Goal: Task Accomplishment & Management: Use online tool/utility

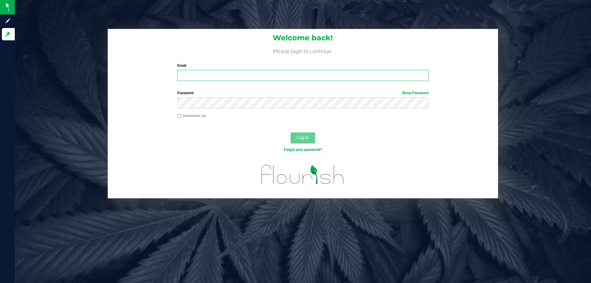
click at [265, 75] on input "Email" at bounding box center [302, 75] width 251 height 11
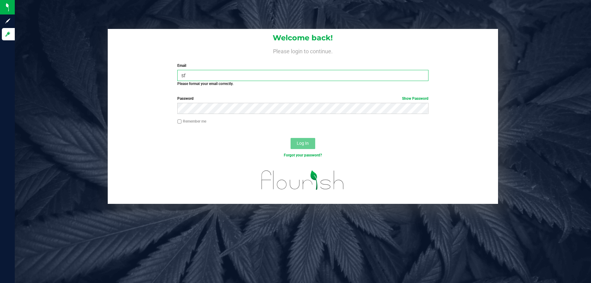
type input "s"
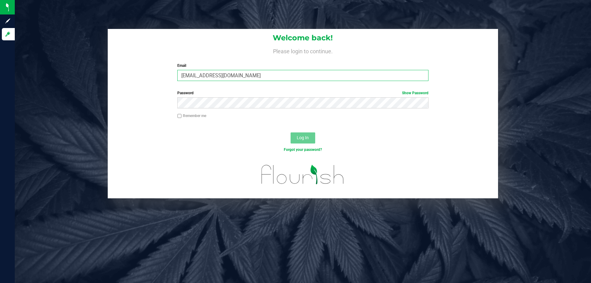
type input "[EMAIL_ADDRESS][DOMAIN_NAME]"
click at [291, 132] on button "Log In" at bounding box center [303, 137] width 25 height 11
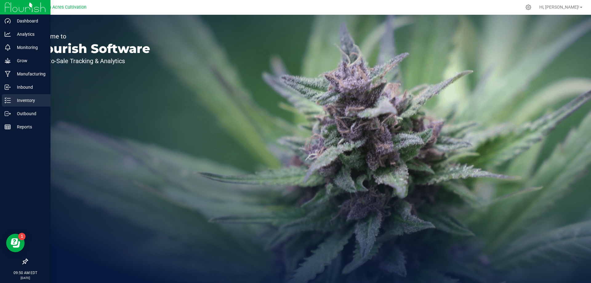
click at [29, 99] on p "Inventory" at bounding box center [29, 100] width 37 height 7
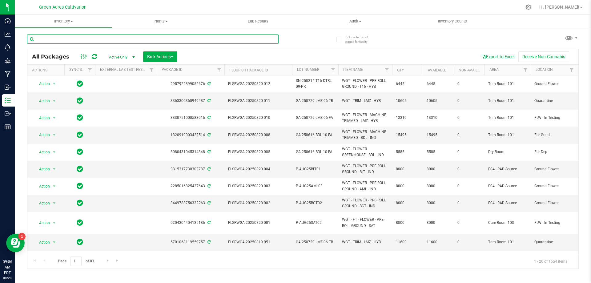
click at [148, 40] on input "text" at bounding box center [153, 39] width 252 height 9
click at [527, 69] on span "Filter" at bounding box center [525, 69] width 5 height 5
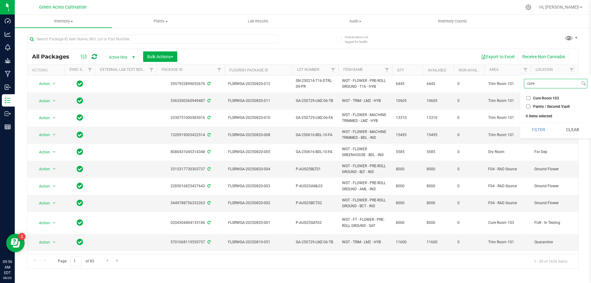
type input "cure"
click at [553, 98] on span "Cure Room 103" at bounding box center [547, 98] width 26 height 4
click at [531, 98] on input "Cure Room 103" at bounding box center [529, 98] width 4 height 4
checkbox input "true"
click at [544, 130] on button "Filter" at bounding box center [539, 130] width 30 height 14
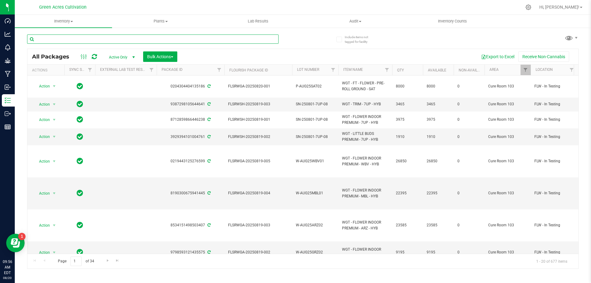
click at [194, 37] on input "text" at bounding box center [153, 39] width 252 height 9
click at [172, 43] on input "text" at bounding box center [153, 39] width 252 height 9
paste input "SN-250530-STW-07"
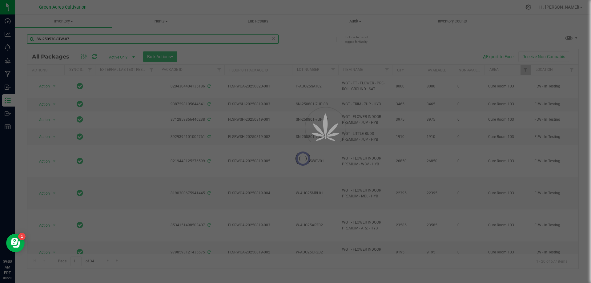
type input "SN-250530-STW-07"
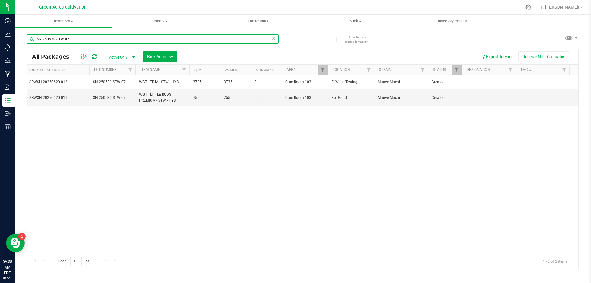
scroll to position [0, 207]
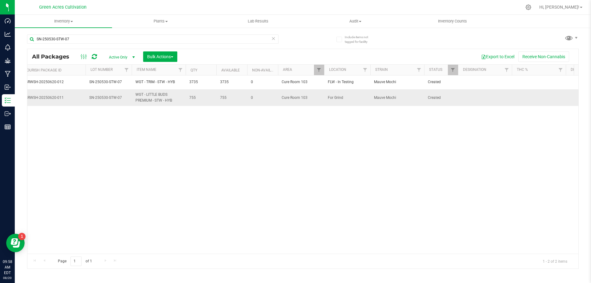
click at [487, 96] on td at bounding box center [485, 97] width 54 height 17
type input "67.94 PBO"
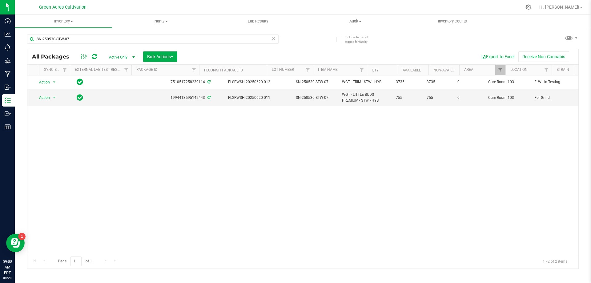
scroll to position [0, 0]
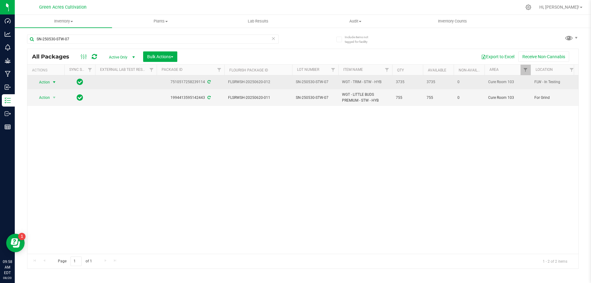
click at [49, 84] on span "Action" at bounding box center [42, 82] width 17 height 9
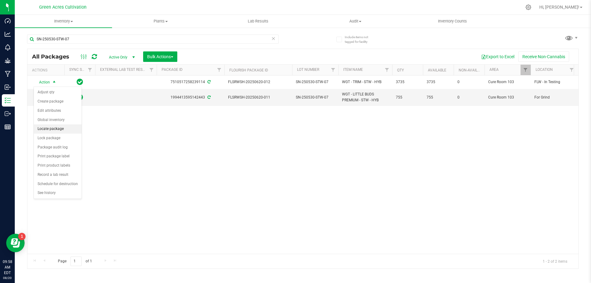
click at [58, 128] on li "Locate package" at bounding box center [58, 128] width 48 height 9
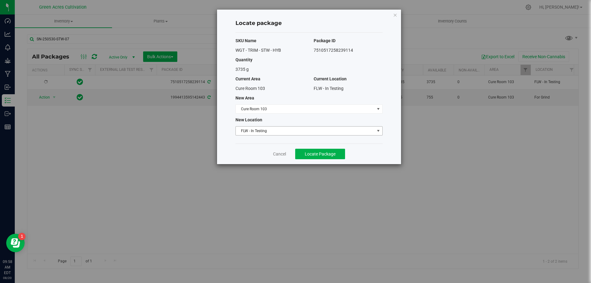
click at [329, 133] on span "FLW - In Testing" at bounding box center [305, 131] width 139 height 9
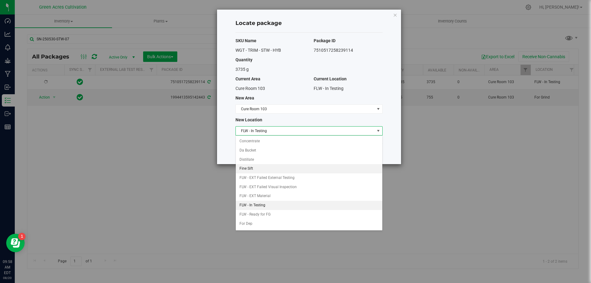
scroll to position [63, 0]
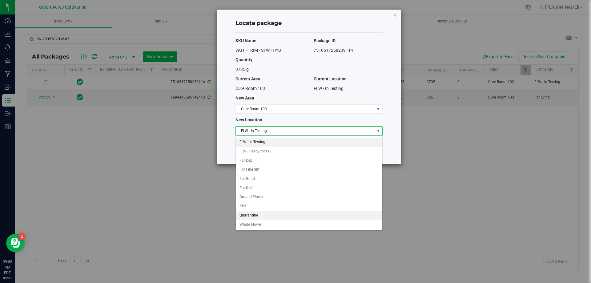
click at [261, 215] on li "Quarantine" at bounding box center [309, 215] width 147 height 9
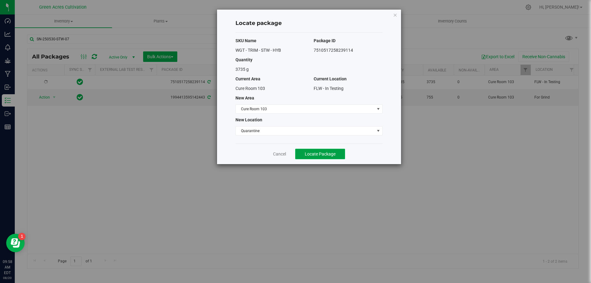
click at [334, 159] on button "Locate Package" at bounding box center [320, 154] width 50 height 10
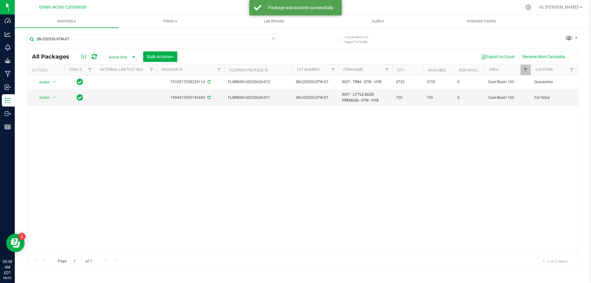
drag, startPoint x: 181, startPoint y: 249, endPoint x: 263, endPoint y: 244, distance: 81.8
click at [263, 244] on div "Action Action Adjust qty Create package Edit attributes Global inventory Locate…" at bounding box center [302, 164] width 551 height 178
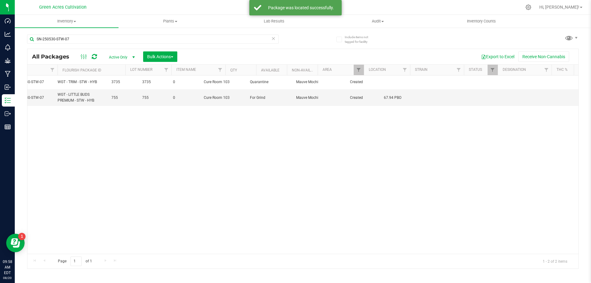
scroll to position [0, 306]
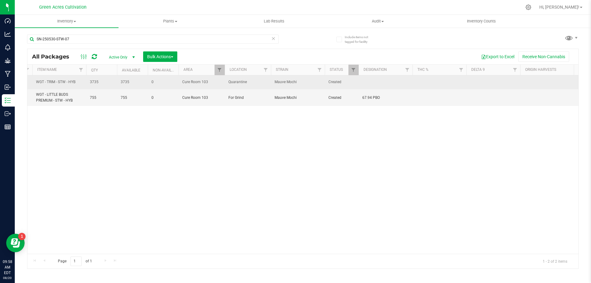
click at [386, 79] on td at bounding box center [386, 82] width 54 height 14
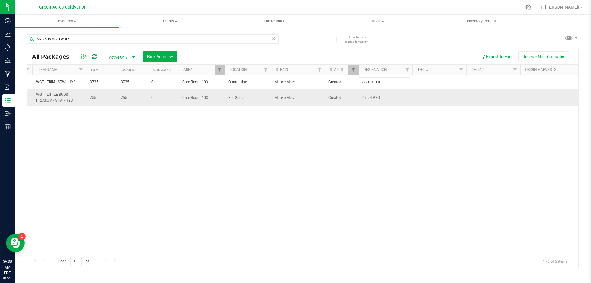
type input "??? PBO HIT"
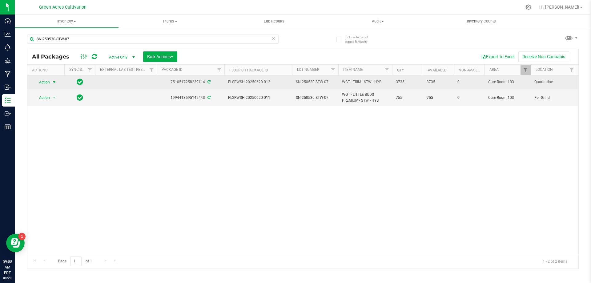
click at [55, 82] on span "select" at bounding box center [54, 82] width 5 height 5
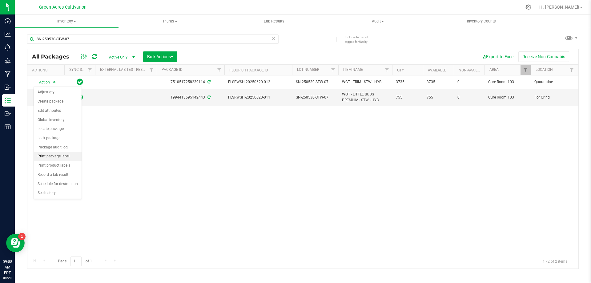
click at [70, 155] on li "Print package label" at bounding box center [58, 156] width 48 height 9
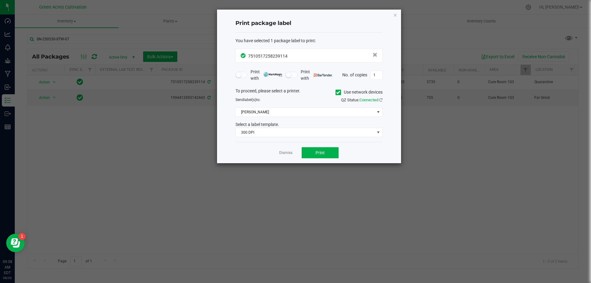
click at [338, 89] on label "Use network devices" at bounding box center [359, 92] width 47 height 6
click at [0, 0] on input "Use network devices" at bounding box center [0, 0] width 0 height 0
click at [312, 113] on span at bounding box center [305, 112] width 139 height 9
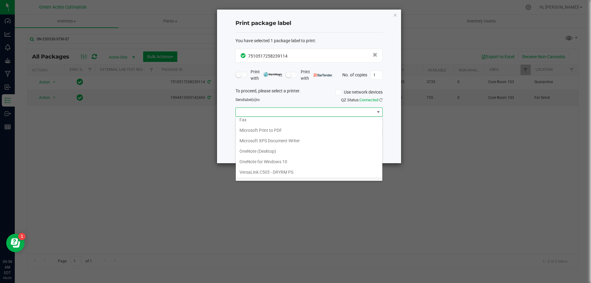
scroll to position [22, 0]
click at [289, 173] on ZPL "ZDesigner ZD420-203dpi ZPL" at bounding box center [309, 174] width 147 height 10
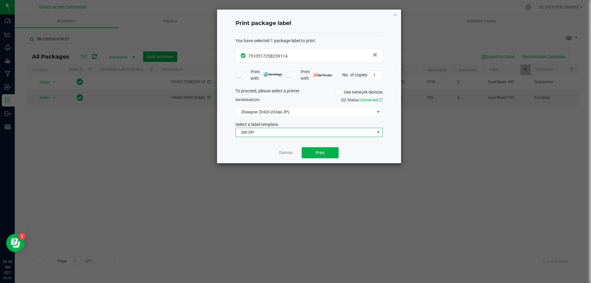
click at [287, 134] on span "300 DPI" at bounding box center [305, 132] width 139 height 9
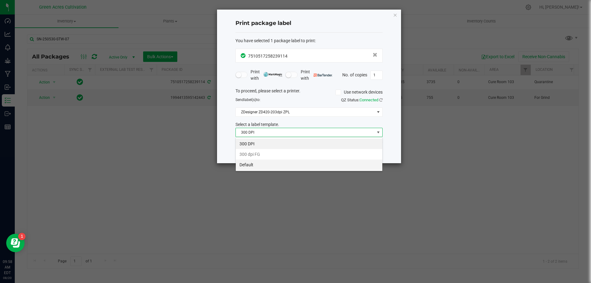
scroll to position [9, 147]
click at [263, 165] on li "Default" at bounding box center [309, 165] width 147 height 10
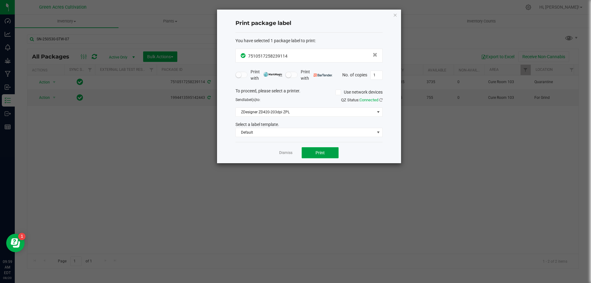
click at [323, 156] on button "Print" at bounding box center [320, 152] width 37 height 11
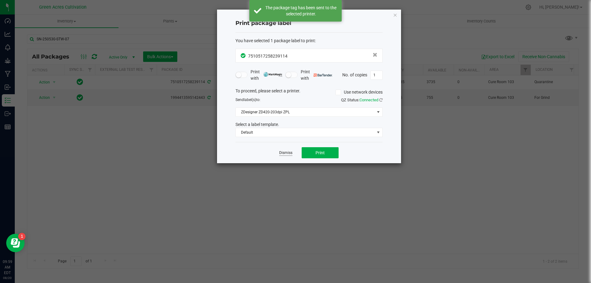
click at [286, 151] on link "Dismiss" at bounding box center [285, 152] width 13 height 5
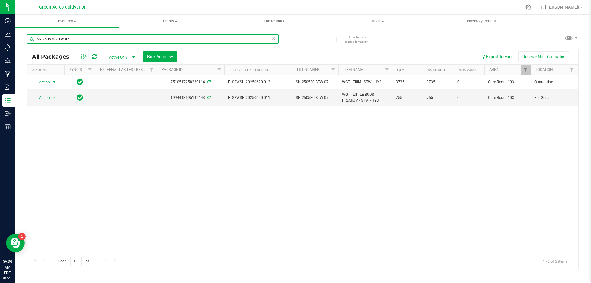
click at [137, 37] on input "SN-250530-STW-07" at bounding box center [153, 39] width 252 height 9
paste input "T17"
type input "SN-250530-T17-07"
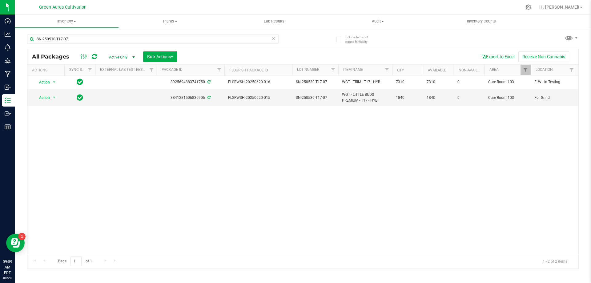
drag, startPoint x: 195, startPoint y: 248, endPoint x: 193, endPoint y: 250, distance: 3.5
click at [193, 249] on div "Action Action Adjust qty Create package Edit attributes Global inventory Locate…" at bounding box center [302, 164] width 551 height 178
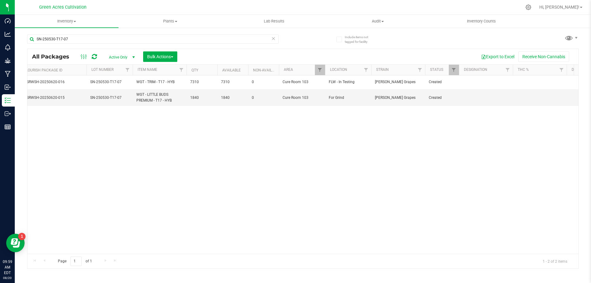
scroll to position [0, 207]
click at [478, 99] on td at bounding box center [485, 97] width 54 height 17
type input "94.16 pbo"
click at [478, 99] on span "94.16 pbo" at bounding box center [485, 98] width 47 height 6
click at [478, 99] on input "94.16 pbo" at bounding box center [484, 98] width 52 height 10
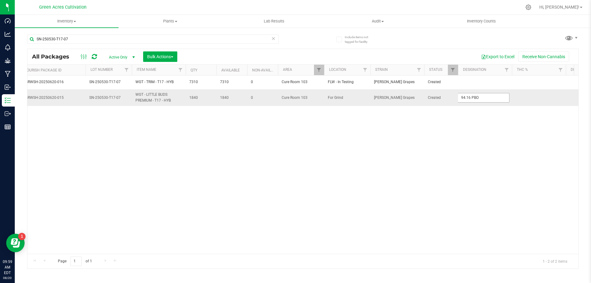
type input "94.16 PBO"
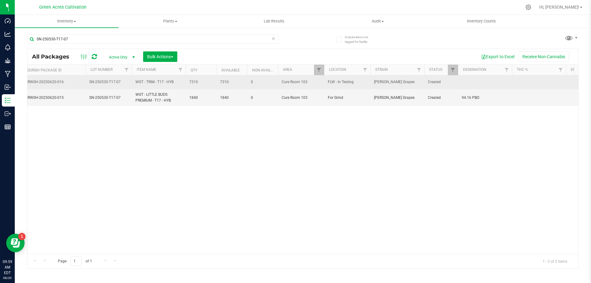
click at [479, 83] on td at bounding box center [485, 82] width 54 height 14
type input "??? PBO HIT"
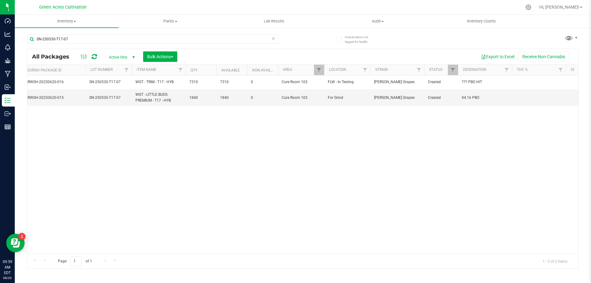
click at [191, 202] on div "Action Action Adjust qty Create package Edit attributes Global inventory Locate…" at bounding box center [302, 164] width 551 height 178
click at [177, 39] on input "SN-250530-T17-07" at bounding box center [153, 39] width 252 height 9
paste input "DDF"
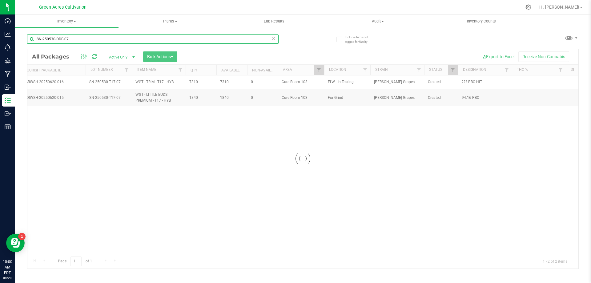
type input "SN-250530-DDF-07"
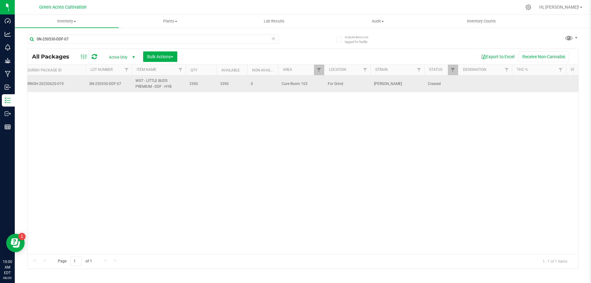
click at [489, 84] on td at bounding box center [485, 83] width 54 height 17
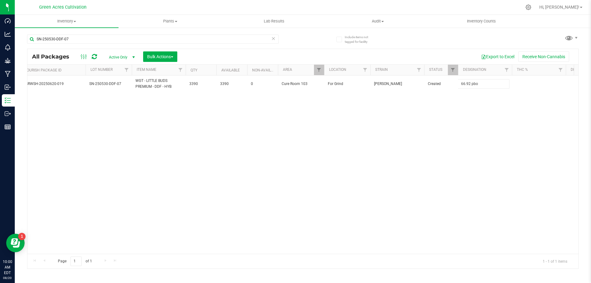
type input "66.92 pbo"
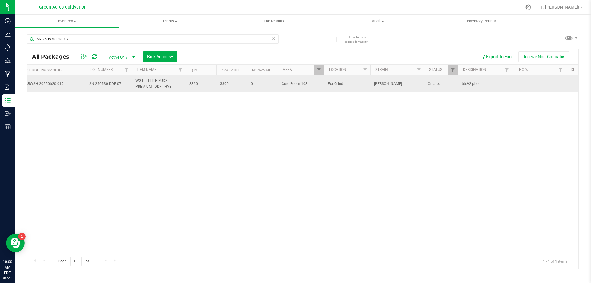
click at [487, 85] on span "66.92 pbo" at bounding box center [485, 84] width 47 height 6
click at [487, 85] on input "66.92 pbo" at bounding box center [484, 84] width 52 height 10
type input "66.92 PBO"
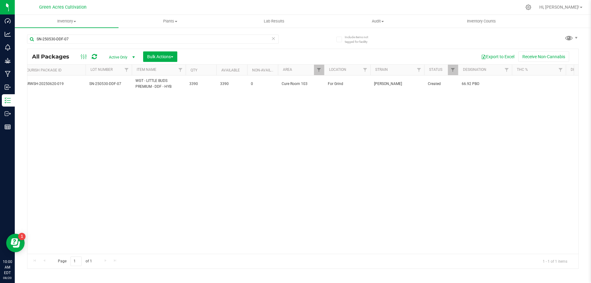
click at [341, 153] on div "Action Action Adjust qty Create package Edit attributes Global inventory Locate…" at bounding box center [302, 164] width 551 height 178
click at [148, 39] on input "SN-250530-DDF-07" at bounding box center [153, 39] width 252 height 9
paste input "GA-250611-HBG-33F-FA"
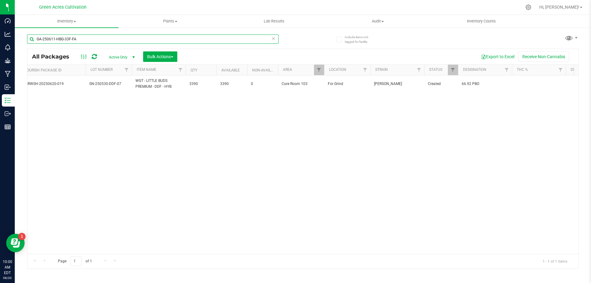
type input "GA-250611-HBG-33F-FA"
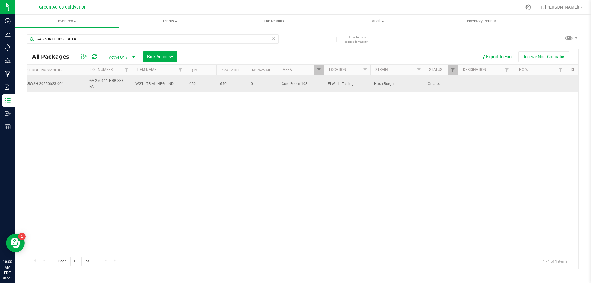
click at [471, 85] on td at bounding box center [485, 83] width 54 height 17
type input "ND PBO"
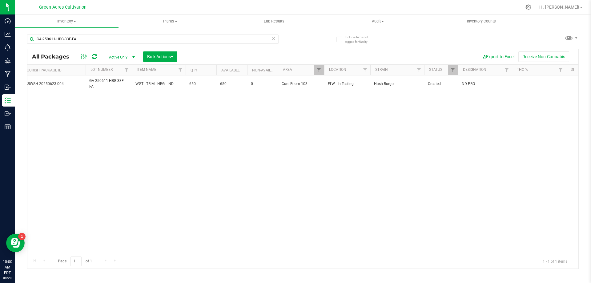
click at [267, 179] on div "Action Action Adjust qty Create package Edit attributes Global inventory Locate…" at bounding box center [302, 164] width 551 height 178
click at [180, 39] on input "GA-250611-HBG-33F-FA" at bounding box center [153, 39] width 252 height 9
paste input "RZM"
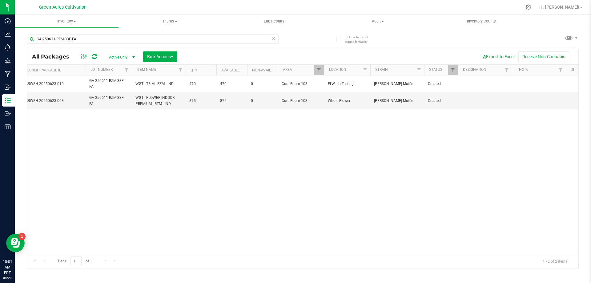
click at [469, 113] on div "Action Action Adjust qty Create package Edit attributes Global inventory Locate…" at bounding box center [302, 164] width 551 height 178
click at [472, 100] on td at bounding box center [485, 100] width 54 height 17
click at [410, 158] on div "Action Action Adjust qty Create package Edit attributes Global inventory Locate…" at bounding box center [302, 164] width 551 height 178
click at [477, 96] on td at bounding box center [485, 100] width 54 height 17
click at [478, 100] on input "<LOQ PBO" at bounding box center [484, 101] width 52 height 10
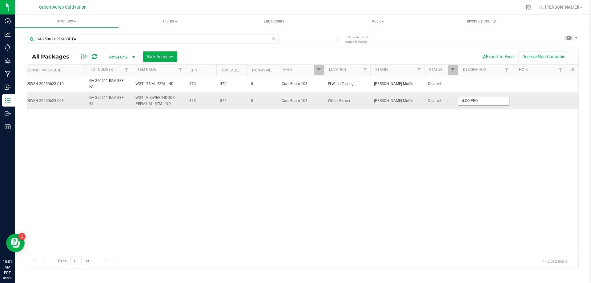
click at [478, 100] on input "<LOQ PBO" at bounding box center [484, 101] width 52 height 10
click at [469, 147] on div "Action Action Adjust qty Create package Edit attributes Global inventory Locate…" at bounding box center [302, 164] width 551 height 178
click at [481, 104] on td at bounding box center [485, 100] width 54 height 17
click at [481, 104] on input "<LOQ PBO" at bounding box center [484, 101] width 52 height 10
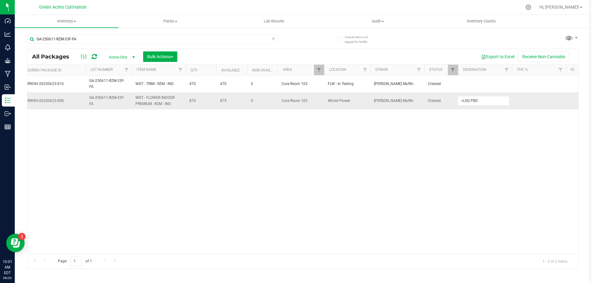
click at [481, 104] on input "<LOQ PBO" at bounding box center [484, 101] width 52 height 10
click at [489, 195] on div "Action Action Adjust qty Create package Edit attributes Global inventory Locate…" at bounding box center [302, 164] width 551 height 178
click at [310, 153] on div "Action Action Adjust qty Create package Edit attributes Global inventory Locate…" at bounding box center [302, 164] width 551 height 178
click at [268, 254] on div "Page 1 of 1 1 - 2 of 2 items" at bounding box center [302, 261] width 551 height 15
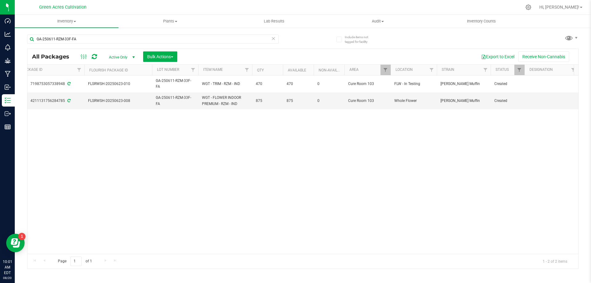
scroll to position [0, 110]
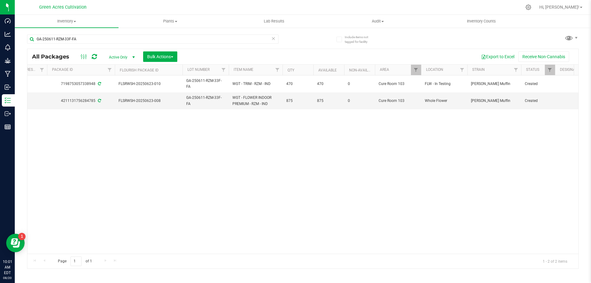
click at [94, 56] on icon at bounding box center [94, 57] width 5 height 6
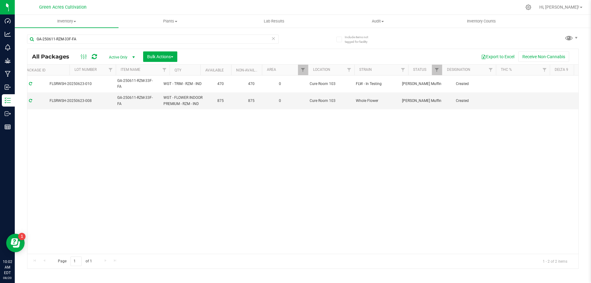
scroll to position [0, 176]
click at [245, 198] on div "Action Action Adjust qty Create package Edit attributes Global inventory Locate…" at bounding box center [302, 164] width 551 height 178
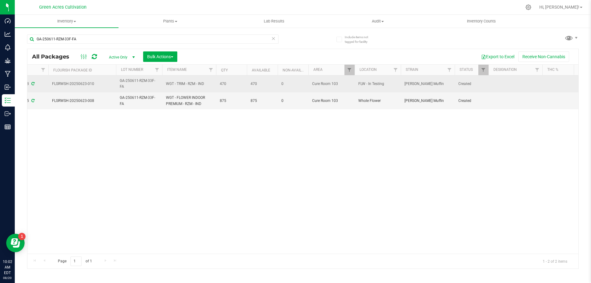
click at [518, 80] on td at bounding box center [516, 83] width 54 height 17
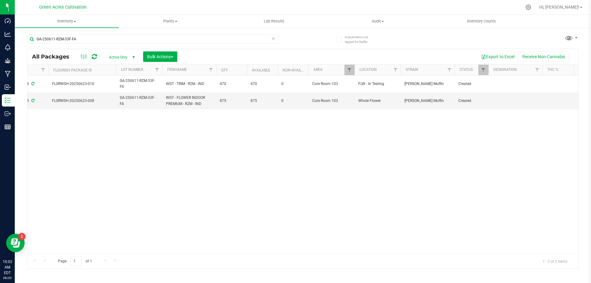
click at [470, 146] on div "Action Action Adjust qty Create package Edit attributes Global inventory Locate…" at bounding box center [302, 164] width 551 height 178
click at [221, 39] on input "GA-250611-RZM-33F-FA" at bounding box center [153, 39] width 252 height 9
paste input "SN-250530-T19-07"
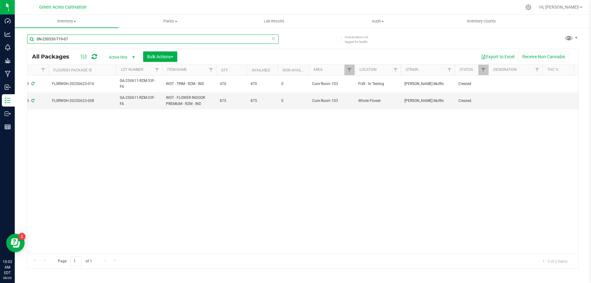
type input "SN-250530-T19-07"
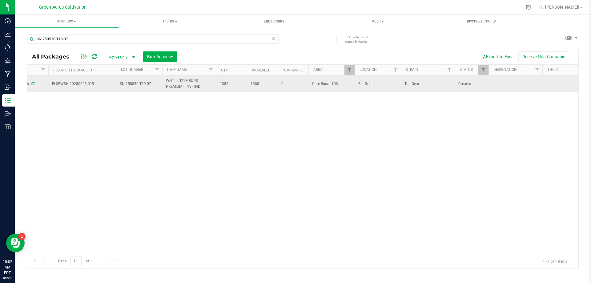
click at [514, 77] on td at bounding box center [516, 83] width 54 height 17
type input "55.9 PBO"
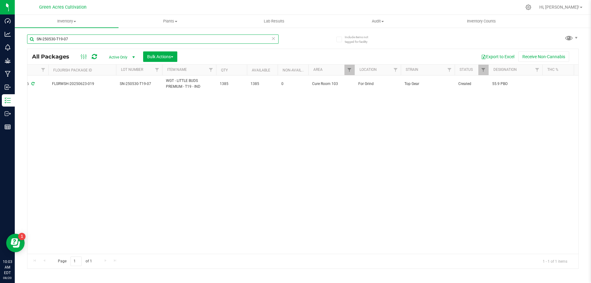
click at [112, 36] on input "SN-250530-T19-07" at bounding box center [153, 39] width 252 height 9
paste input "GA-250514-GRZ-T-35C-FA"
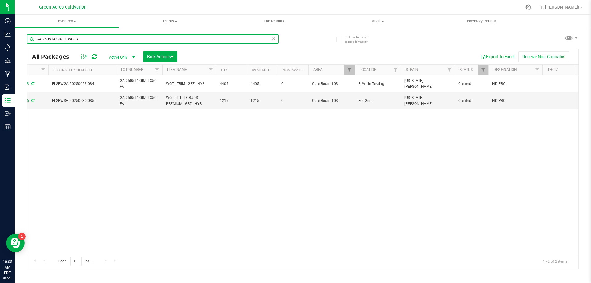
click at [163, 39] on input "GA-250514-GRZ-T-35C-FA" at bounding box center [153, 39] width 252 height 9
click at [207, 39] on input "GA-250514-GRZ-T-35C-FA" at bounding box center [153, 39] width 252 height 9
paste input "SN-250606-ARZ-08"
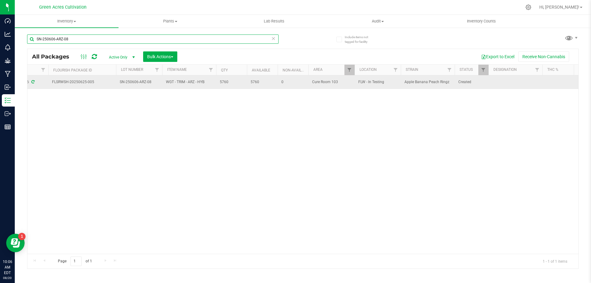
type input "SN-250606-ARZ-08"
click at [148, 81] on span "SN-250606-ARZ-08" at bounding box center [139, 82] width 39 height 6
click at [148, 80] on input "SN-250606-ARZ-08" at bounding box center [138, 82] width 44 height 10
click at [163, 135] on div "Action Action Adjust qty Create package Edit attributes Global inventory Locate…" at bounding box center [302, 164] width 551 height 178
click at [501, 85] on td at bounding box center [516, 82] width 54 height 14
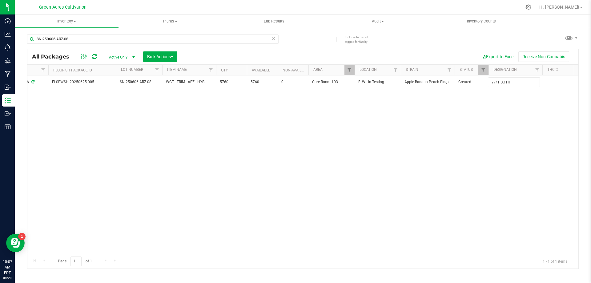
type input "??? PBO HIT"
click at [255, 135] on div "Action Action Adjust qty Create package Edit attributes Global inventory Locate…" at bounding box center [302, 164] width 551 height 178
click at [133, 37] on input "SN-250606-ARZ-08" at bounding box center [153, 39] width 252 height 9
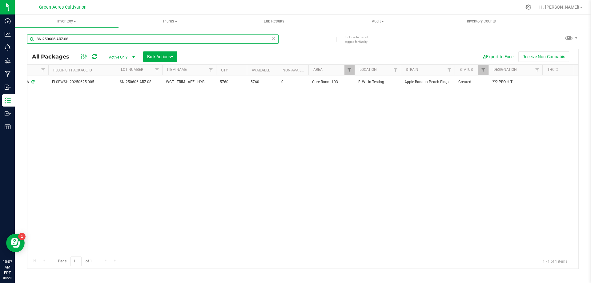
paste input "DDF"
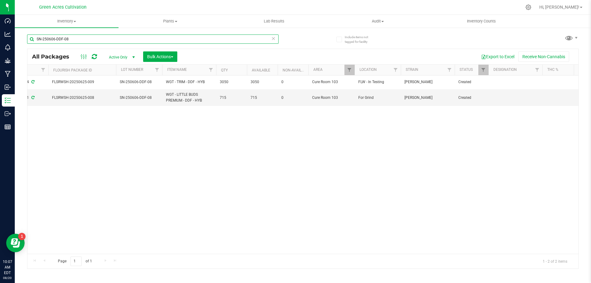
type input "SN-250606-DDF-08"
click at [514, 96] on td at bounding box center [516, 97] width 54 height 17
type input "236.8 PBO"
click at [168, 37] on input "SN-250606-DDF-08" at bounding box center [153, 39] width 252 height 9
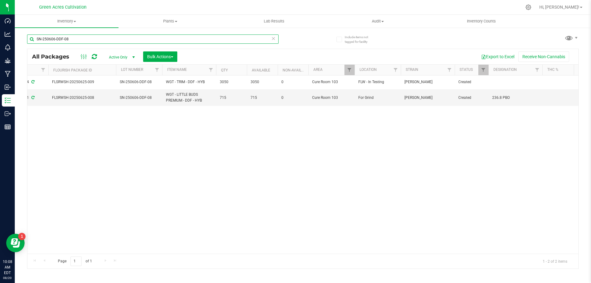
click at [168, 37] on input "SN-250606-DDF-08" at bounding box center [153, 39] width 252 height 9
click at [508, 91] on td "236.8 PBO" at bounding box center [516, 97] width 54 height 17
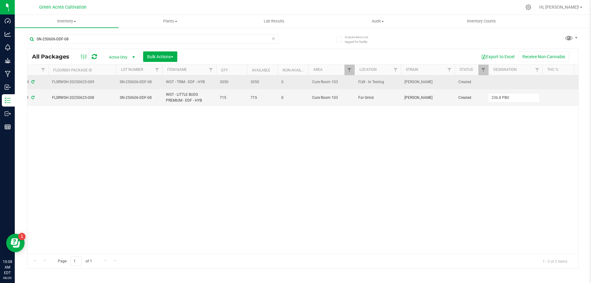
click at [501, 79] on td at bounding box center [516, 82] width 54 height 14
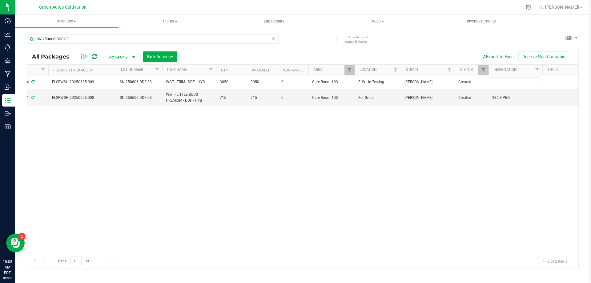
type input "/"
type input "??? PBO HIT"
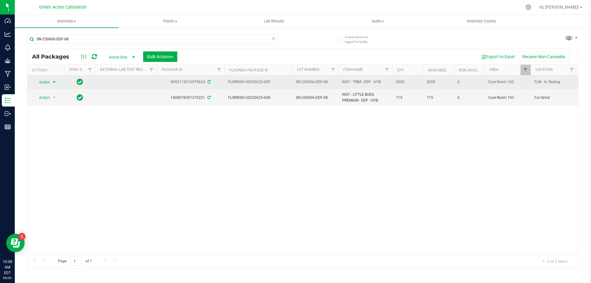
click at [51, 82] on span "select" at bounding box center [55, 82] width 8 height 9
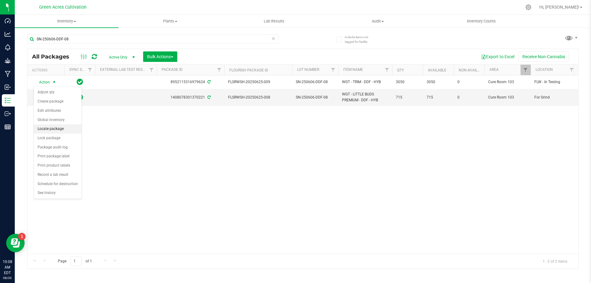
click at [70, 129] on li "Locate package" at bounding box center [58, 128] width 48 height 9
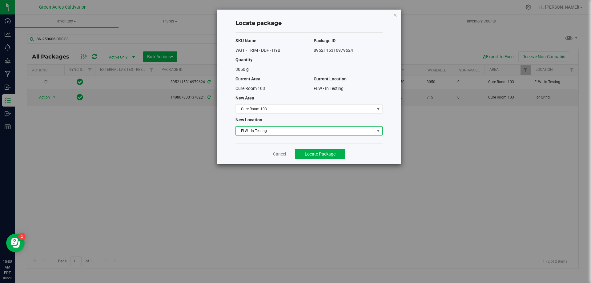
click at [241, 131] on span "FLW - In Testing" at bounding box center [305, 131] width 139 height 9
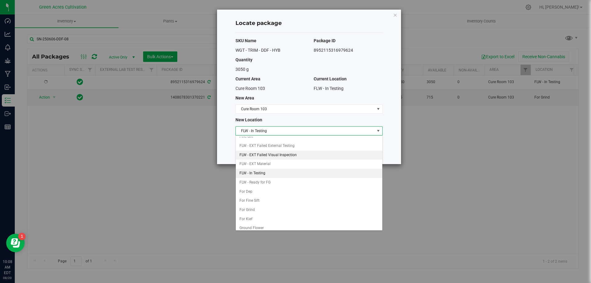
scroll to position [63, 0]
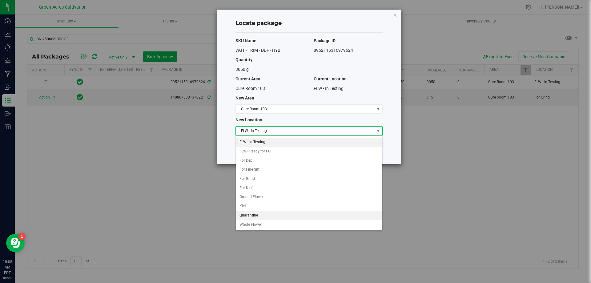
click at [253, 216] on li "Quarantine" at bounding box center [309, 215] width 147 height 9
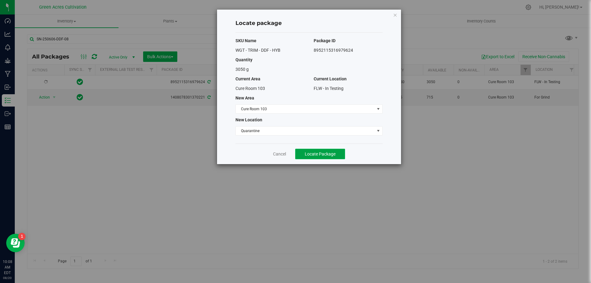
click at [319, 150] on button "Locate Package" at bounding box center [320, 154] width 50 height 10
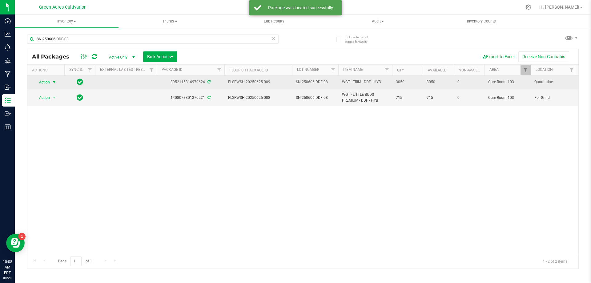
click at [52, 82] on span "select" at bounding box center [54, 82] width 5 height 5
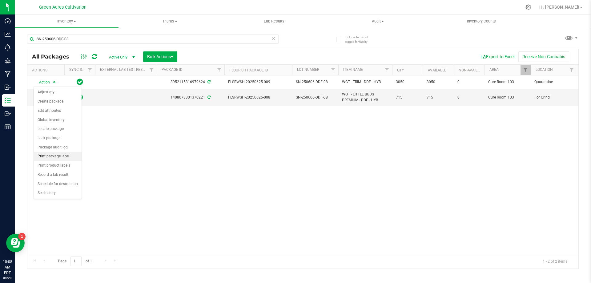
click at [59, 159] on li "Print package label" at bounding box center [58, 156] width 48 height 9
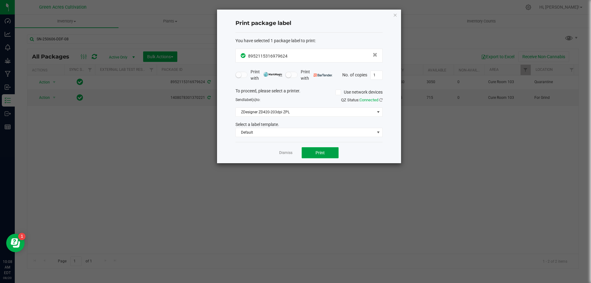
click at [324, 155] on span "Print" at bounding box center [320, 152] width 9 height 5
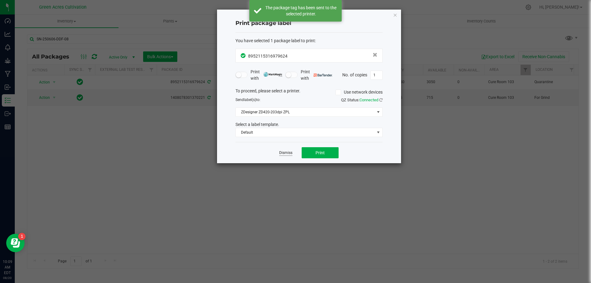
click at [280, 151] on link "Dismiss" at bounding box center [285, 152] width 13 height 5
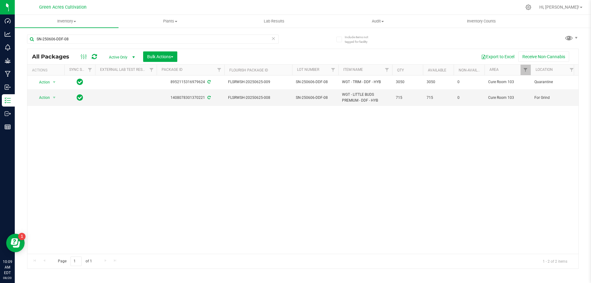
click at [293, 152] on div "Action Action Adjust qty Create package Edit attributes Global inventory Locate…" at bounding box center [302, 164] width 551 height 178
click at [98, 41] on input "SN-250606-DDF-08" at bounding box center [153, 39] width 252 height 9
paste input "ZKR"
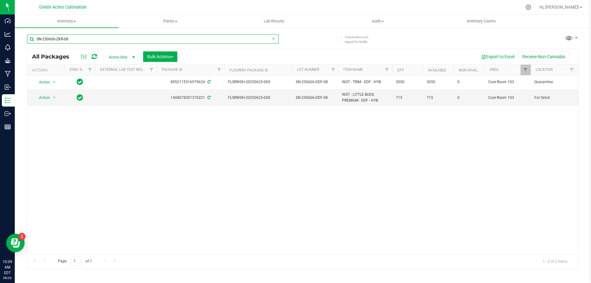
type input "SN-250606-ZKR-08"
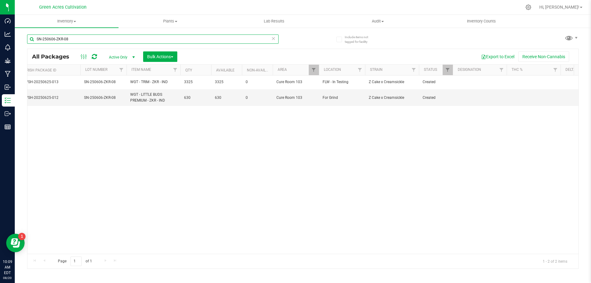
scroll to position [0, 219]
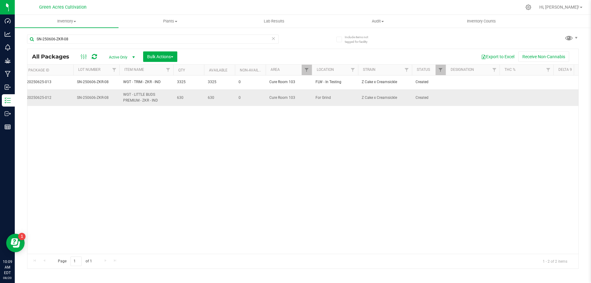
click at [485, 97] on td at bounding box center [473, 97] width 54 height 17
type input "98.36 PBO"
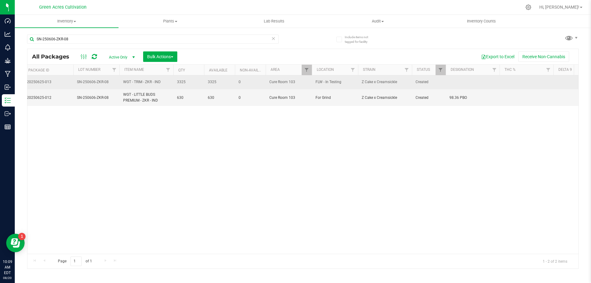
click at [462, 83] on td at bounding box center [473, 82] width 54 height 14
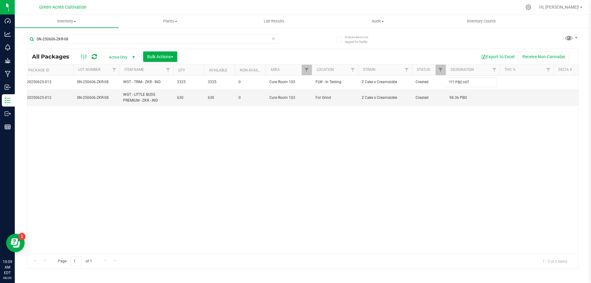
type input "??? PBO HIT"
click at [447, 140] on div "Action Action Adjust qty Create package Edit attributes Global inventory Locate…" at bounding box center [302, 164] width 551 height 178
click at [198, 39] on input "SN-250606-ZKR-08" at bounding box center [153, 39] width 252 height 9
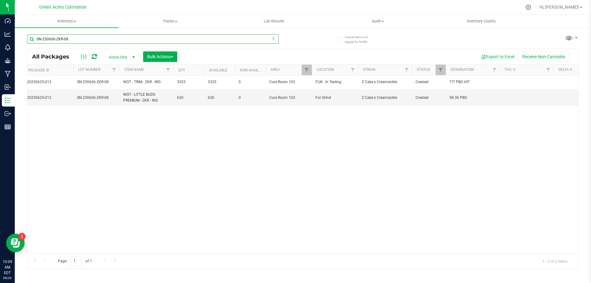
paste input "SWT"
type input "SN-250606-SWT-08"
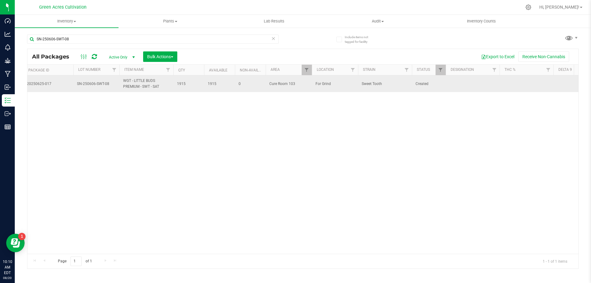
click at [484, 82] on td at bounding box center [473, 83] width 54 height 17
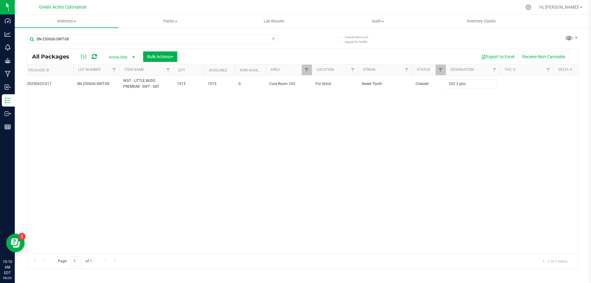
type input "202.3 pbo"
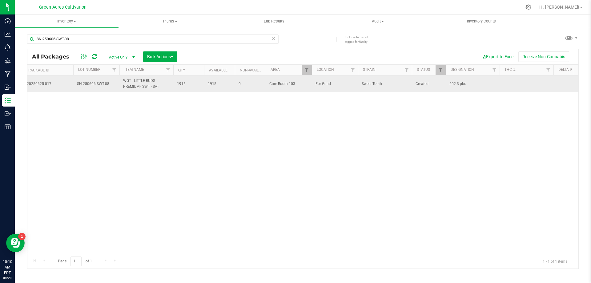
click at [475, 90] on td "202.3 pbo" at bounding box center [473, 83] width 54 height 17
click at [475, 87] on input "202.3 pbo" at bounding box center [472, 84] width 52 height 10
type input "202.3 PBO"
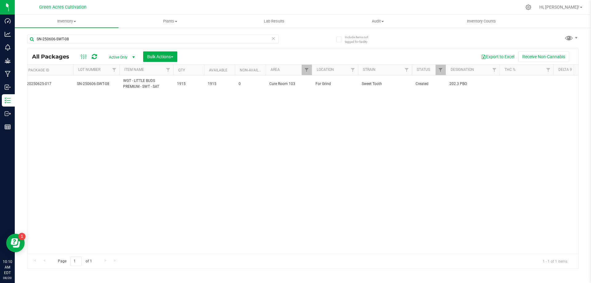
click at [239, 189] on div "Action Action Adjust qty Create package Edit attributes Global inventory Locate…" at bounding box center [302, 164] width 551 height 178
click at [155, 36] on input "SN-250606-SWT-08" at bounding box center [153, 39] width 252 height 9
click at [154, 36] on input "SN-250606-SWT-08" at bounding box center [153, 39] width 252 height 9
paste input "SN-250606-HBG-"
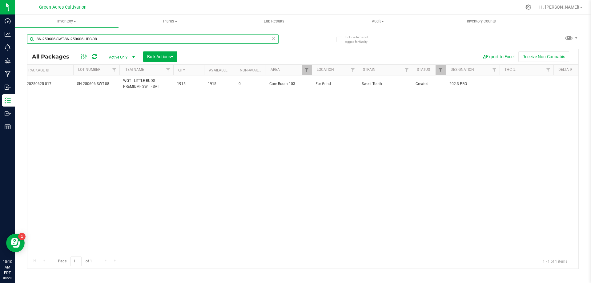
click at [138, 39] on input "SN-250606-SWT-SN-250606-HBG-08" at bounding box center [153, 39] width 252 height 9
paste input "SN-250606-HBG-08"
click at [138, 39] on input "SN-250606-SWT-SN-250606-HBG-08SN-250606-HBG-08" at bounding box center [153, 39] width 252 height 9
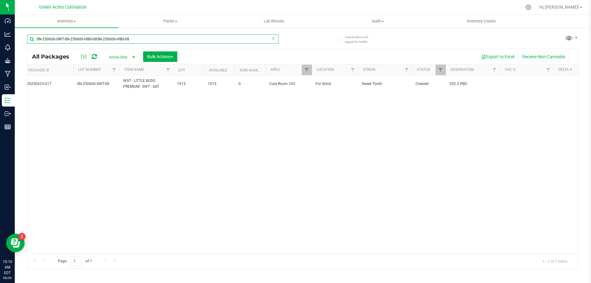
click at [138, 39] on input "SN-250606-SWT-SN-250606-HBG-08SN-250606-HBG-08" at bounding box center [153, 39] width 252 height 9
paste input "text"
type input "SN-250606-HBG-08"
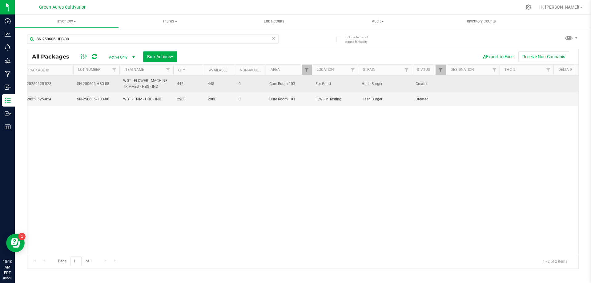
click at [463, 87] on td at bounding box center [473, 83] width 54 height 17
type input "115.5 PBO"
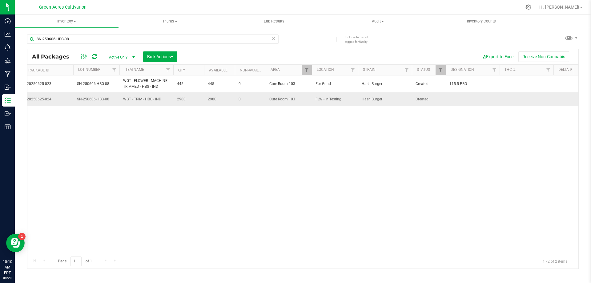
click at [465, 100] on td at bounding box center [473, 99] width 54 height 14
type input "N"
type input "??? PBO HIT"
click at [204, 201] on div "Action Action Adjust qty Create package Edit attributes Global inventory Locate…" at bounding box center [302, 164] width 551 height 178
drag, startPoint x: 228, startPoint y: 50, endPoint x: 221, endPoint y: 40, distance: 12.1
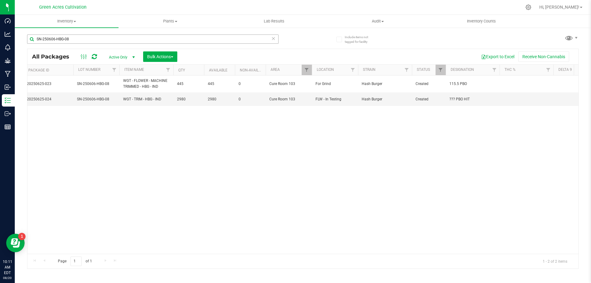
click at [227, 49] on div "All Packages Active Only Active Only Lab Samples Locked All External Internal B…" at bounding box center [302, 56] width 551 height 15
click at [220, 39] on input "SN-250606-HBG-08" at bounding box center [153, 39] width 252 height 9
paste input "RZM"
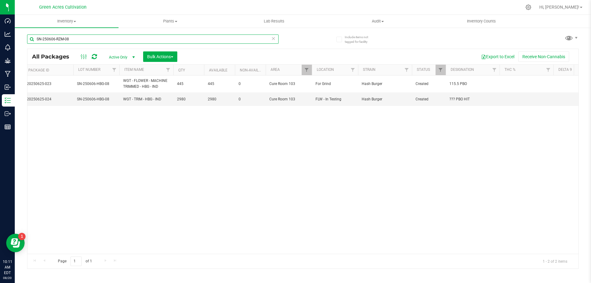
type input "SN-250606-RZM-08"
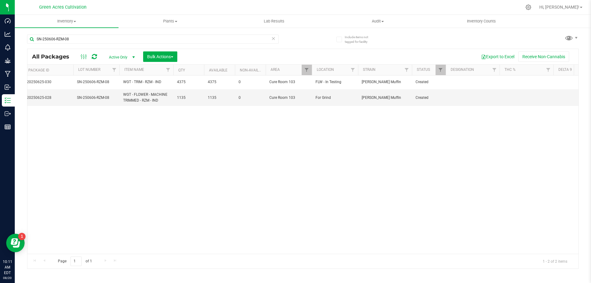
click at [475, 107] on div "Action Action Adjust qty Create package Edit attributes Global inventory Locate…" at bounding box center [302, 164] width 551 height 178
click at [466, 96] on td at bounding box center [473, 97] width 54 height 17
type input "239.5 PBO"
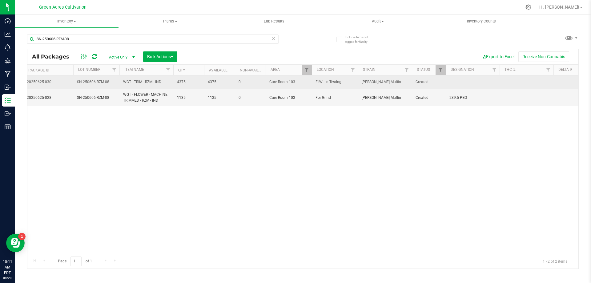
click at [473, 76] on td at bounding box center [473, 82] width 54 height 14
click at [464, 80] on input "text" at bounding box center [472, 82] width 52 height 10
type input "??? PBO HIT"
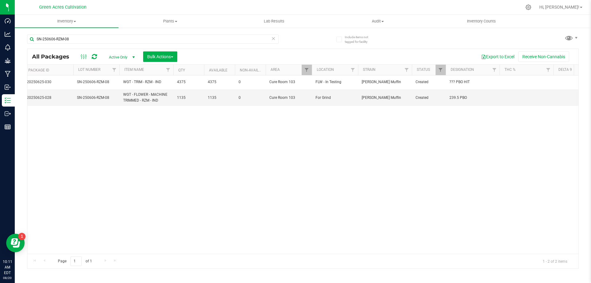
click at [204, 173] on div "Action Action Adjust qty Create package Edit attributes Global inventory Locate…" at bounding box center [302, 164] width 551 height 178
click at [210, 249] on div "Action Action Adjust qty Create package Edit attributes Global inventory Locate…" at bounding box center [302, 164] width 551 height 178
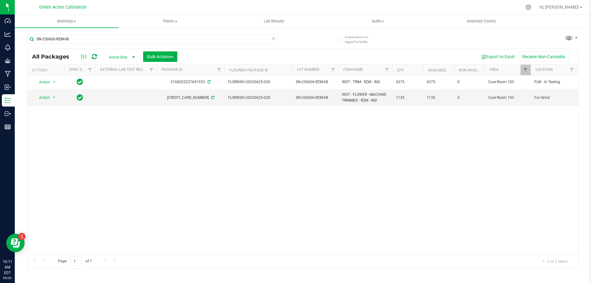
click at [159, 199] on div "Action Action Adjust qty Create package Edit attributes Global inventory Locate…" at bounding box center [302, 164] width 551 height 178
click at [184, 40] on input "SN-250606-RZM-08" at bounding box center [153, 39] width 252 height 9
paste input "SRZ"
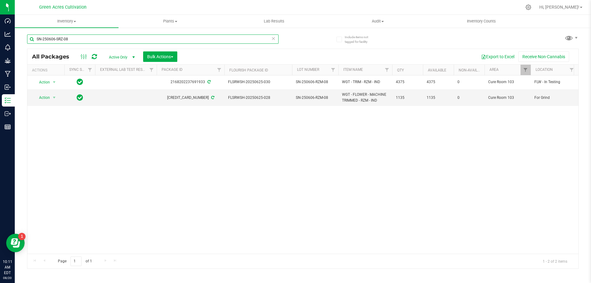
type input "SN-250606-SRZ-08"
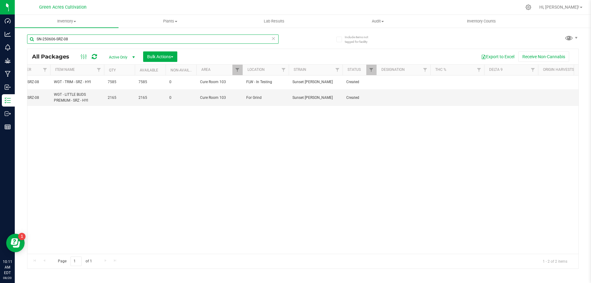
scroll to position [0, 289]
click at [414, 95] on td at bounding box center [403, 97] width 54 height 17
type input "468.6 PBO"
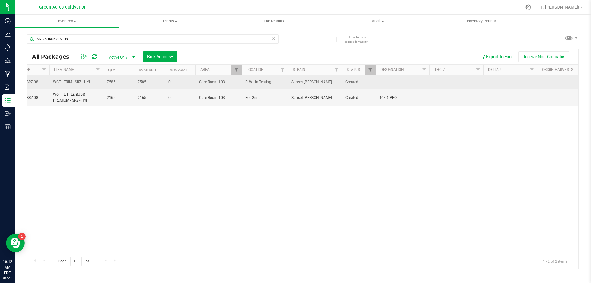
click at [405, 81] on td at bounding box center [403, 82] width 54 height 14
type input "??? PBO HIT"
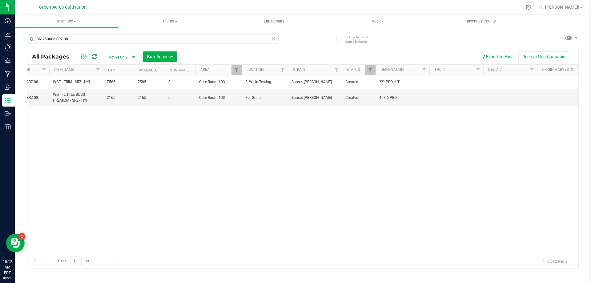
scroll to position [0, 0]
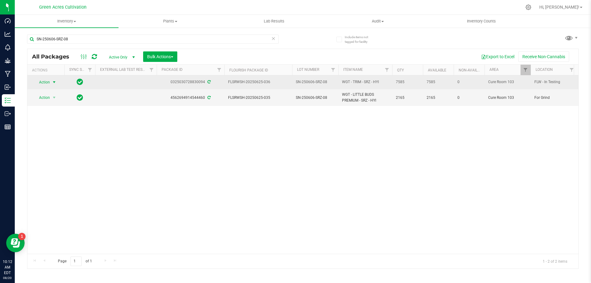
click at [57, 79] on span "select" at bounding box center [55, 82] width 8 height 9
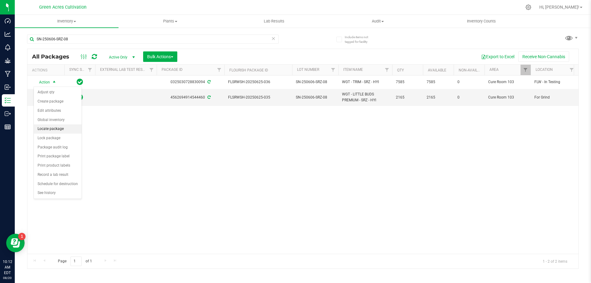
click at [71, 130] on li "Locate package" at bounding box center [58, 128] width 48 height 9
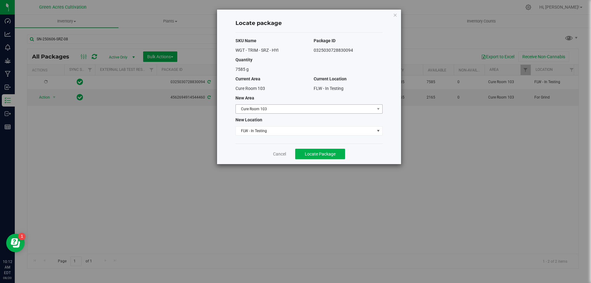
click at [272, 113] on span "Cure Room 103" at bounding box center [305, 109] width 139 height 9
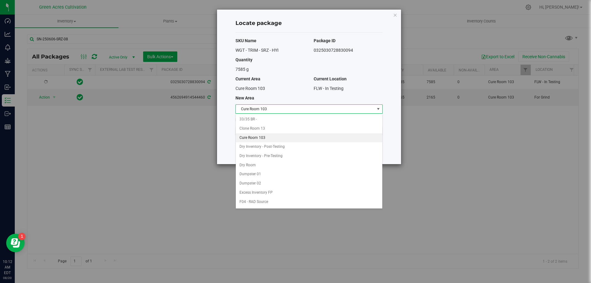
click at [272, 113] on span "Cure Room 103" at bounding box center [305, 109] width 139 height 9
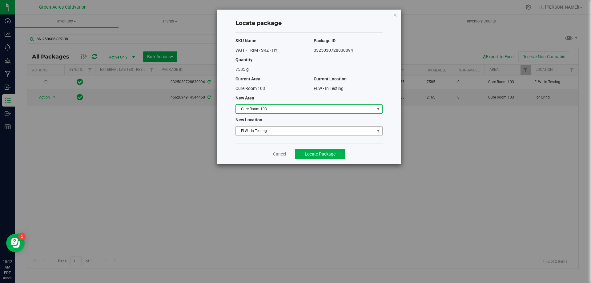
click at [265, 130] on span "FLW - In Testing" at bounding box center [305, 131] width 139 height 9
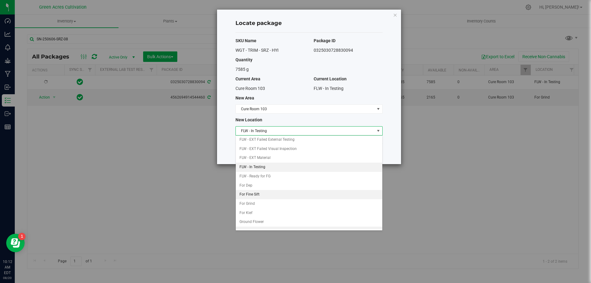
scroll to position [63, 0]
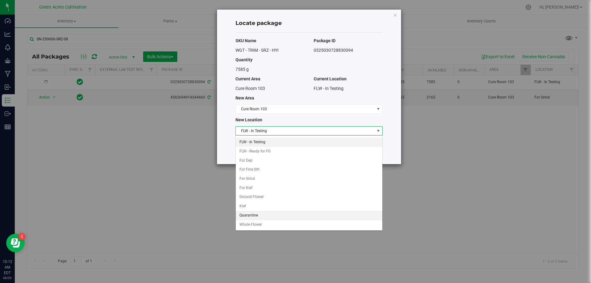
click at [250, 217] on li "Quarantine" at bounding box center [309, 215] width 147 height 9
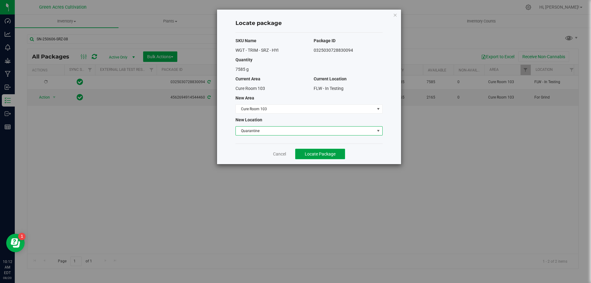
click at [334, 158] on button "Locate Package" at bounding box center [320, 154] width 50 height 10
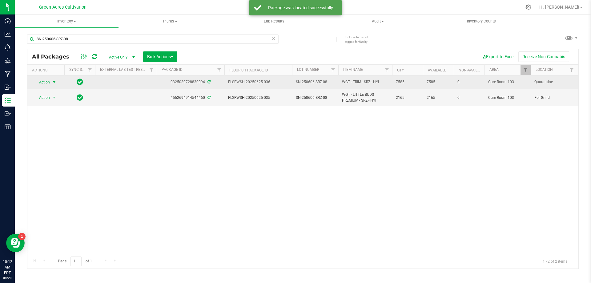
click at [53, 83] on span "select" at bounding box center [54, 82] width 5 height 5
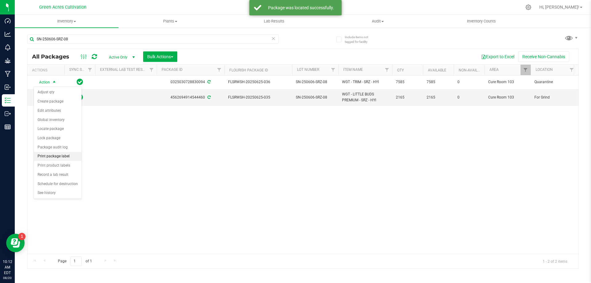
click at [64, 155] on li "Print package label" at bounding box center [58, 156] width 48 height 9
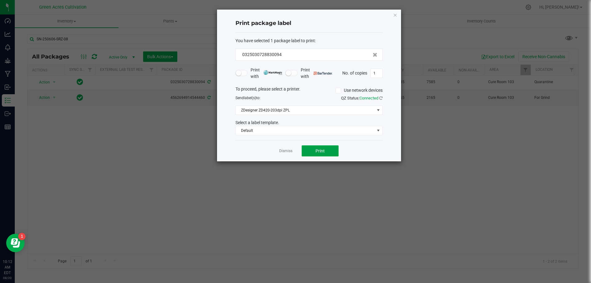
click at [315, 154] on button "Print" at bounding box center [320, 150] width 37 height 11
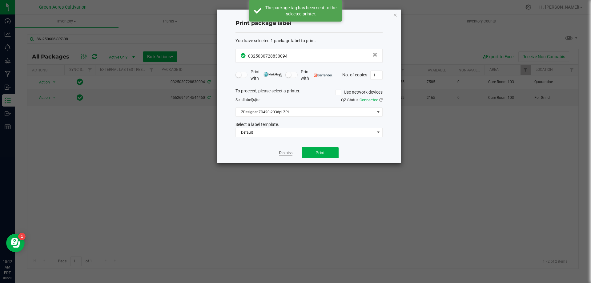
click at [288, 155] on link "Dismiss" at bounding box center [285, 152] width 13 height 5
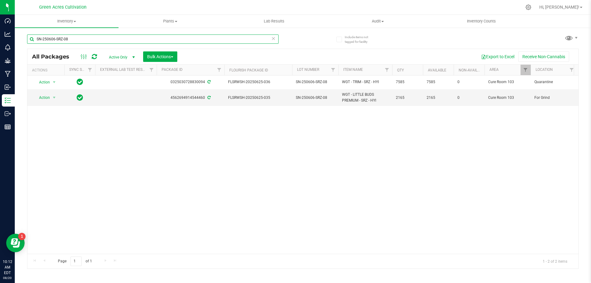
click at [172, 37] on input "SN-250606-SRZ-08" at bounding box center [153, 39] width 252 height 9
paste input "RZM"
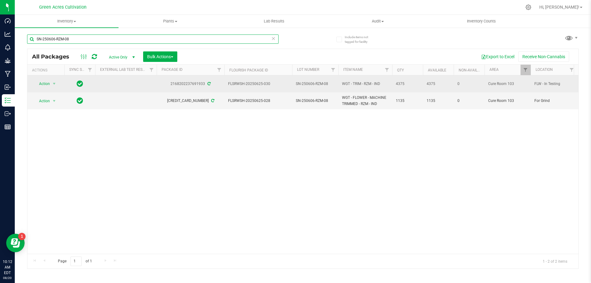
type input "SN-250606-RZM-08"
click at [49, 80] on span "Action" at bounding box center [42, 83] width 17 height 9
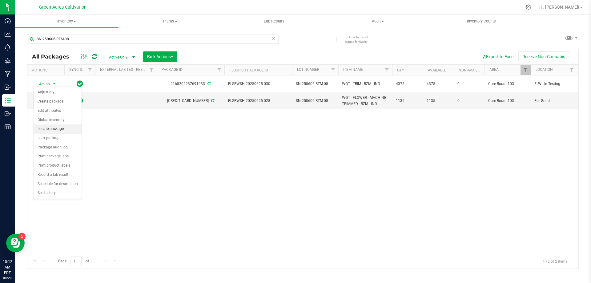
click at [63, 130] on li "Locate package" at bounding box center [58, 128] width 48 height 9
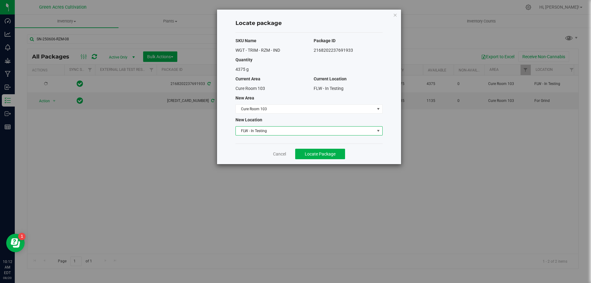
click at [314, 134] on span "FLW - In Testing" at bounding box center [305, 131] width 139 height 9
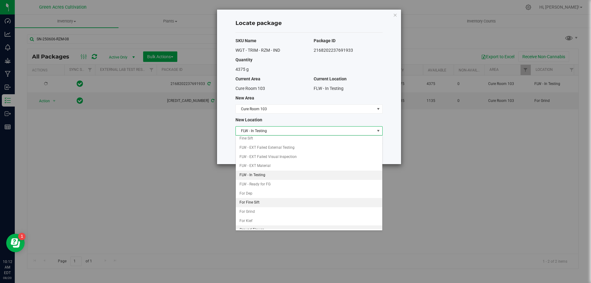
scroll to position [63, 0]
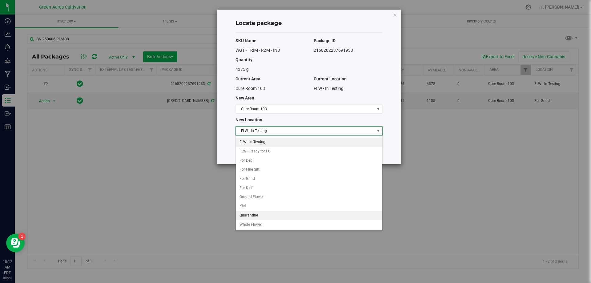
click at [257, 213] on li "Quarantine" at bounding box center [309, 215] width 147 height 9
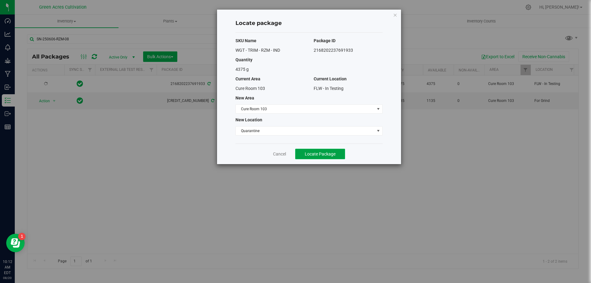
click at [324, 152] on span "Locate Package" at bounding box center [320, 154] width 31 height 5
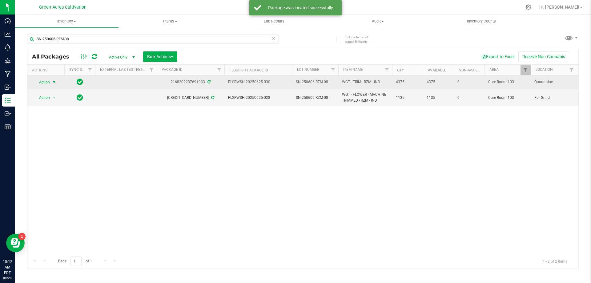
click at [46, 82] on span "Action" at bounding box center [42, 82] width 17 height 9
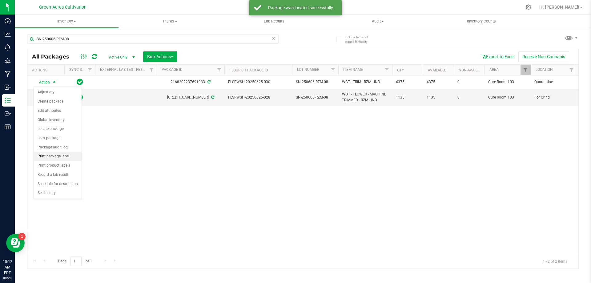
click at [58, 154] on li "Print package label" at bounding box center [58, 156] width 48 height 9
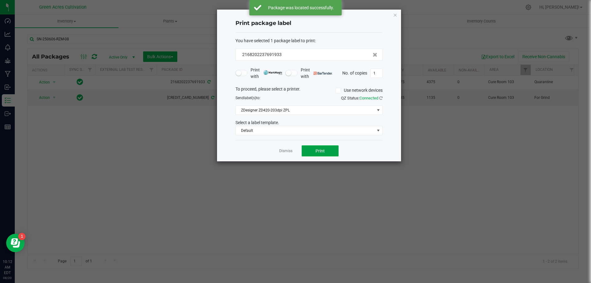
click at [326, 149] on button "Print" at bounding box center [320, 150] width 37 height 11
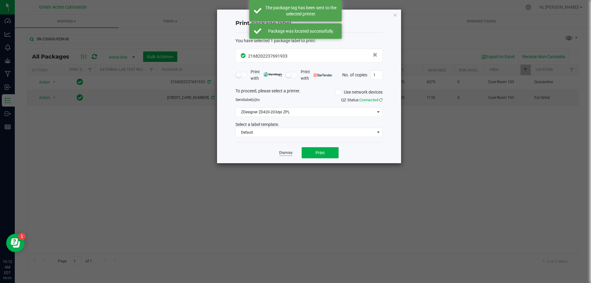
click at [289, 150] on link "Dismiss" at bounding box center [285, 152] width 13 height 5
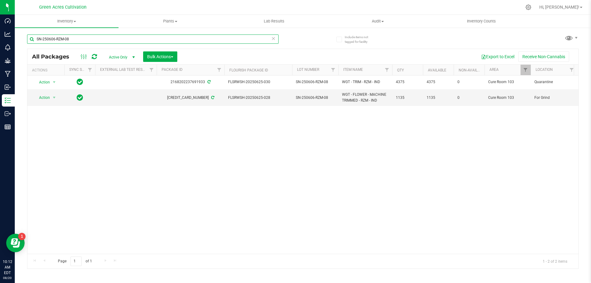
click at [170, 41] on input "SN-250606-RZM-08" at bounding box center [153, 39] width 252 height 9
paste input "HBG"
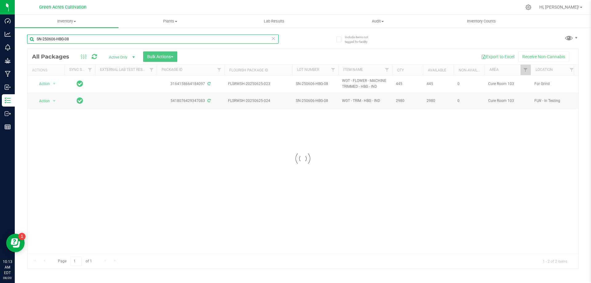
type input "SN-250606-HBG-08"
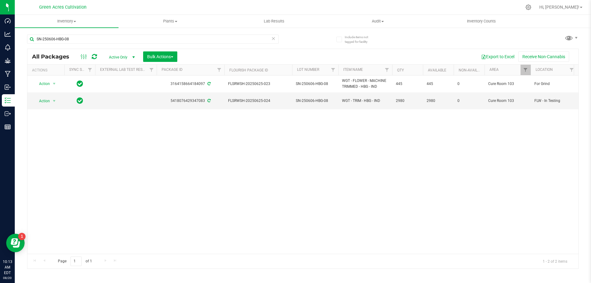
drag, startPoint x: 191, startPoint y: 250, endPoint x: 222, endPoint y: 249, distance: 31.4
click at [209, 249] on div "Action Action Adjust qty Create package Edit attributes Global inventory Locate…" at bounding box center [302, 164] width 551 height 178
click at [50, 98] on span "Action" at bounding box center [42, 101] width 17 height 9
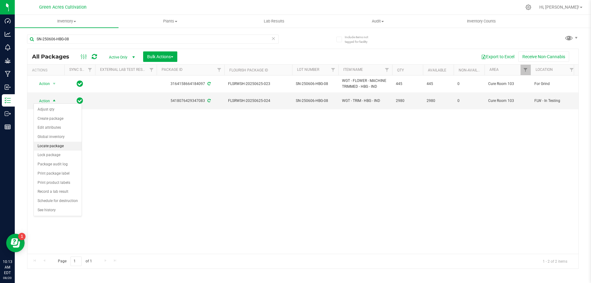
click at [60, 148] on li "Locate package" at bounding box center [58, 146] width 48 height 9
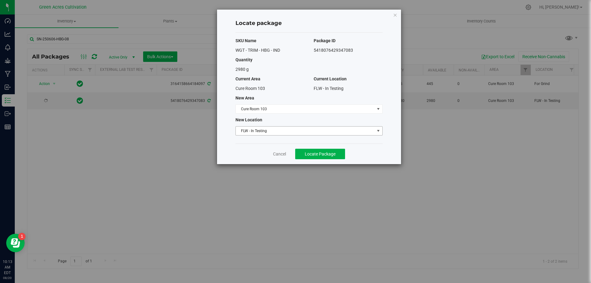
click at [252, 124] on div "SKU Name Package ID WGT - TRIM - HBG - IND 5418076429347083 Quantity 2980 g Cur…" at bounding box center [309, 88] width 147 height 111
click at [253, 128] on span "FLW - In Testing" at bounding box center [305, 131] width 139 height 9
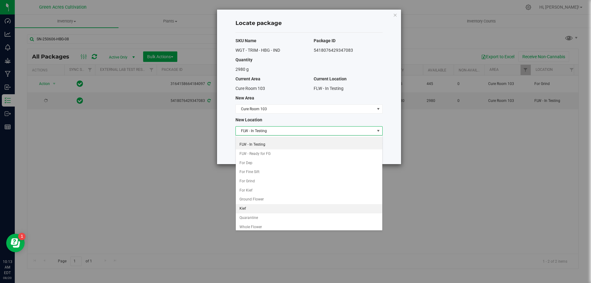
scroll to position [63, 0]
click at [255, 212] on li "Quarantine" at bounding box center [309, 215] width 147 height 9
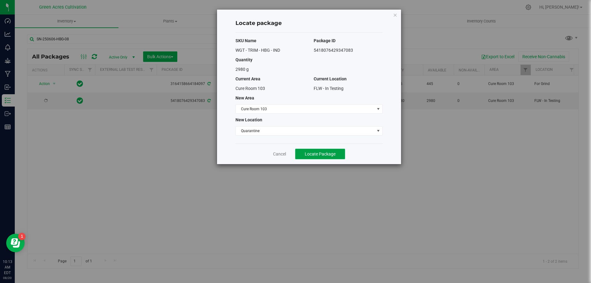
click at [323, 150] on button "Locate Package" at bounding box center [320, 154] width 50 height 10
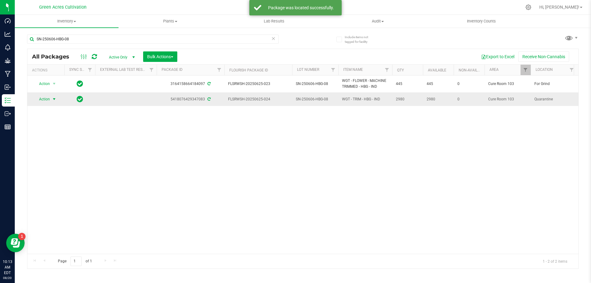
click at [51, 97] on span "select" at bounding box center [55, 99] width 8 height 9
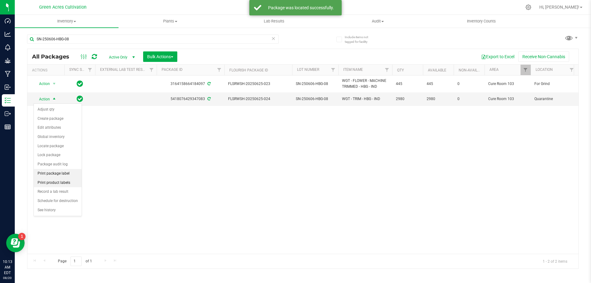
click at [68, 177] on li "Print package label" at bounding box center [58, 173] width 48 height 9
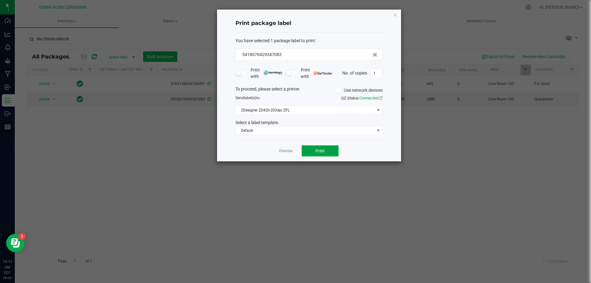
click at [324, 154] on button "Print" at bounding box center [320, 150] width 37 height 11
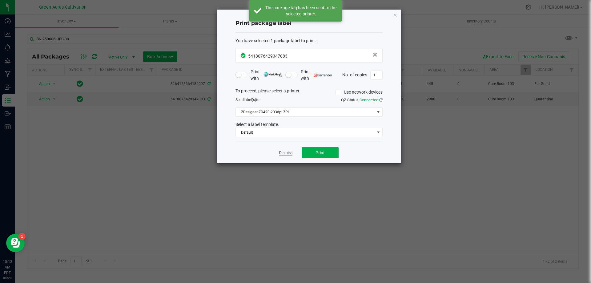
click at [287, 152] on link "Dismiss" at bounding box center [285, 152] width 13 height 5
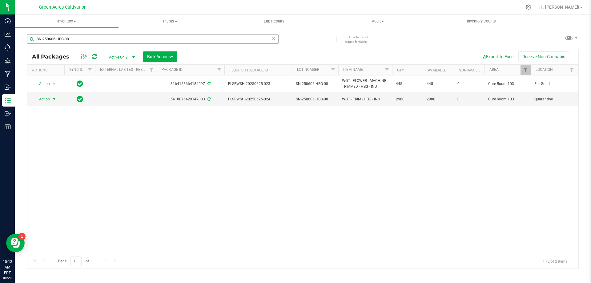
click at [187, 43] on div "SN-250606-HBG-08" at bounding box center [153, 42] width 252 height 14
click at [187, 42] on input "SN-250606-HBG-08" at bounding box center [153, 39] width 252 height 9
paste input "ZKR"
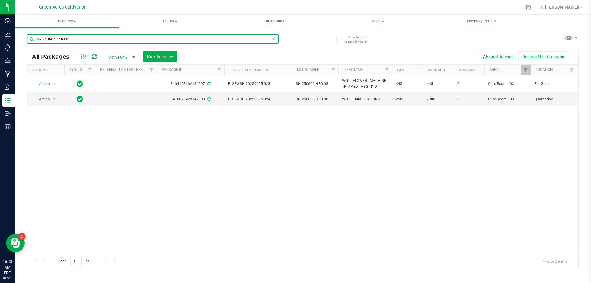
scroll to position [0, 53]
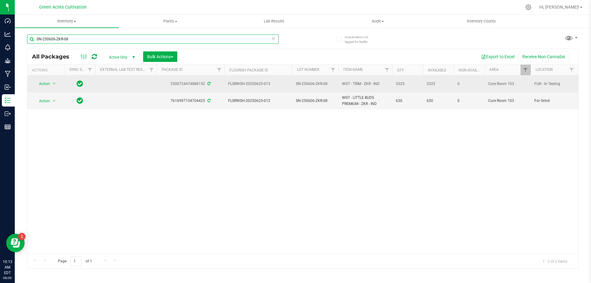
type input "SN-250606-ZKR-08"
click at [45, 83] on span "Action" at bounding box center [42, 83] width 17 height 9
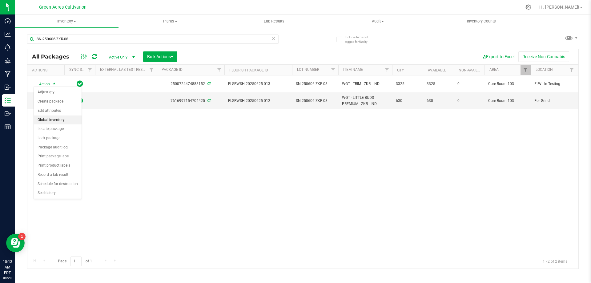
click at [67, 121] on li "Global inventory" at bounding box center [58, 120] width 48 height 9
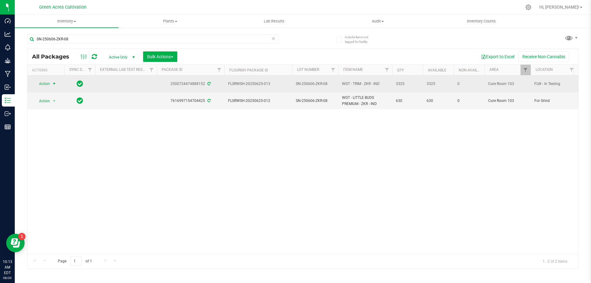
click at [49, 87] on span "Action" at bounding box center [42, 83] width 17 height 9
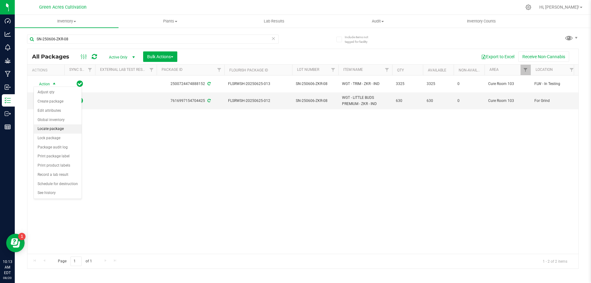
click at [66, 126] on li "Locate package" at bounding box center [58, 128] width 48 height 9
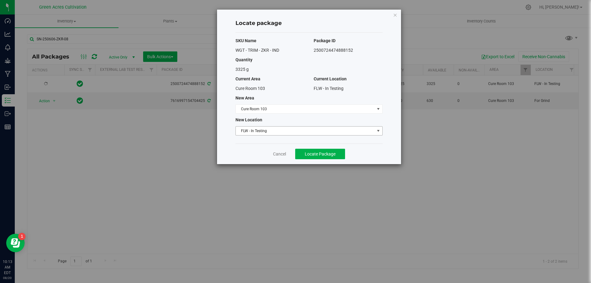
click at [281, 131] on span "FLW - In Testing" at bounding box center [305, 131] width 139 height 9
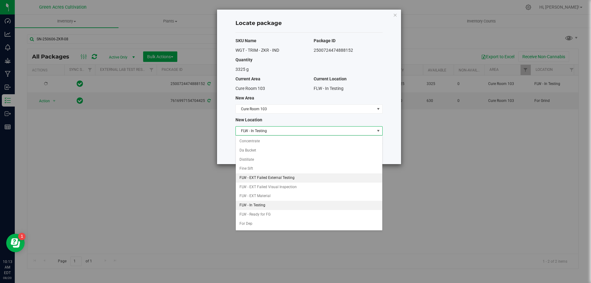
scroll to position [63, 0]
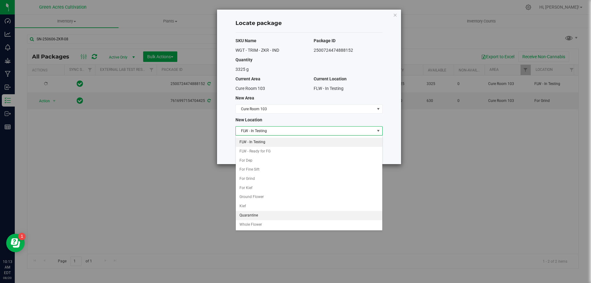
click at [258, 215] on li "Quarantine" at bounding box center [309, 215] width 147 height 9
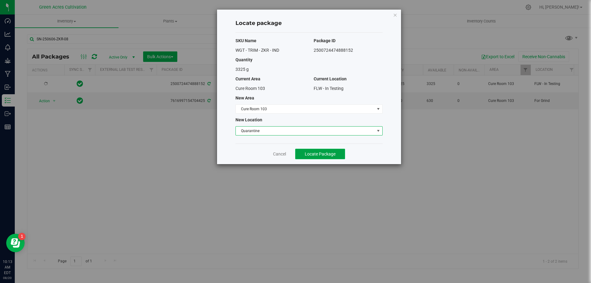
click at [321, 158] on button "Locate Package" at bounding box center [320, 154] width 50 height 10
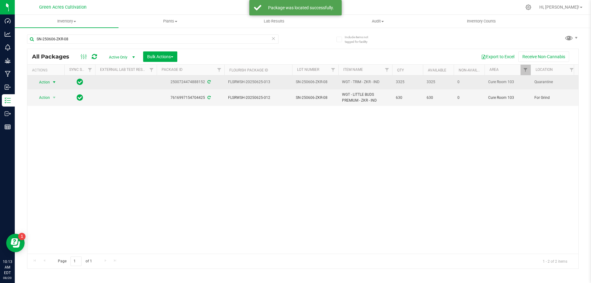
click at [53, 80] on span "select" at bounding box center [54, 82] width 5 height 5
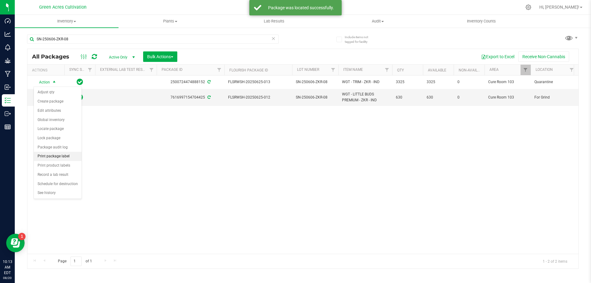
click at [66, 159] on li "Print package label" at bounding box center [58, 156] width 48 height 9
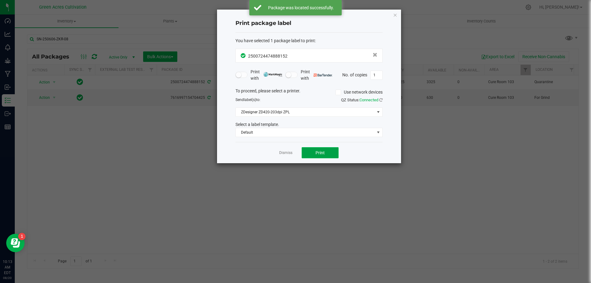
click at [328, 154] on button "Print" at bounding box center [320, 152] width 37 height 11
click at [278, 155] on div "Dismiss Print" at bounding box center [309, 152] width 147 height 21
click at [282, 154] on link "Dismiss" at bounding box center [285, 152] width 13 height 5
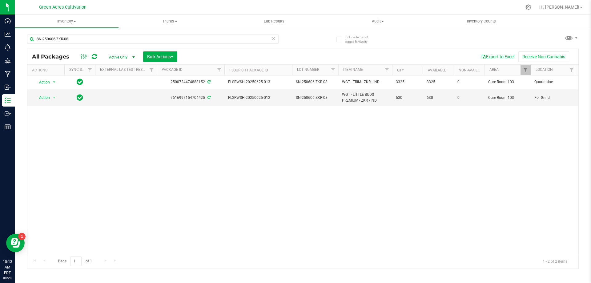
click at [168, 44] on div "SN-250606-ZKR-08" at bounding box center [153, 42] width 252 height 14
click at [167, 41] on input "SN-250606-ZKR-08" at bounding box center [153, 39] width 252 height 9
paste input "SRZ"
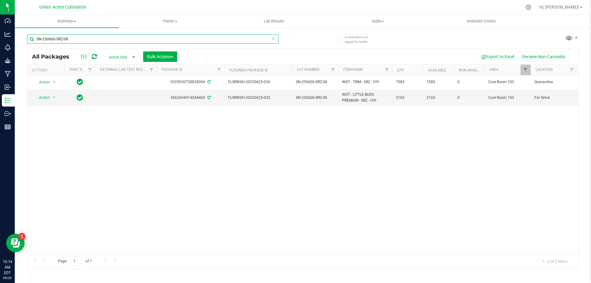
click at [132, 35] on input "SN-250606-SRZ-08" at bounding box center [153, 39] width 252 height 9
paste input "BZA"
type input "SN-250606-BZA-08"
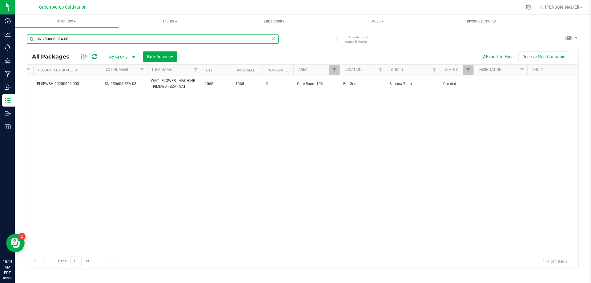
scroll to position [0, 193]
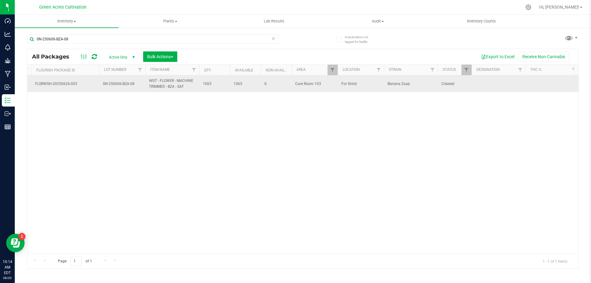
click at [502, 86] on td at bounding box center [499, 83] width 54 height 17
type input "224.1 PBO"
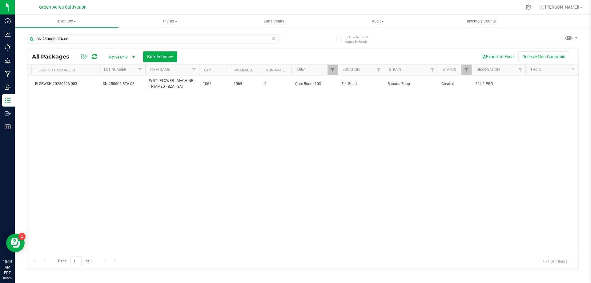
click at [262, 162] on div "Action Action Adjust qty Create package Edit attributes Global inventory Locate…" at bounding box center [302, 164] width 551 height 178
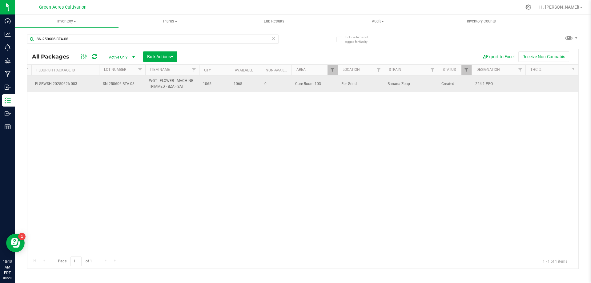
click at [533, 82] on td at bounding box center [553, 83] width 54 height 17
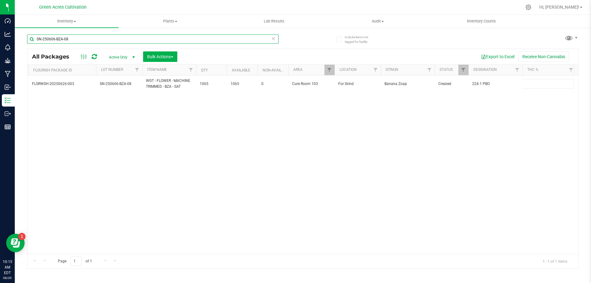
click at [159, 37] on input "SN-250606-BZA-08" at bounding box center [153, 39] width 252 height 9
paste input "FIC"
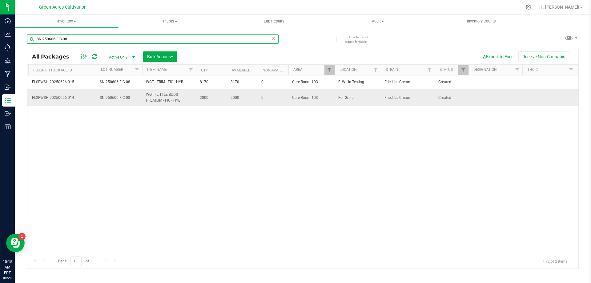
type input "SN-250606-FIC-08"
click at [479, 96] on td at bounding box center [496, 97] width 54 height 17
type input "227.2 PBO"
click at [490, 84] on td at bounding box center [496, 82] width 54 height 14
type input "??? PBO HIT"
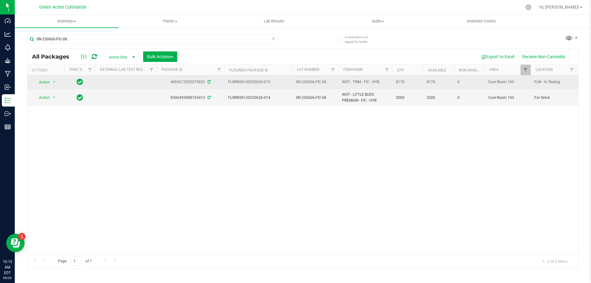
click at [47, 85] on span "Action" at bounding box center [42, 82] width 17 height 9
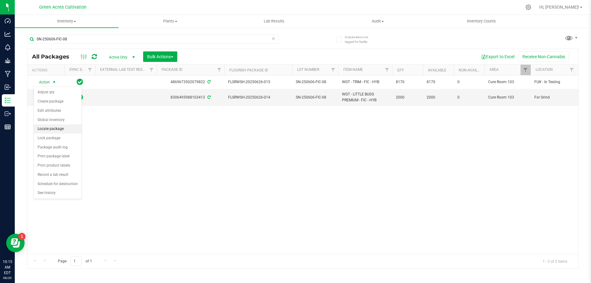
click at [53, 128] on li "Locate package" at bounding box center [58, 128] width 48 height 9
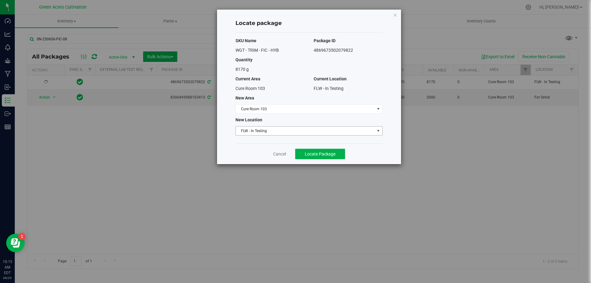
click at [279, 130] on span "FLW - In Testing" at bounding box center [305, 131] width 139 height 9
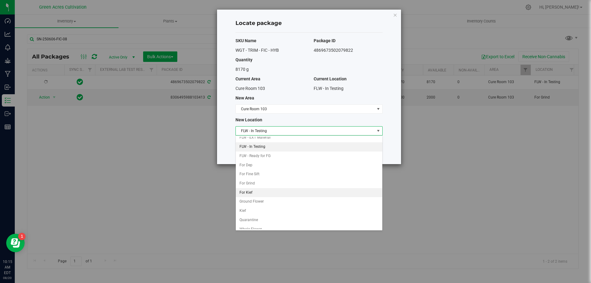
scroll to position [63, 0]
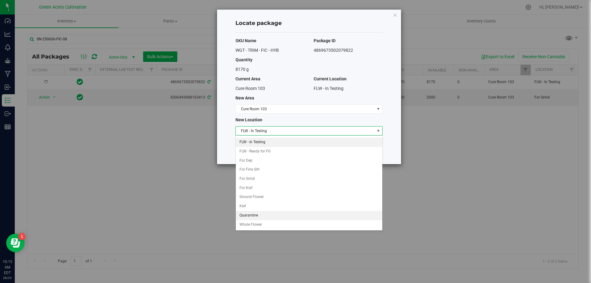
click at [271, 218] on li "Quarantine" at bounding box center [309, 215] width 147 height 9
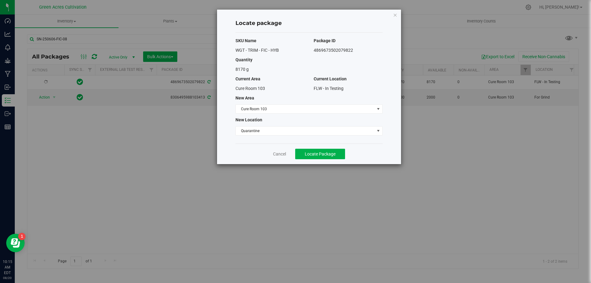
click at [384, 155] on div "Locate package SKU Name Package ID WGT - TRIM - FIC - HYB 4869673502079822 Quan…" at bounding box center [309, 87] width 184 height 155
click at [332, 156] on span "Locate Package" at bounding box center [320, 154] width 31 height 5
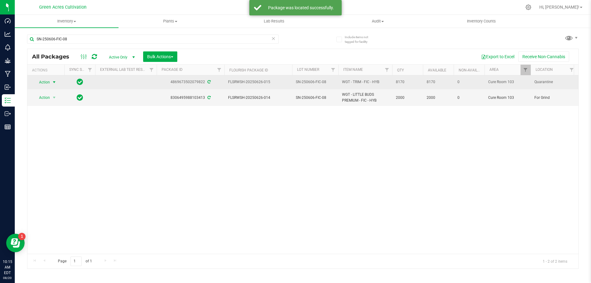
click at [48, 83] on span "Action" at bounding box center [42, 82] width 17 height 9
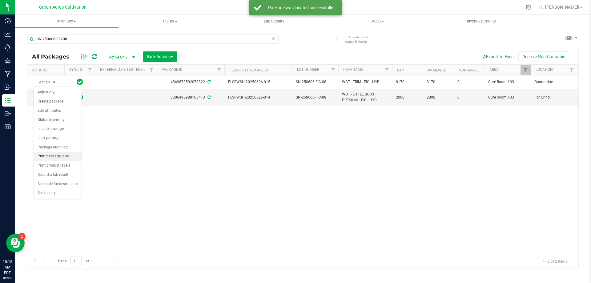
click at [61, 158] on li "Print package label" at bounding box center [58, 156] width 48 height 9
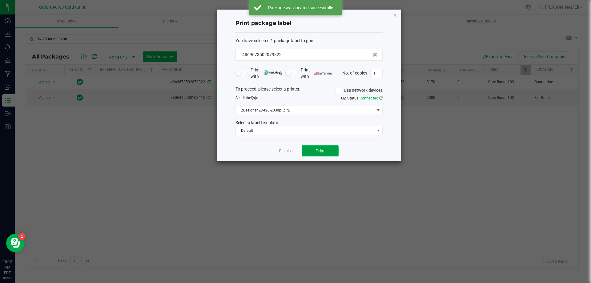
click at [316, 147] on button "Print" at bounding box center [320, 150] width 37 height 11
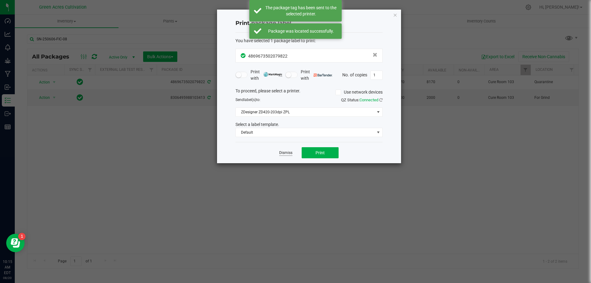
click at [290, 154] on link "Dismiss" at bounding box center [285, 152] width 13 height 5
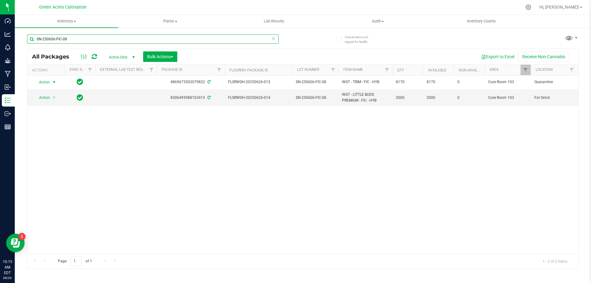
click at [149, 36] on input "SN-250606-FIC-08" at bounding box center [153, 39] width 252 height 9
paste input "T19"
type input "SN-250606-T19-08"
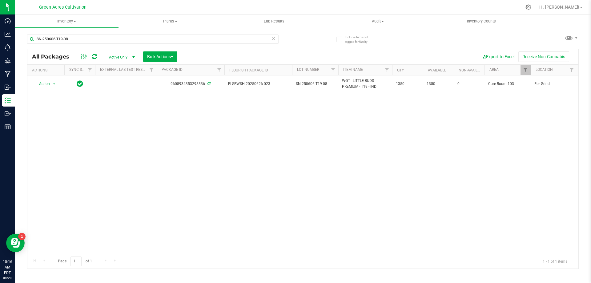
click at [205, 255] on div "Page 1 of 1 1 - 1 of 1 items" at bounding box center [302, 261] width 551 height 15
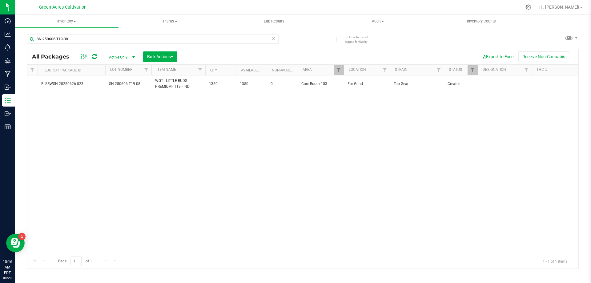
scroll to position [0, 204]
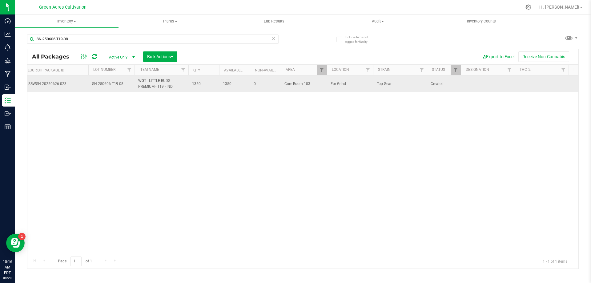
click at [499, 89] on td at bounding box center [488, 83] width 54 height 17
type input "282.1 PBO"
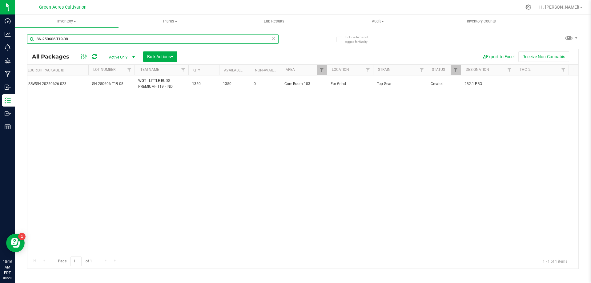
click at [204, 41] on input "SN-250606-T19-08" at bounding box center [153, 39] width 252 height 9
paste input "530-AML-07"
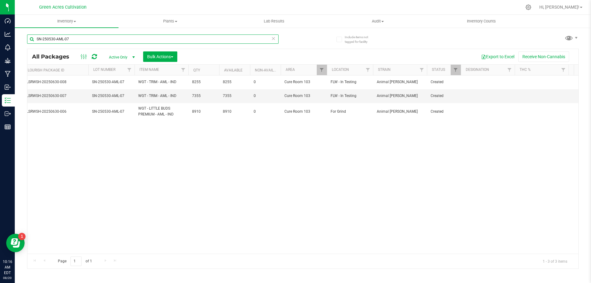
type input "SN-250530-AML-07"
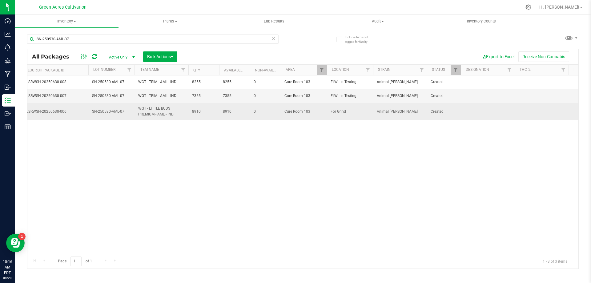
click at [477, 116] on td at bounding box center [488, 111] width 54 height 17
type input "8"
type input "185.2 PBO"
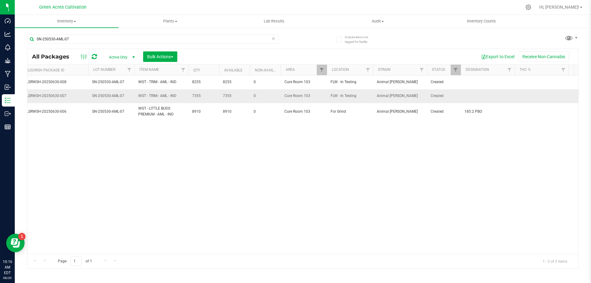
click at [478, 100] on td at bounding box center [488, 96] width 54 height 14
type input "??? PBO HIT"
click at [478, 100] on input "??? PBO HIT" at bounding box center [487, 96] width 52 height 10
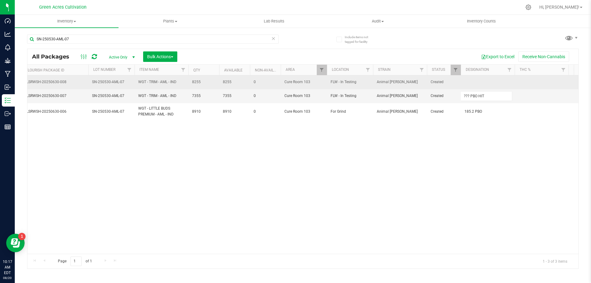
click at [479, 81] on div "All Packages Active Only Active Only Lab Samples Locked All External Internal B…" at bounding box center [303, 159] width 552 height 220
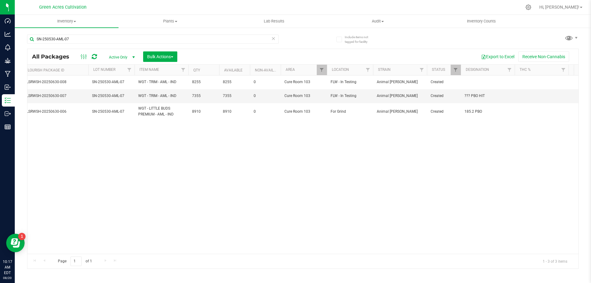
click at [479, 81] on td at bounding box center [488, 82] width 54 height 14
type input "??? PBO HIT"
click at [430, 183] on div "All Packages Active Only Active Only Lab Samples Locked All External Internal B…" at bounding box center [303, 159] width 552 height 220
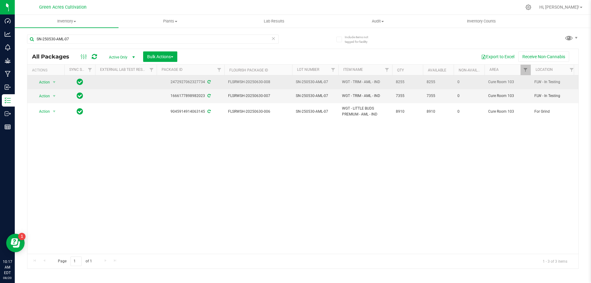
click at [44, 82] on span "Action" at bounding box center [42, 82] width 17 height 9
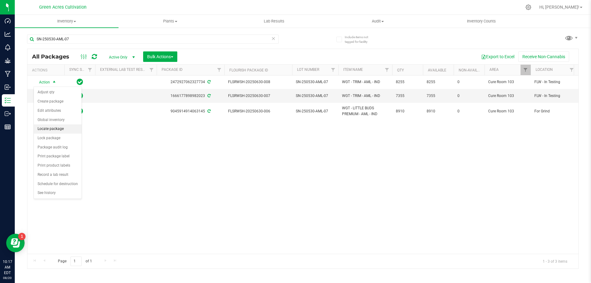
click at [55, 131] on li "Locate package" at bounding box center [58, 128] width 48 height 9
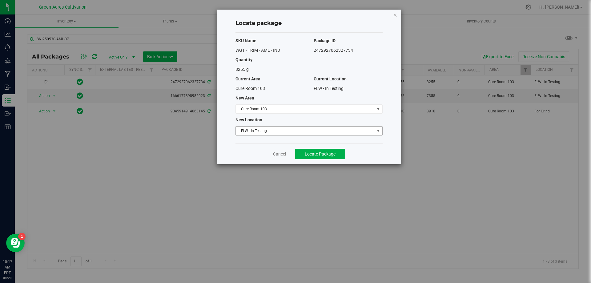
drag, startPoint x: 278, startPoint y: 132, endPoint x: 278, endPoint y: 127, distance: 5.5
click at [278, 127] on span "FLW - In Testing" at bounding box center [305, 131] width 139 height 9
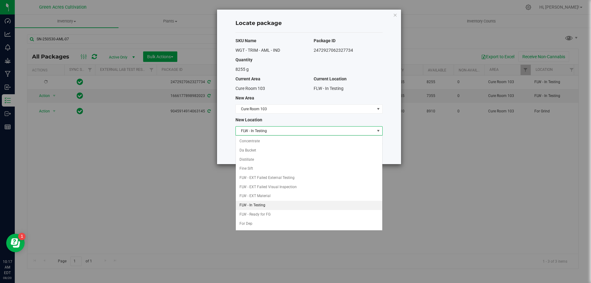
click at [278, 127] on span "FLW - In Testing" at bounding box center [305, 131] width 139 height 9
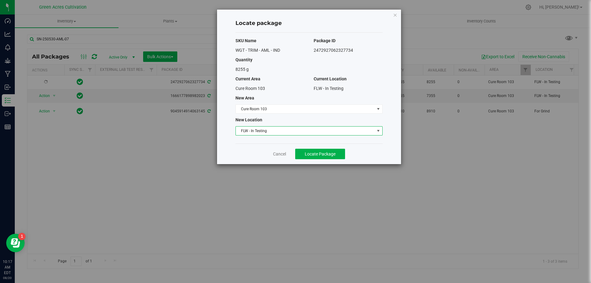
click at [278, 127] on span "FLW - In Testing" at bounding box center [305, 131] width 139 height 9
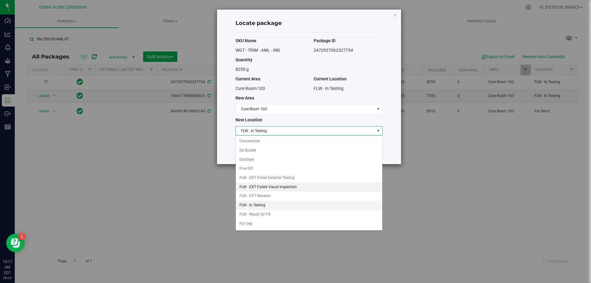
scroll to position [63, 0]
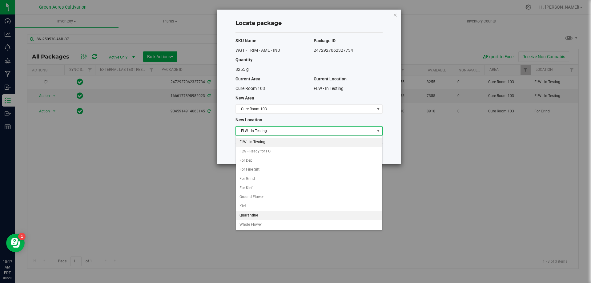
click at [259, 217] on li "Quarantine" at bounding box center [309, 215] width 147 height 9
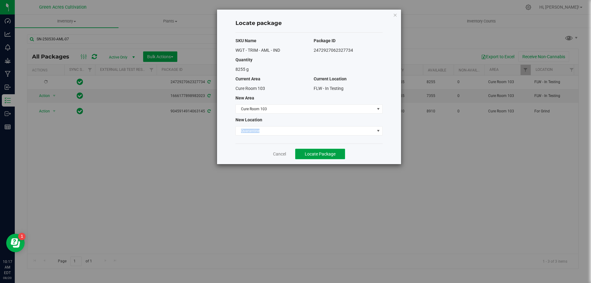
click at [321, 156] on span "Locate Package" at bounding box center [320, 154] width 31 height 5
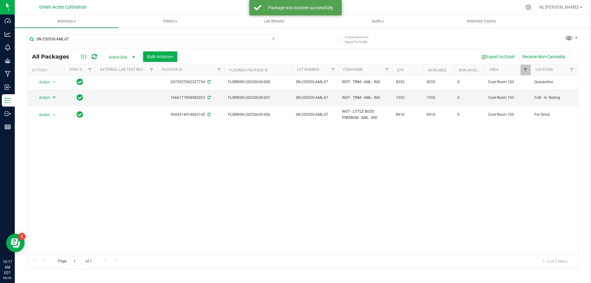
click at [52, 98] on span "select" at bounding box center [54, 97] width 5 height 5
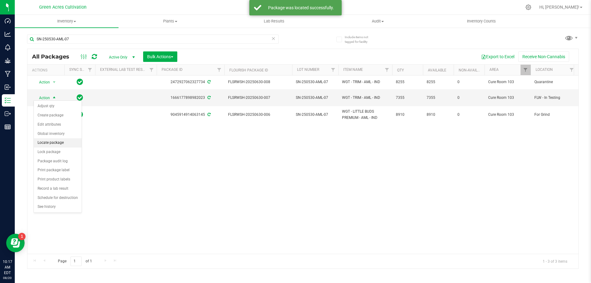
click at [65, 142] on li "Locate package" at bounding box center [58, 142] width 48 height 9
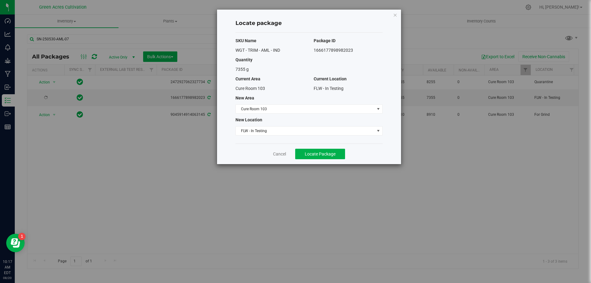
click at [303, 125] on div "SKU Name Package ID WGT - TRIM - AML - IND 1666177898982023 Quantity 7355 g Cur…" at bounding box center [309, 88] width 147 height 111
click at [299, 131] on span "FLW - In Testing" at bounding box center [305, 131] width 139 height 9
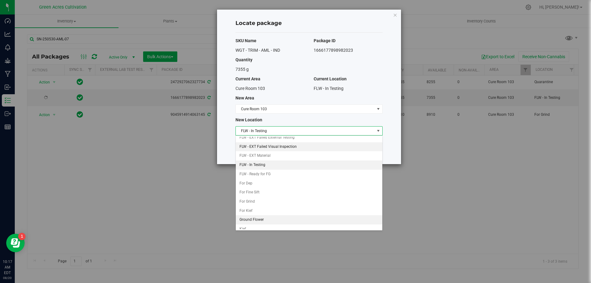
scroll to position [63, 0]
click at [265, 218] on li "Quarantine" at bounding box center [309, 215] width 147 height 9
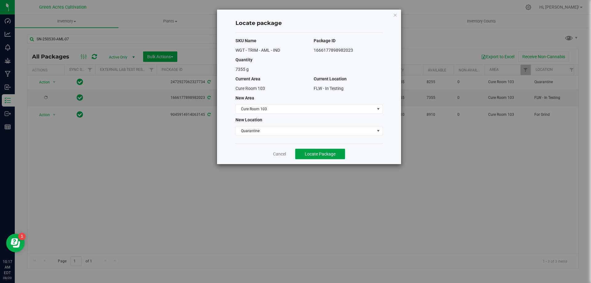
click at [336, 154] on button "Locate Package" at bounding box center [320, 154] width 50 height 10
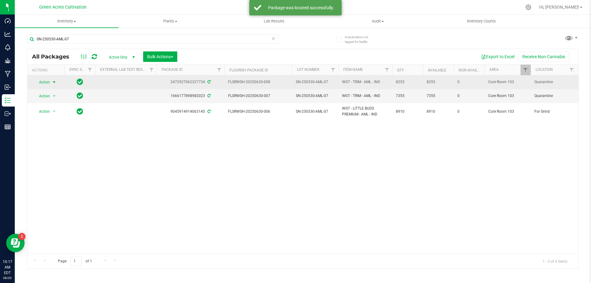
click at [51, 86] on span "select" at bounding box center [55, 82] width 8 height 9
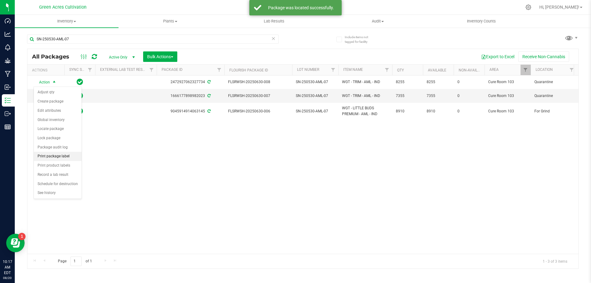
click at [48, 158] on li "Print package label" at bounding box center [58, 156] width 48 height 9
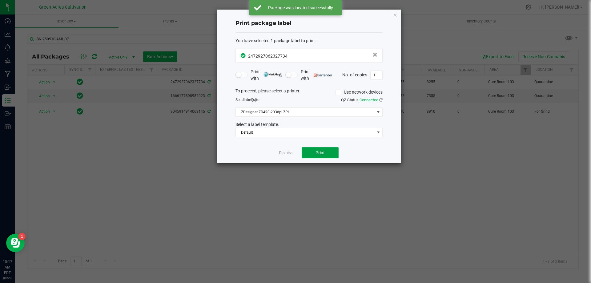
click at [305, 154] on button "Print" at bounding box center [320, 152] width 37 height 11
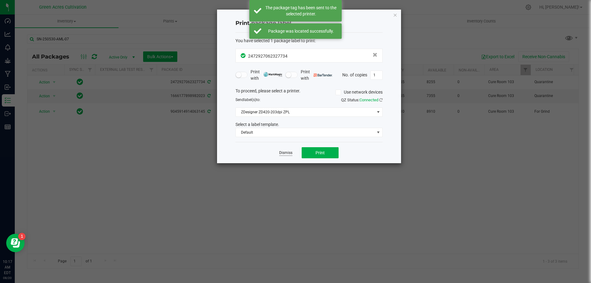
click at [287, 151] on link "Dismiss" at bounding box center [285, 152] width 13 height 5
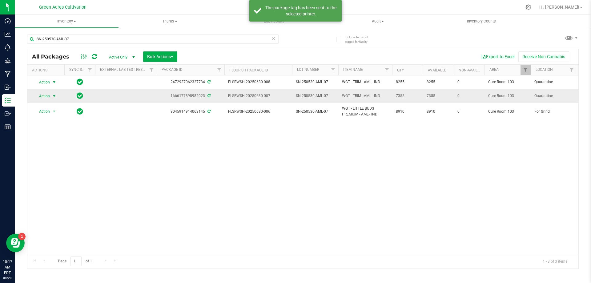
click at [50, 97] on span "Action" at bounding box center [42, 96] width 17 height 9
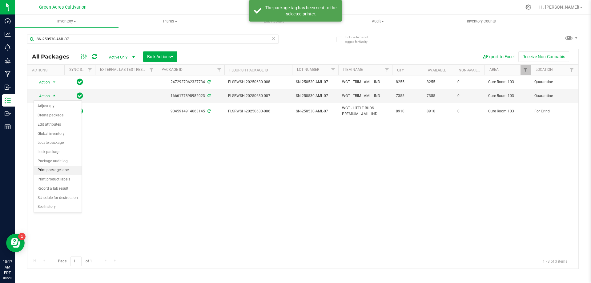
click at [68, 173] on li "Print package label" at bounding box center [58, 170] width 48 height 9
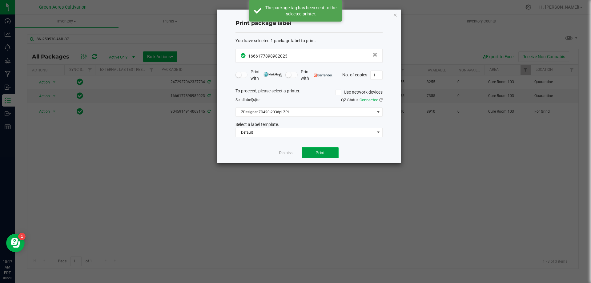
click at [312, 158] on button "Print" at bounding box center [320, 152] width 37 height 11
click at [278, 155] on div "Dismiss Print" at bounding box center [309, 152] width 147 height 21
click at [281, 155] on link "Dismiss" at bounding box center [285, 152] width 13 height 5
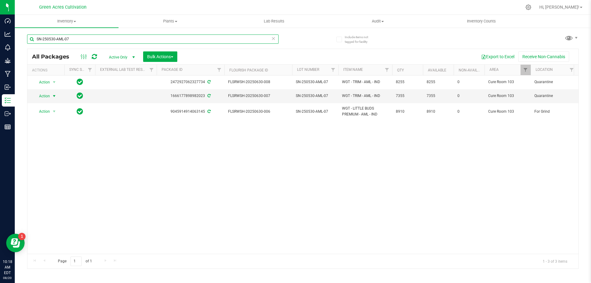
click at [93, 35] on input "SN-250530-AML-07" at bounding box center [153, 39] width 252 height 9
paste input "GA-250702-BCT-35I-FA"
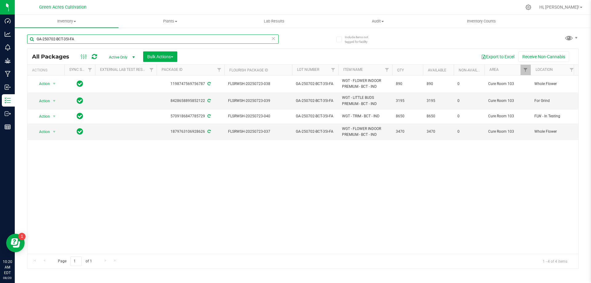
type input "GA-250702-BCT-35I-FA"
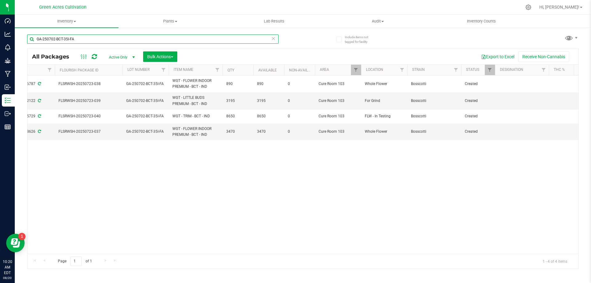
scroll to position [0, 191]
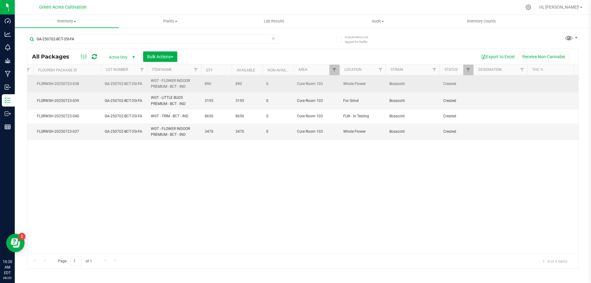
click at [483, 83] on td at bounding box center [501, 83] width 54 height 17
type input "ND PBO"
drag, startPoint x: 483, startPoint y: 83, endPoint x: 487, endPoint y: 83, distance: 3.4
click at [486, 83] on input "ND PBO" at bounding box center [500, 84] width 52 height 10
click at [488, 83] on input "ND PBO" at bounding box center [500, 84] width 52 height 10
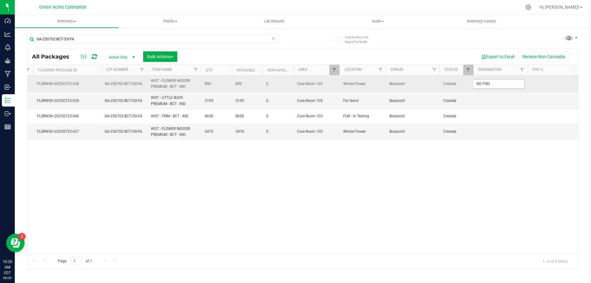
click at [488, 83] on input "ND PBO" at bounding box center [500, 84] width 52 height 10
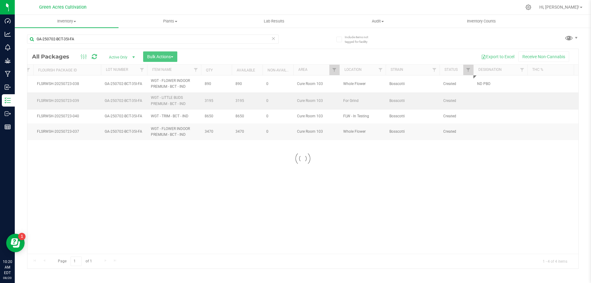
click at [486, 99] on div "Loading... All Packages Active Only Active Only Lab Samples Locked All External…" at bounding box center [303, 159] width 552 height 220
click at [486, 102] on div at bounding box center [302, 159] width 551 height 220
click at [486, 103] on div at bounding box center [302, 159] width 551 height 220
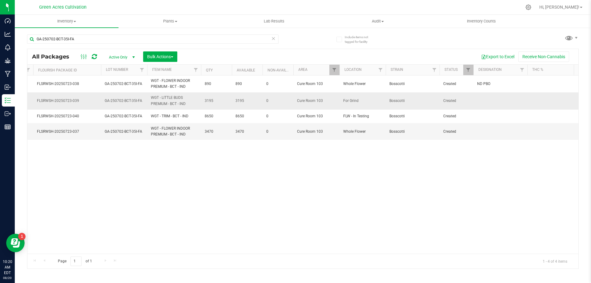
click at [484, 101] on td at bounding box center [501, 100] width 54 height 17
type input "ND PBO"
click at [484, 107] on div "All Packages Active Only Active Only Lab Samples Locked All External Internal B…" at bounding box center [303, 159] width 552 height 220
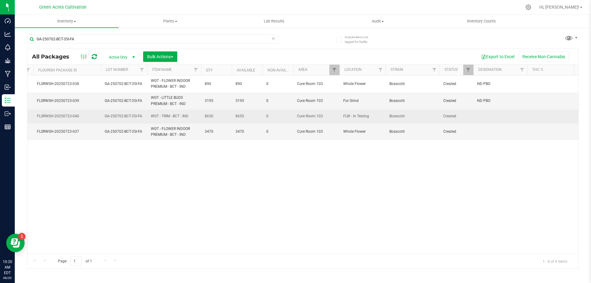
click at [484, 116] on td at bounding box center [501, 117] width 54 height 14
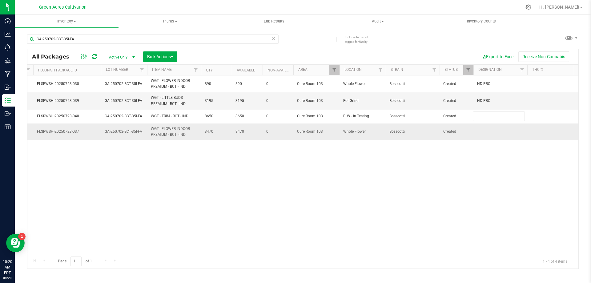
type input "ND PBO"
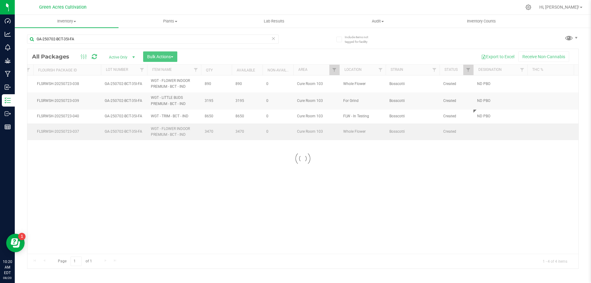
click at [485, 131] on div "Loading... All Packages Active Only Active Only Lab Samples Locked All External…" at bounding box center [303, 159] width 552 height 220
click at [485, 131] on td at bounding box center [501, 132] width 54 height 17
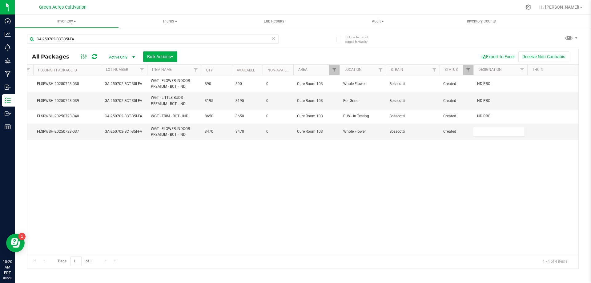
type input "ND PBO"
click at [470, 162] on div "All Packages Active Only Active Only Lab Samples Locked All External Internal B…" at bounding box center [303, 159] width 552 height 220
click at [192, 36] on input "GA-250702-BCT-35I-FA" at bounding box center [153, 39] width 252 height 9
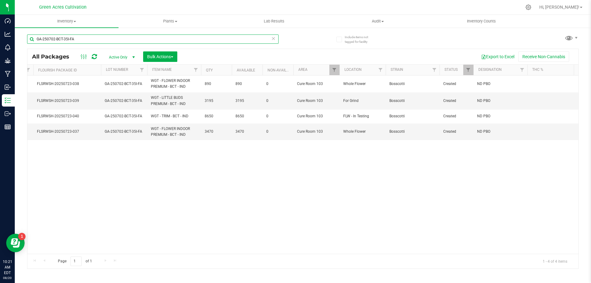
paste input "SN-250703-T08-04"
type input "SN-250703-T08-04"
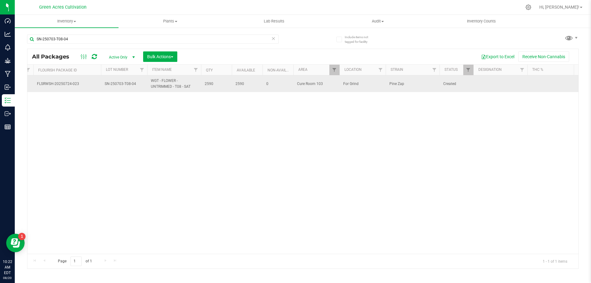
click at [491, 84] on td at bounding box center [501, 83] width 54 height 17
click at [478, 87] on input "text" at bounding box center [500, 84] width 52 height 10
type input "ND PBO"
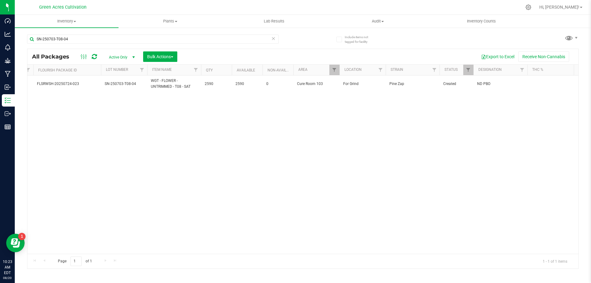
click at [374, 150] on div "Action Action Adjust qty Create package Edit attributes Global inventory Locate…" at bounding box center [302, 164] width 551 height 178
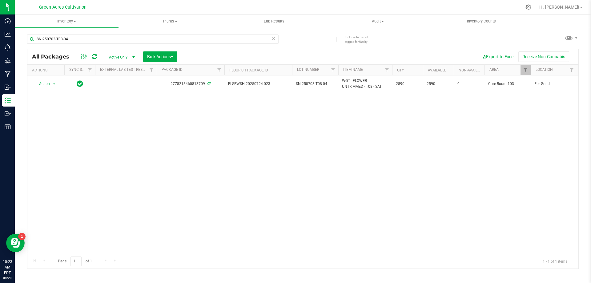
click at [200, 202] on div "Action Action Adjust qty Create package Edit attributes Global inventory Locate…" at bounding box center [302, 164] width 551 height 178
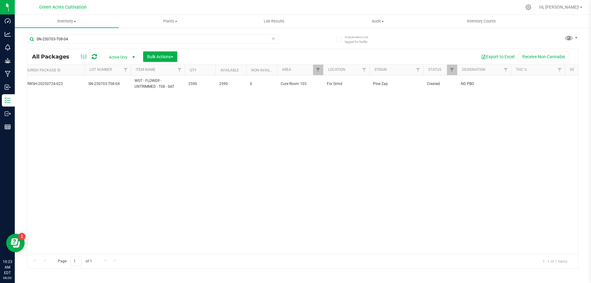
scroll to position [0, 218]
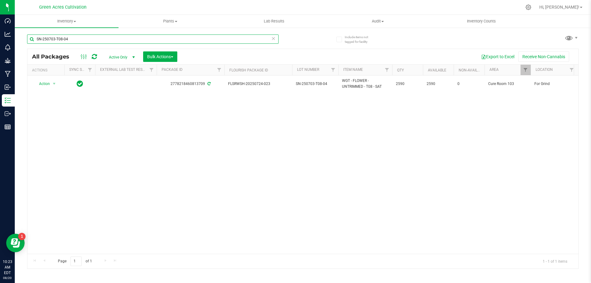
click at [108, 43] on input "SN-250703-T08-04" at bounding box center [153, 39] width 252 height 9
paste input "STW"
type input "SN-250703-STW-04"
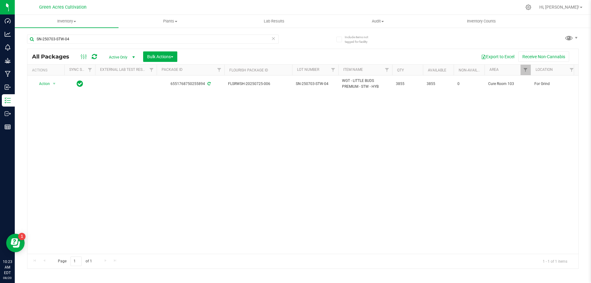
drag, startPoint x: 192, startPoint y: 250, endPoint x: 239, endPoint y: 247, distance: 47.6
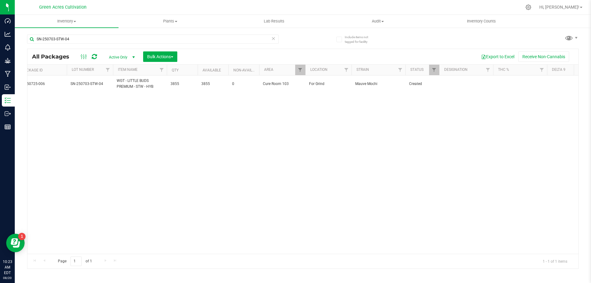
scroll to position [0, 234]
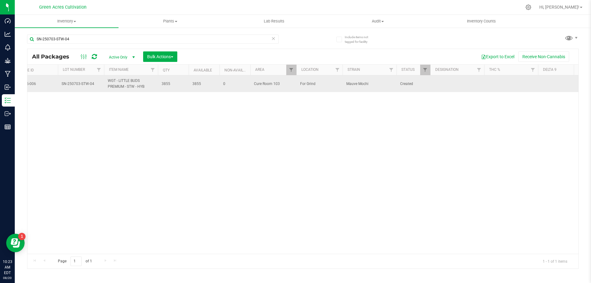
click at [447, 86] on td at bounding box center [458, 83] width 54 height 17
type input "ND PBO"
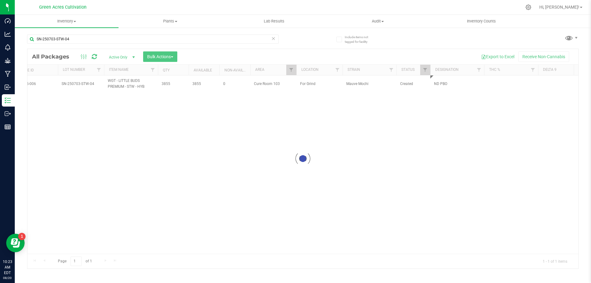
click at [324, 155] on div at bounding box center [302, 159] width 551 height 220
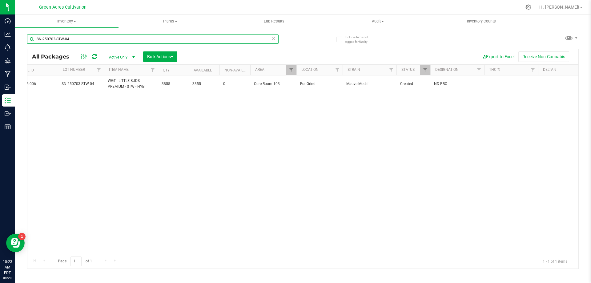
click at [208, 41] on input "SN-250703-STW-04" at bounding box center [153, 39] width 252 height 9
paste input "GA-250702-HBG-35I-FA"
type input "GA-250702-HBG-35I-FA"
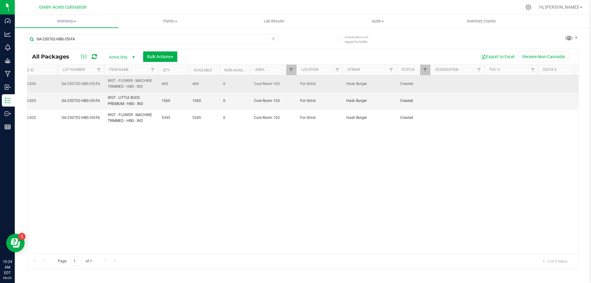
click at [447, 84] on td at bounding box center [458, 83] width 54 height 17
type input "ND PBO"
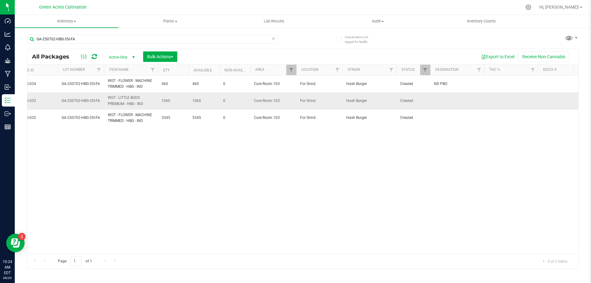
click at [444, 102] on td at bounding box center [458, 100] width 54 height 17
type input "ND PBO"
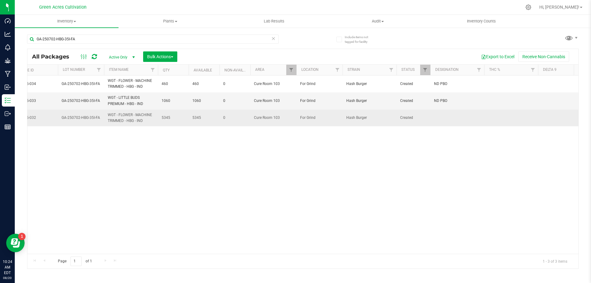
click at [444, 118] on td at bounding box center [458, 118] width 54 height 17
type input "ND PBO"
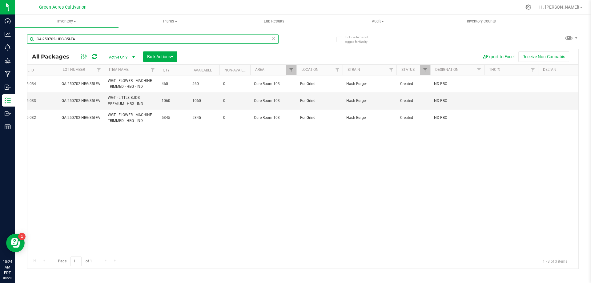
click at [198, 38] on input "GA-250702-HBG-35I-FA" at bounding box center [153, 39] width 252 height 9
paste input "23-GAP-33N"
type input "GA-250723-GAP-33N-FA"
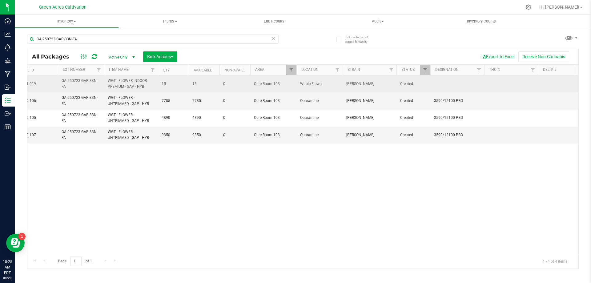
click at [453, 79] on td at bounding box center [458, 83] width 54 height 17
click at [462, 87] on input "GA-250723-GAP-33N-FA" at bounding box center [456, 84] width 52 height 10
type input "3590 PBO"
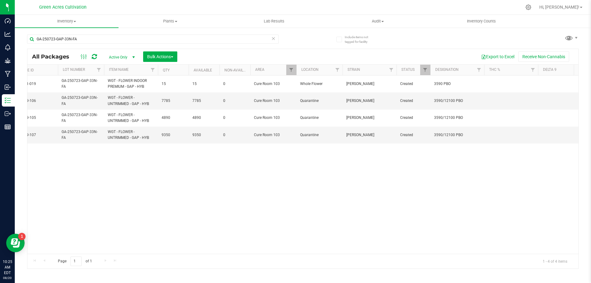
click at [258, 208] on div "Action Action Adjust qty Create package Edit attributes Global inventory Locate…" at bounding box center [302, 164] width 551 height 178
click at [161, 41] on input "GA-250723-GAP-33N-FA" at bounding box center [153, 39] width 252 height 9
paste input "410-DDA-02"
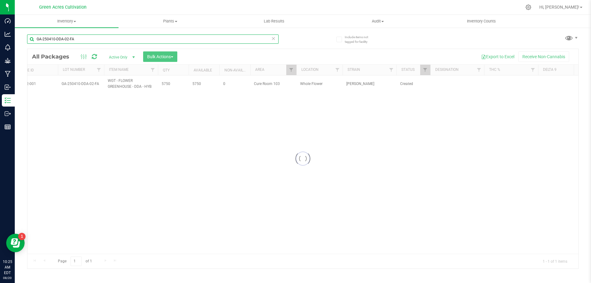
type input "GA-250410-DDA-02-FA"
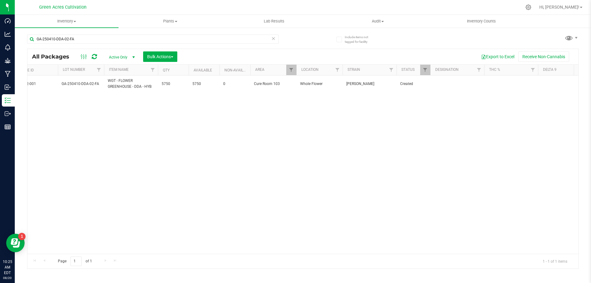
click at [440, 84] on td at bounding box center [458, 83] width 54 height 17
type input "ND PBO"
click at [167, 35] on input "GA-250410-DDA-02-FA" at bounding box center [153, 39] width 252 height 9
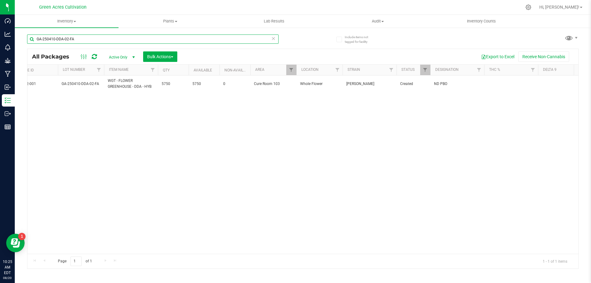
paste input "716-FFP-33J"
type input "GA-250716-FFP-33J-FA"
click at [240, 39] on input "GA-250716-FFP-33J-FA" at bounding box center [153, 39] width 252 height 9
click at [239, 39] on input "GA-250716-FFP-33J-FA" at bounding box center [153, 39] width 252 height 9
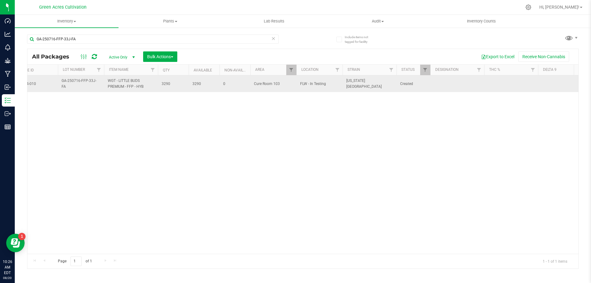
click at [452, 88] on td at bounding box center [458, 83] width 54 height 17
type input "392 PBO"
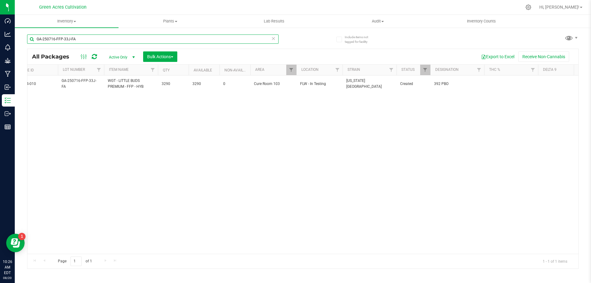
click at [176, 39] on input "GA-250716-FFP-33J-FA" at bounding box center [153, 39] width 252 height 9
paste input "AGO-35K"
type input "GA-250716-AGO-35K-FA"
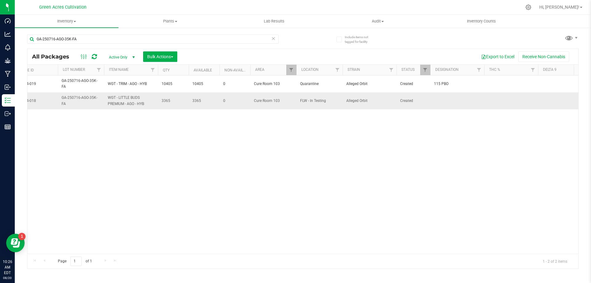
click at [442, 95] on td at bounding box center [458, 100] width 54 height 17
type input "ND PBO"
click at [196, 40] on input "GA-250716-AGO-35K-FA" at bounding box center [153, 39] width 252 height 9
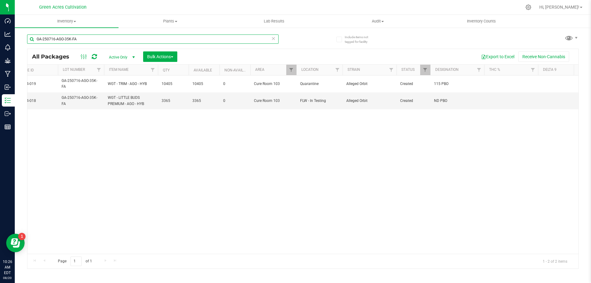
paste input "MFU"
type input "GA-250716-MFU-35K-FA"
click at [429, 103] on td "Created" at bounding box center [414, 100] width 34 height 17
click at [439, 106] on td at bounding box center [458, 100] width 54 height 17
type input "ND PBO"
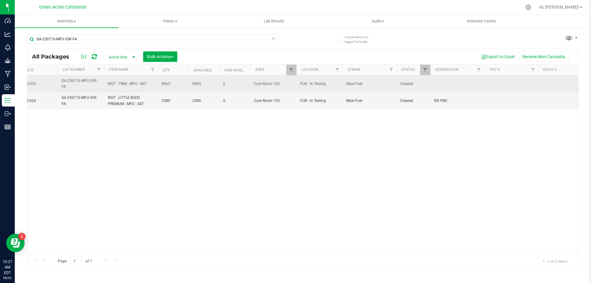
click at [467, 83] on td at bounding box center [458, 83] width 54 height 17
type input "201 PBO"
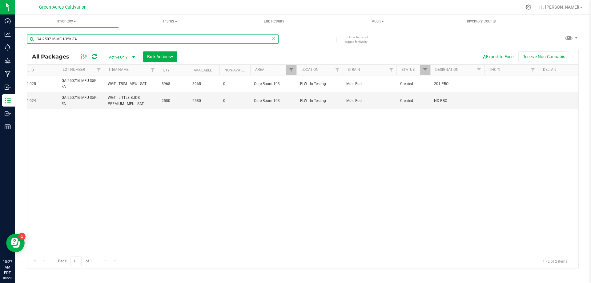
click at [155, 39] on input "GA-250716-MFU-35K-FA" at bounding box center [153, 39] width 252 height 9
paste input "528-CKZ-06"
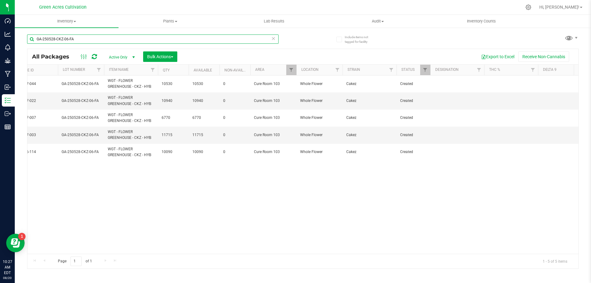
type input "GA-250528-CKZ-06-FA"
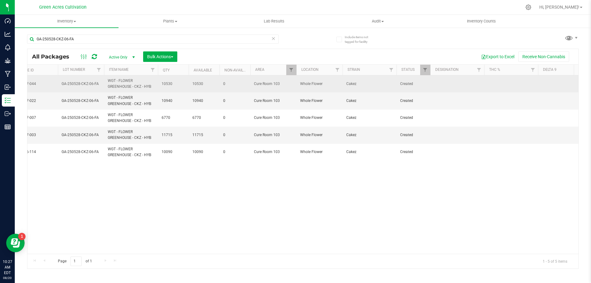
click at [457, 87] on td at bounding box center [458, 83] width 54 height 17
type input "ND PBO"
click at [457, 87] on input "ND PBO" at bounding box center [456, 84] width 52 height 10
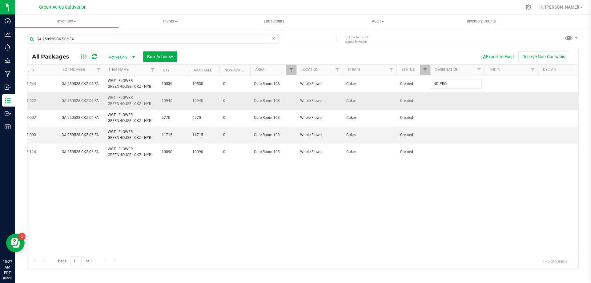
click at [453, 102] on div "All Packages Active Only Active Only Lab Samples Locked All External Internal B…" at bounding box center [303, 159] width 552 height 220
click at [449, 102] on td at bounding box center [458, 100] width 54 height 17
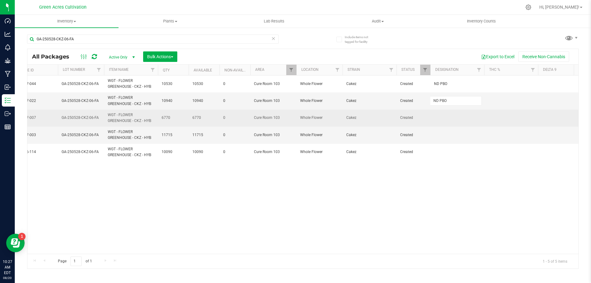
click at [449, 123] on div "All Packages Active Only Active Only Lab Samples Locked All External Internal B…" at bounding box center [303, 159] width 552 height 220
click at [445, 120] on td at bounding box center [458, 118] width 54 height 17
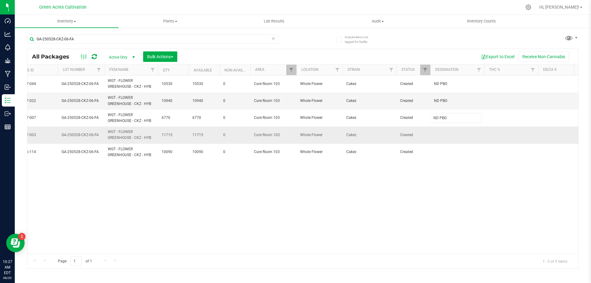
click at [444, 137] on div "All Packages Active Only Active Only Lab Samples Locked All External Internal B…" at bounding box center [303, 159] width 552 height 220
click at [444, 137] on td at bounding box center [458, 135] width 54 height 17
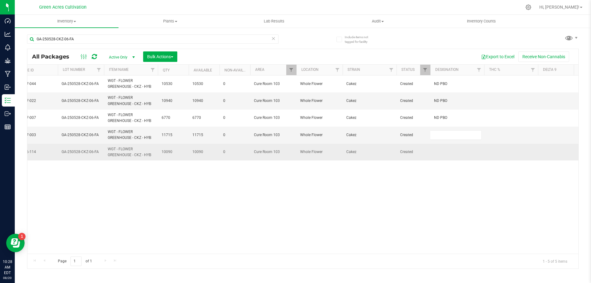
type input "ND PBO"
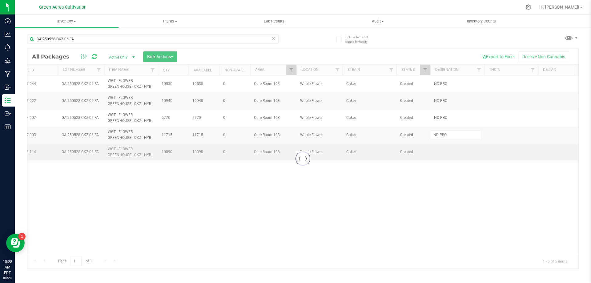
click at [444, 151] on div "Loading... All Packages Active Only Active Only Lab Samples Locked All External…" at bounding box center [303, 159] width 552 height 220
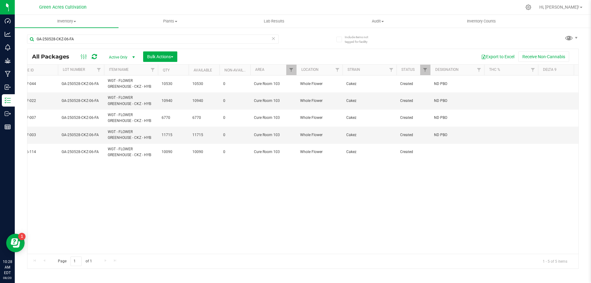
click at [444, 151] on td at bounding box center [458, 152] width 54 height 17
click at [438, 174] on div "All Packages Active Only Active Only Lab Samples Locked All External Internal B…" at bounding box center [303, 159] width 552 height 220
click at [230, 37] on input "GA-250528-CKZ-06-FA" at bounding box center [153, 39] width 252 height 9
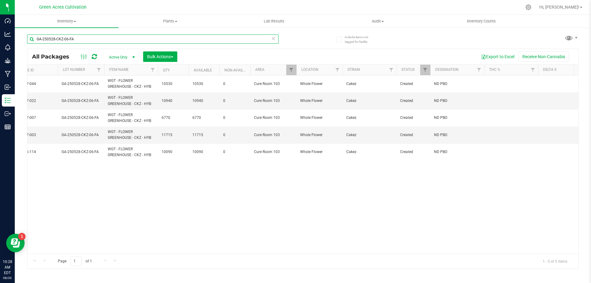
paste input "SN-250725-BOF-07"
type input "SN-250725-BOF-07"
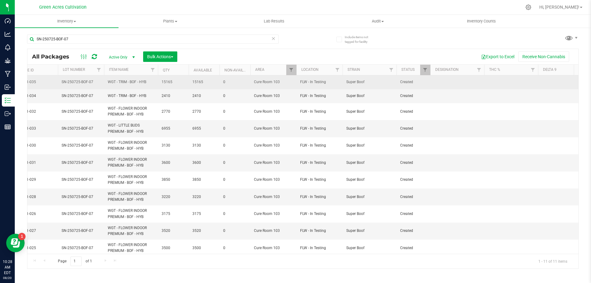
click at [441, 78] on td at bounding box center [458, 82] width 54 height 14
type input "306 PBO"
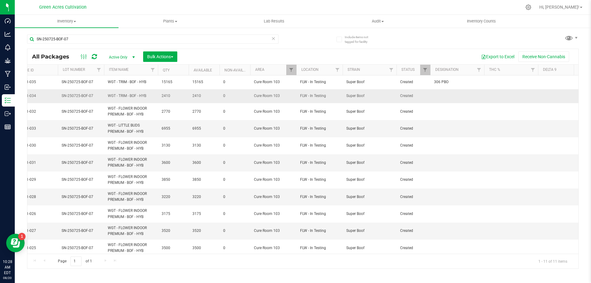
click at [452, 93] on td at bounding box center [458, 96] width 54 height 14
type input "306 PBO"
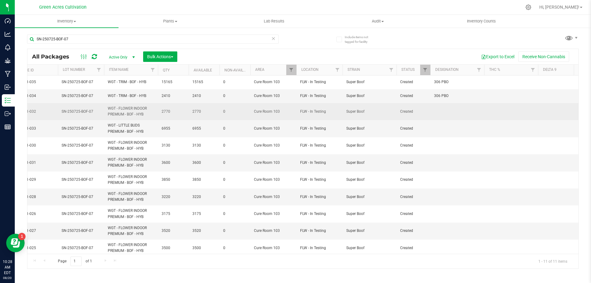
click at [449, 111] on td at bounding box center [458, 111] width 54 height 17
type input "52.7 PBO"
click at [450, 111] on input "52.7 PBO" at bounding box center [456, 112] width 52 height 10
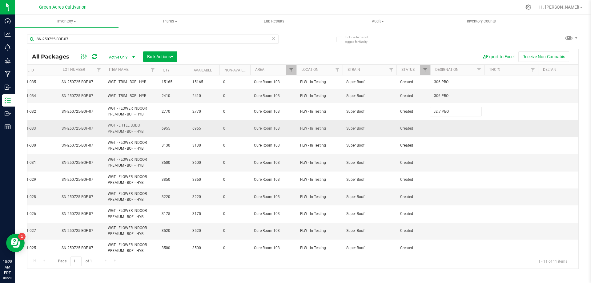
click at [454, 122] on div "All Packages Active Only Active Only Lab Samples Locked All External Internal B…" at bounding box center [303, 159] width 552 height 220
click at [448, 127] on td at bounding box center [458, 128] width 54 height 17
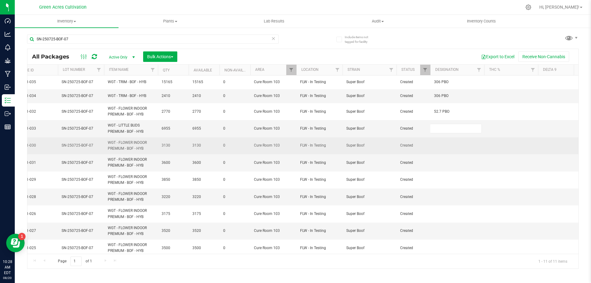
type input "52.7 PBO"
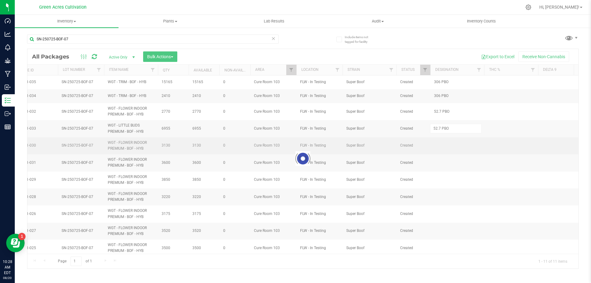
click at [446, 150] on div "Loading... All Packages Active Only Active Only Lab Samples Locked All External…" at bounding box center [303, 159] width 552 height 220
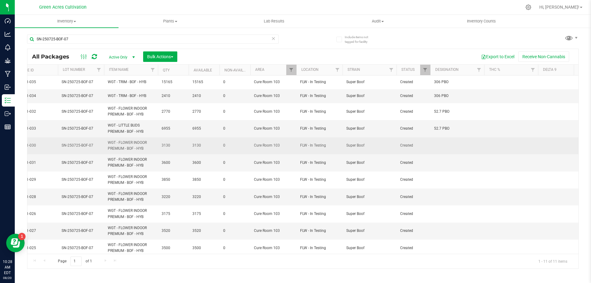
click at [442, 145] on td at bounding box center [458, 145] width 54 height 17
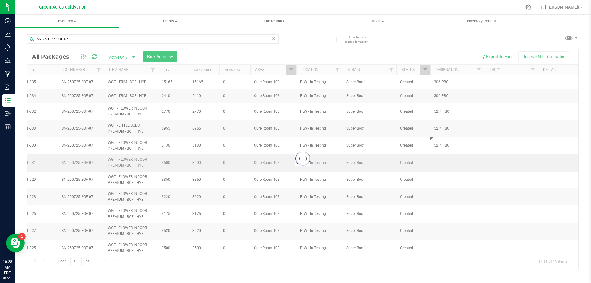
click at [442, 166] on div "Loading... All Packages Active Only Active Only Lab Samples Locked All External…" at bounding box center [303, 159] width 552 height 220
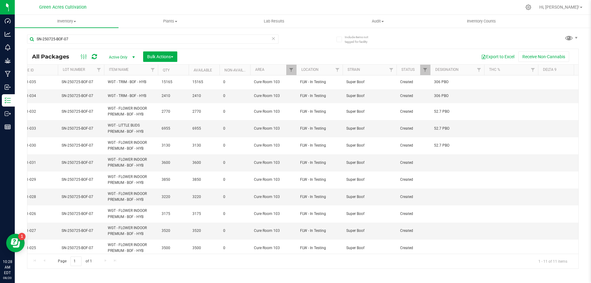
click at [442, 166] on td at bounding box center [458, 162] width 54 height 17
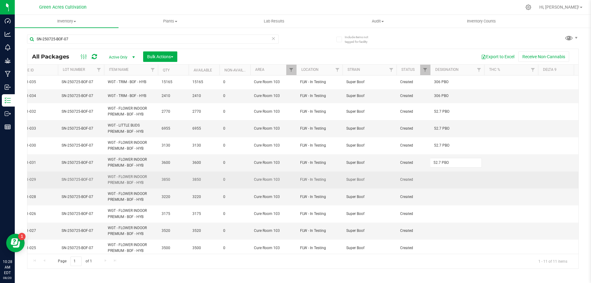
click at [442, 177] on div "All Packages Active Only Active Only Lab Samples Locked All External Internal B…" at bounding box center [303, 159] width 552 height 220
click at [442, 176] on td at bounding box center [458, 180] width 54 height 17
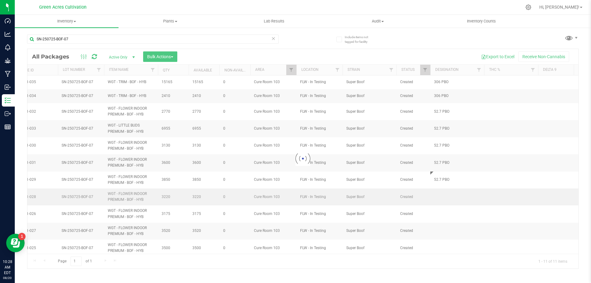
click at [444, 189] on div "Loading... All Packages Active Only Active Only Lab Samples Locked All External…" at bounding box center [303, 159] width 552 height 220
click at [443, 198] on div at bounding box center [302, 159] width 551 height 220
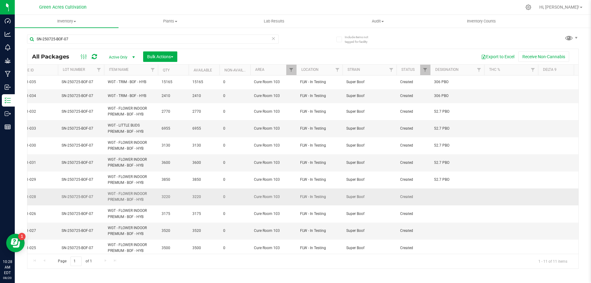
click at [438, 201] on td at bounding box center [458, 197] width 54 height 17
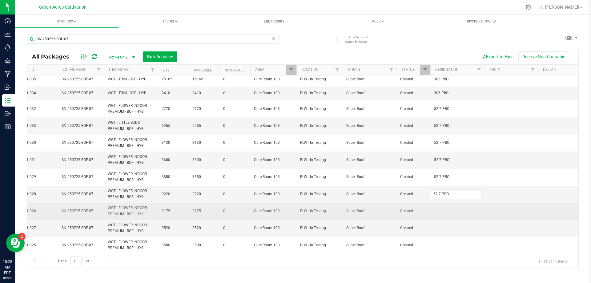
click at [470, 208] on div "All Packages Active Only Active Only Lab Samples Locked All External Internal B…" at bounding box center [303, 159] width 552 height 220
click at [460, 207] on td at bounding box center [458, 211] width 54 height 17
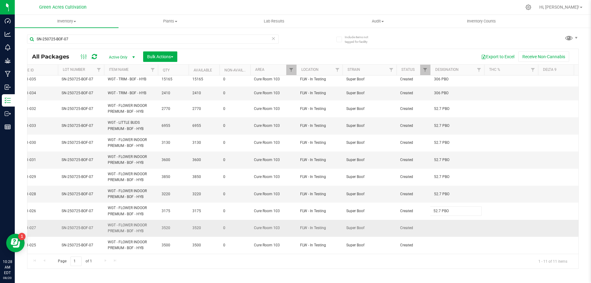
type input "52.7 PBO"
click at [451, 222] on div "All Packages Active Only Active Only Lab Samples Locked All External Internal B…" at bounding box center [303, 159] width 552 height 220
click at [446, 222] on td at bounding box center [458, 228] width 54 height 17
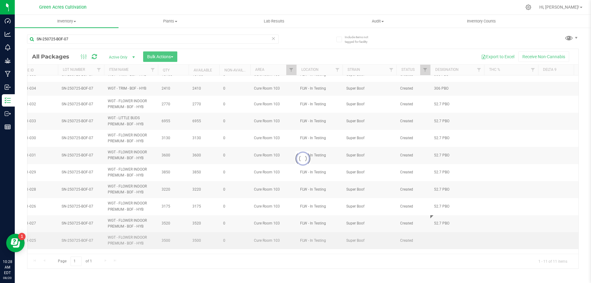
click at [431, 246] on div "Loading... All Packages Active Only Active Only Lab Samples Locked All External…" at bounding box center [303, 159] width 552 height 220
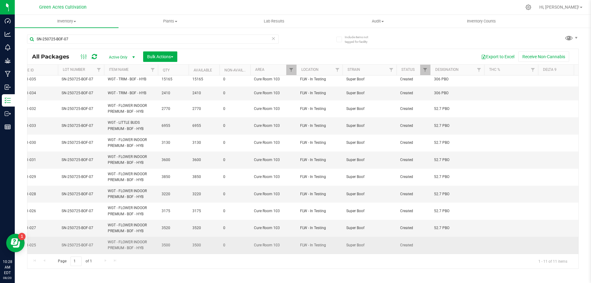
click at [444, 241] on td at bounding box center [458, 245] width 54 height 17
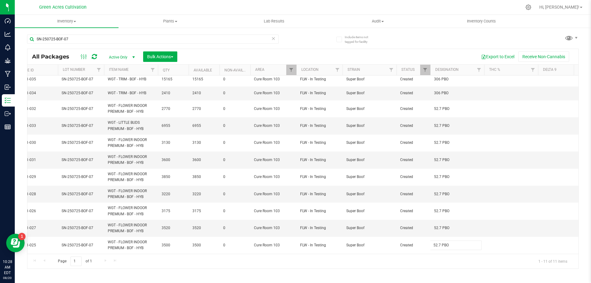
click at [426, 258] on div "All Packages Active Only Active Only Lab Samples Locked All External Internal B…" at bounding box center [303, 159] width 552 height 220
click at [167, 36] on input "SN-250725-BOF-07" at bounding box center [153, 39] width 252 height 9
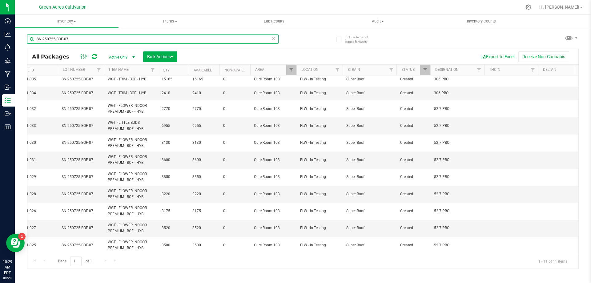
paste input "FFP"
type input "SN-250725-FFP-07"
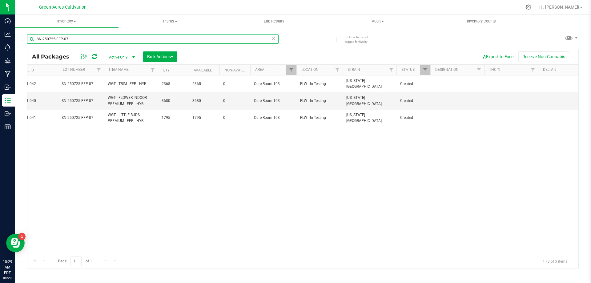
scroll to position [0, 234]
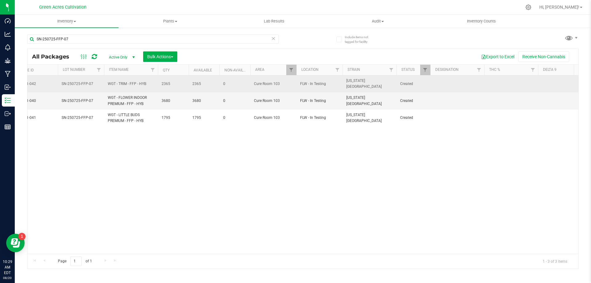
click at [461, 80] on td at bounding box center [458, 83] width 54 height 17
type input "68.9 PBO"
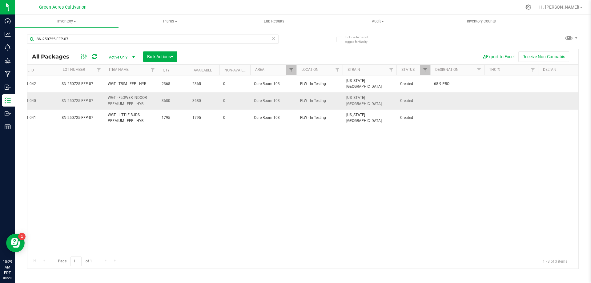
click at [451, 103] on td at bounding box center [458, 100] width 54 height 17
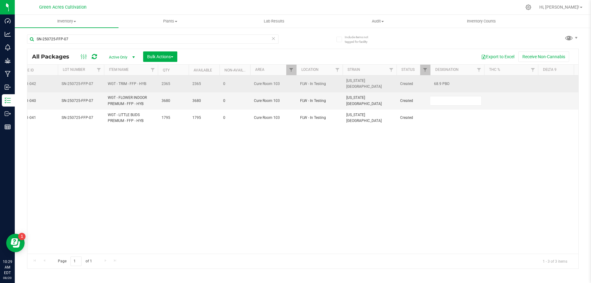
click at [464, 83] on span "68.9 PBO" at bounding box center [457, 84] width 47 height 6
click at [464, 83] on input "68.9 PBO" at bounding box center [456, 84] width 52 height 10
click at [455, 96] on td at bounding box center [458, 100] width 54 height 17
click at [455, 96] on input "text" at bounding box center [456, 101] width 52 height 10
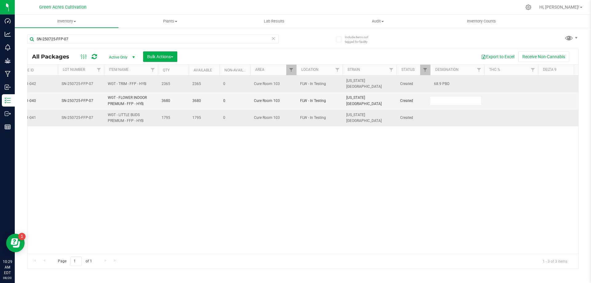
type input "68.9 PBO"
click at [454, 111] on div "All Packages Active Only Active Only Lab Samples Locked All External Internal B…" at bounding box center [303, 159] width 552 height 220
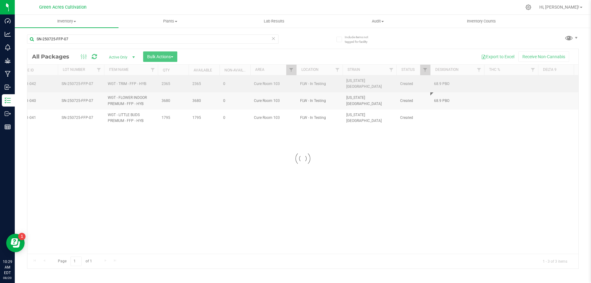
click at [452, 119] on div at bounding box center [302, 159] width 551 height 220
click at [449, 116] on div at bounding box center [302, 159] width 551 height 220
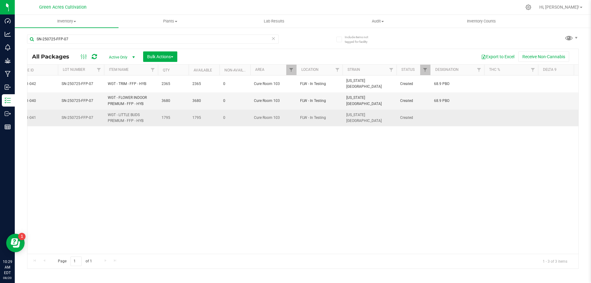
click at [448, 114] on td at bounding box center [458, 118] width 54 height 17
type input "68.9 PBO"
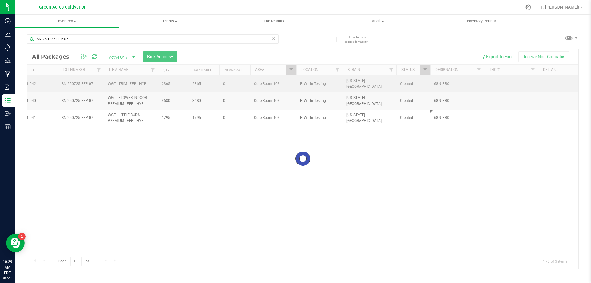
click at [450, 83] on div "Loading... All Packages Active Only Active Only Lab Samples Locked All External…" at bounding box center [303, 159] width 552 height 220
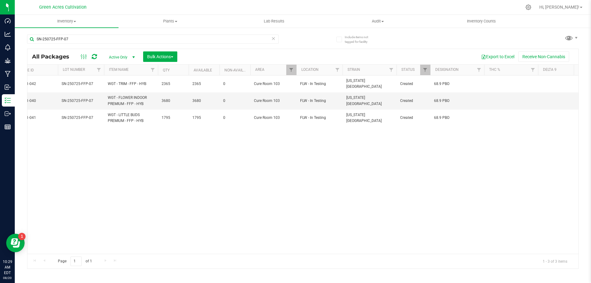
click at [450, 83] on span "68.9 PBO" at bounding box center [457, 84] width 47 height 6
click at [450, 83] on input "68.9 PBO" at bounding box center [456, 84] width 52 height 10
click at [415, 187] on div "All Packages Active Only Active Only Lab Samples Locked All External Internal B…" at bounding box center [303, 159] width 552 height 220
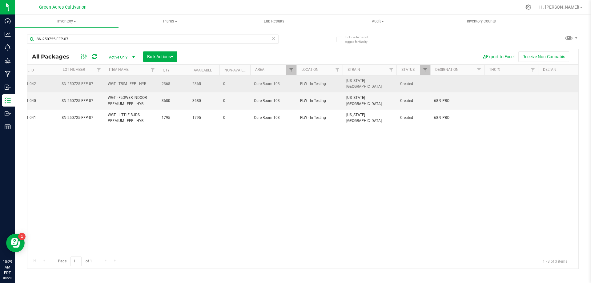
click at [443, 83] on td at bounding box center [458, 83] width 54 height 17
type input "253 PBO"
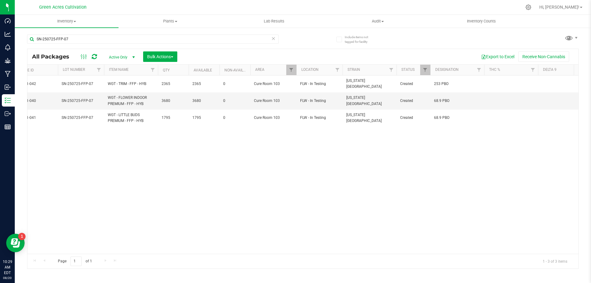
click at [375, 160] on div "3752432414857669 FLSRWSH-20250811-042 SN-250725-FFP-07 WGT - TRIM - FFP - HYB 2…" at bounding box center [302, 164] width 551 height 178
click at [184, 41] on input "SN-250725-FFP-07" at bounding box center [153, 39] width 252 height 9
paste input "GPE"
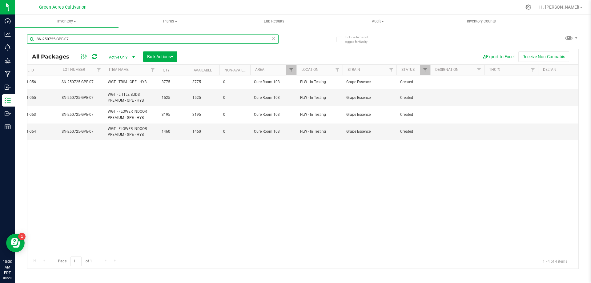
type input "SN-250725-GPE-07"
click at [441, 98] on td at bounding box center [458, 97] width 54 height 17
type input "45.7 PBO"
click at [441, 98] on input "45.7 PBO" at bounding box center [456, 98] width 52 height 10
click at [442, 98] on input "45.7 PBO" at bounding box center [456, 98] width 52 height 10
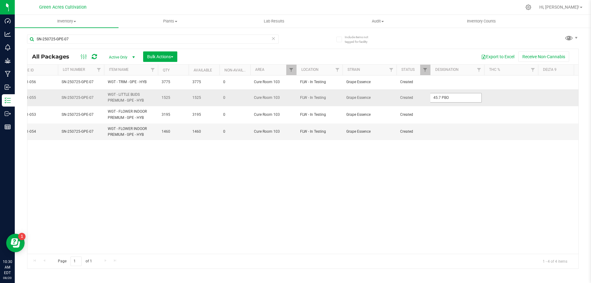
click at [442, 98] on input "45.7 PBO" at bounding box center [456, 98] width 52 height 10
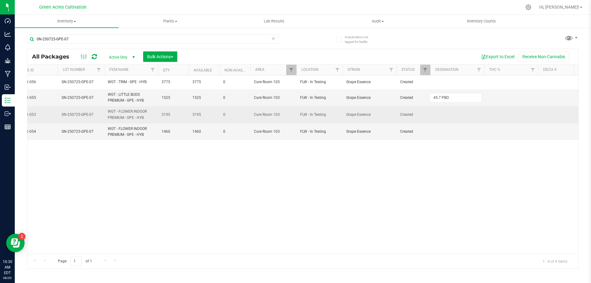
click at [441, 112] on div "All Packages Active Only Active Only Lab Samples Locked All External Internal B…" at bounding box center [303, 159] width 552 height 220
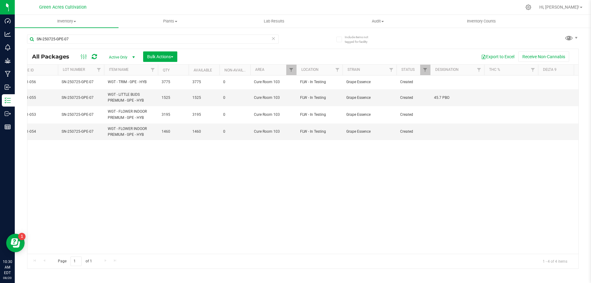
click at [441, 112] on td at bounding box center [458, 114] width 54 height 17
click at [441, 138] on div "All Packages Active Only Active Only Lab Samples Locked All External Internal B…" at bounding box center [303, 159] width 552 height 220
click at [444, 136] on td at bounding box center [458, 132] width 54 height 17
click at [427, 181] on div "All Packages Active Only Active Only Lab Samples Locked All External Internal B…" at bounding box center [303, 159] width 552 height 220
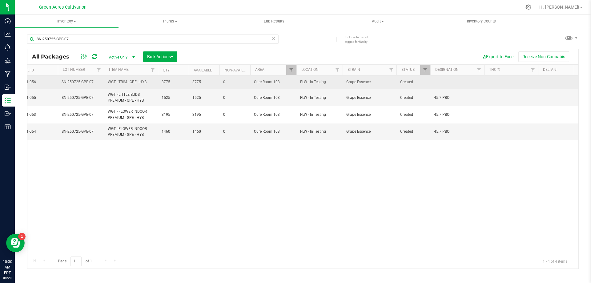
click at [455, 84] on td at bounding box center [458, 82] width 54 height 14
type input "217 PBO"
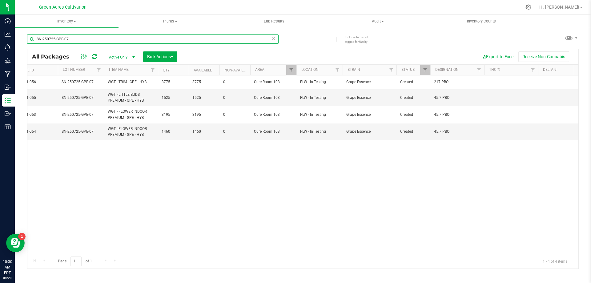
click at [240, 35] on input "SN-250725-GPE-07" at bounding box center [153, 39] width 252 height 9
paste input "T17"
type input "SN-250725-T17-07"
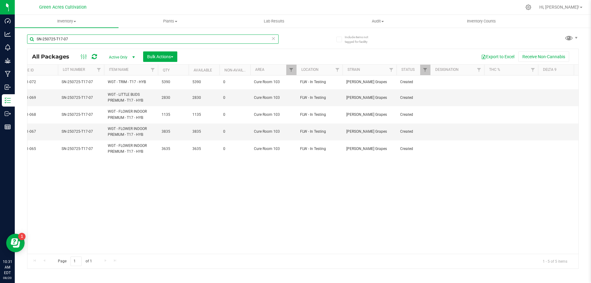
click at [175, 36] on input "SN-250725-T17-07" at bounding box center [153, 39] width 252 height 9
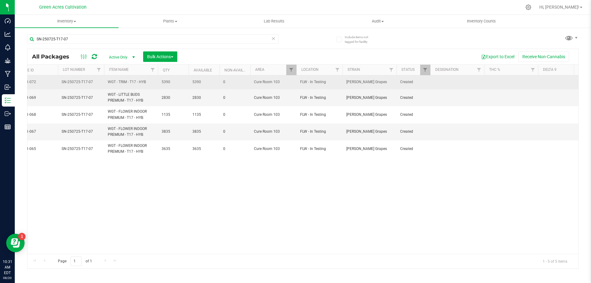
click at [439, 82] on td at bounding box center [458, 82] width 54 height 14
type input "292 PBO"
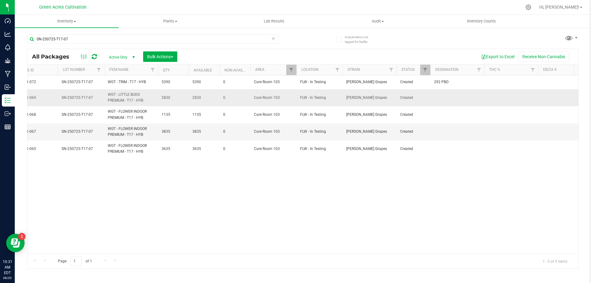
click at [486, 104] on td at bounding box center [512, 97] width 54 height 17
click at [453, 99] on td at bounding box center [458, 97] width 54 height 17
type input "52.5 PBO"
click at [452, 99] on input "52.5 PBO" at bounding box center [456, 98] width 52 height 10
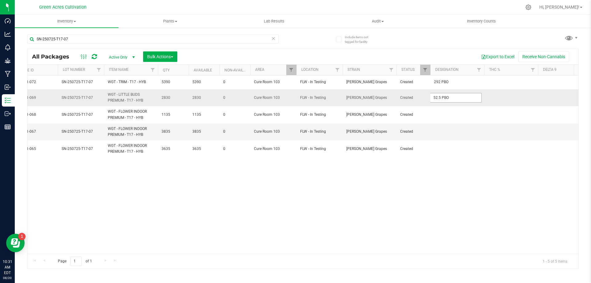
click at [452, 99] on input "52.5 PBO" at bounding box center [456, 98] width 52 height 10
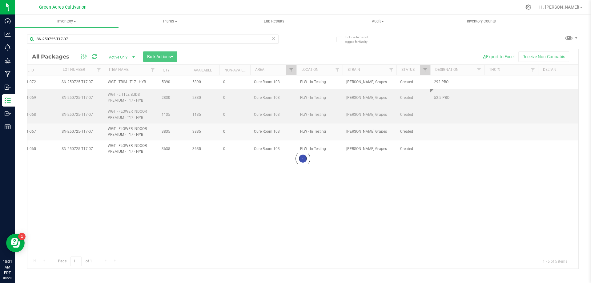
click at [443, 116] on div "Loading... All Packages Active Only Active Only Lab Samples Locked All External…" at bounding box center [303, 159] width 552 height 220
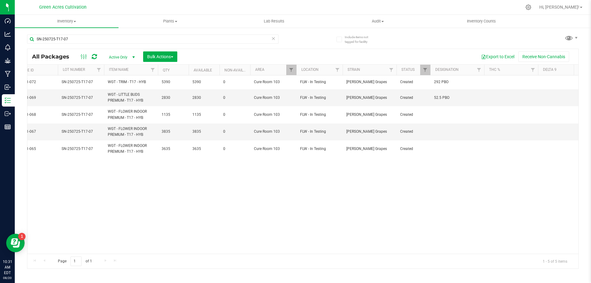
click at [443, 116] on td at bounding box center [458, 114] width 54 height 17
click at [443, 138] on div "Loading... All Packages Active Only Active Only Lab Samples Locked All External…" at bounding box center [303, 159] width 552 height 220
click at [444, 134] on td at bounding box center [458, 132] width 54 height 17
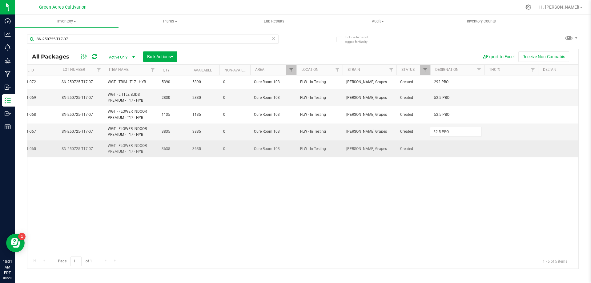
click at [444, 152] on div "All Packages Active Only Active Only Lab Samples Locked All External Internal B…" at bounding box center [303, 159] width 552 height 220
click at [442, 148] on td at bounding box center [458, 148] width 54 height 17
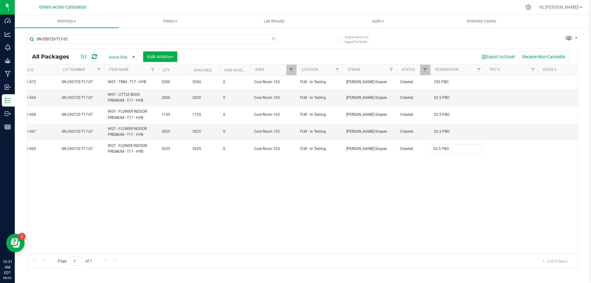
click at [445, 201] on div "All Packages Active Only Active Only Lab Samples Locked All External Internal B…" at bounding box center [303, 159] width 552 height 220
click at [221, 41] on input "SN-250725-T17-07" at bounding box center [153, 39] width 252 height 9
paste input "ZPO"
click at [221, 41] on input "SN-250725-T17-07" at bounding box center [153, 39] width 252 height 9
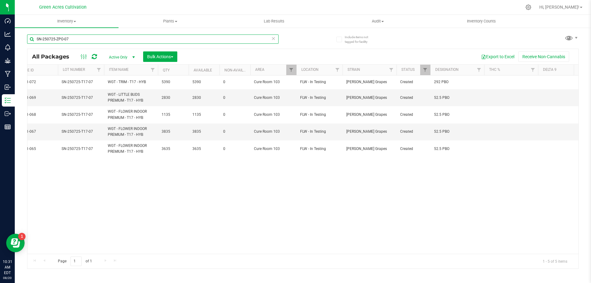
type input "SN-250725-ZPO-07"
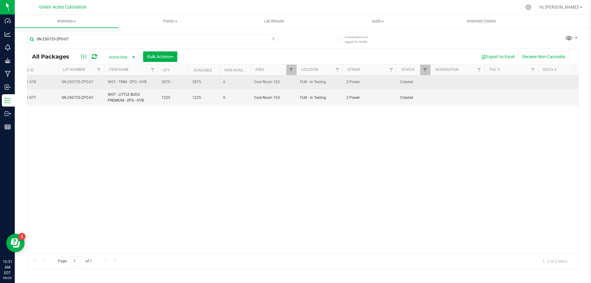
click at [445, 80] on td at bounding box center [458, 82] width 54 height 14
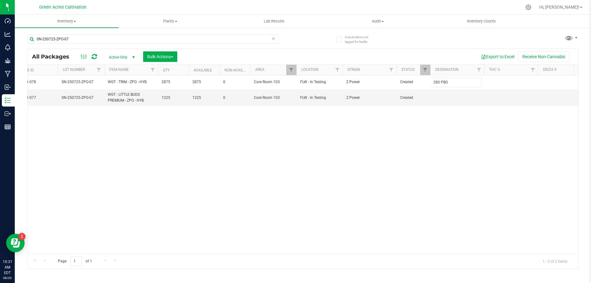
type input "280 PBO"
click at [441, 99] on td at bounding box center [458, 97] width 54 height 17
type input "83.7 PBO"
click at [238, 43] on input "SN-250725-ZPO-07" at bounding box center [153, 39] width 252 height 9
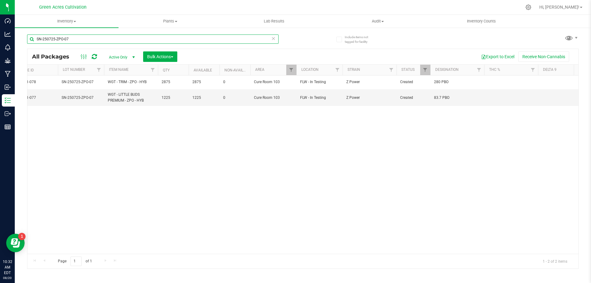
click at [238, 43] on input "SN-250725-ZPO-07" at bounding box center [153, 39] width 252 height 9
paste input "MFU"
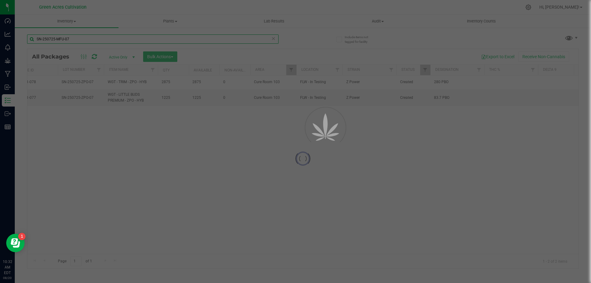
type input "SN-250725-MFU-07"
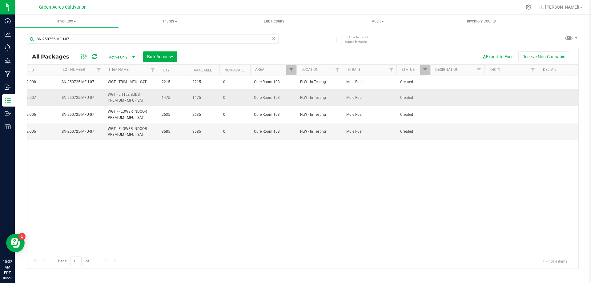
click at [465, 93] on td at bounding box center [458, 97] width 54 height 17
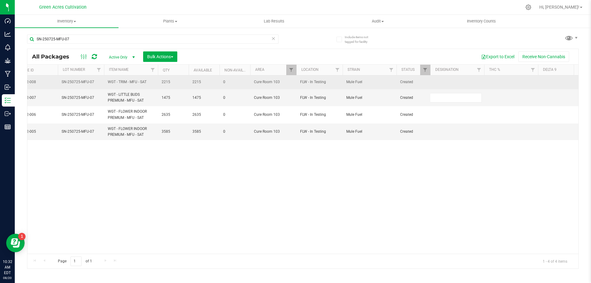
click at [452, 86] on td at bounding box center [458, 82] width 54 height 14
type input "110 PBO"
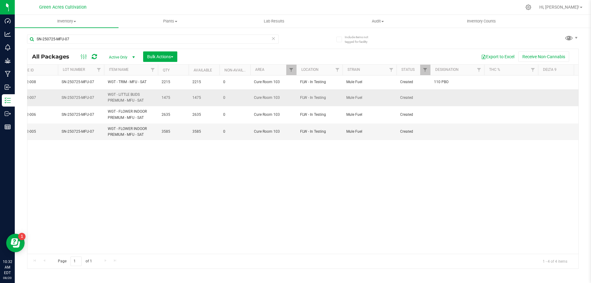
click at [455, 97] on td at bounding box center [458, 97] width 54 height 17
type input "433 PBO"
click at [452, 100] on input "433 PBO" at bounding box center [456, 98] width 52 height 10
click at [451, 100] on input "433 PBO" at bounding box center [456, 98] width 52 height 10
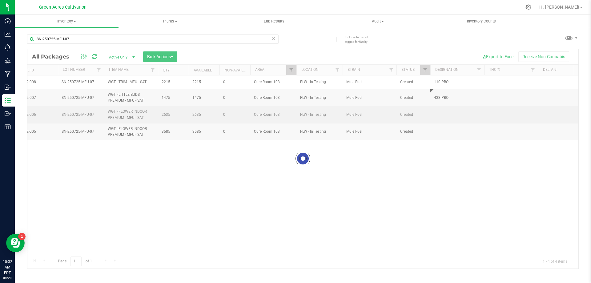
click at [448, 109] on div "Loading... All Packages Active Only Active Only Lab Samples Locked All External…" at bounding box center [303, 159] width 552 height 220
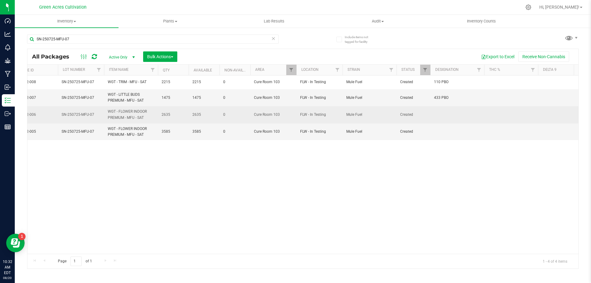
click at [446, 115] on td at bounding box center [458, 114] width 54 height 17
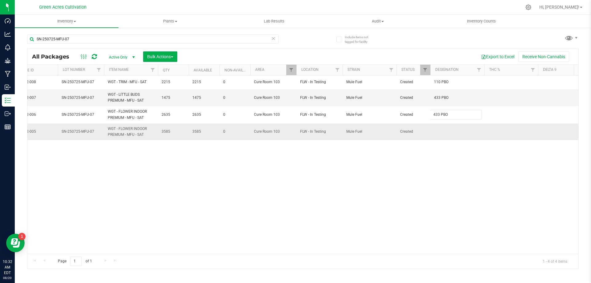
click at [447, 128] on div "All Packages Active Only Active Only Lab Samples Locked All External Internal B…" at bounding box center [303, 159] width 552 height 220
click at [447, 132] on td at bounding box center [458, 132] width 54 height 17
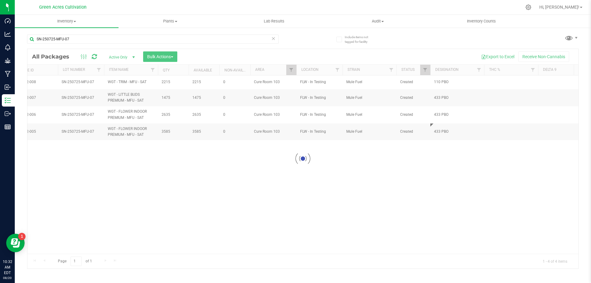
click at [448, 167] on div "Loading... All Packages Active Only Active Only Lab Samples Locked All External…" at bounding box center [303, 159] width 552 height 220
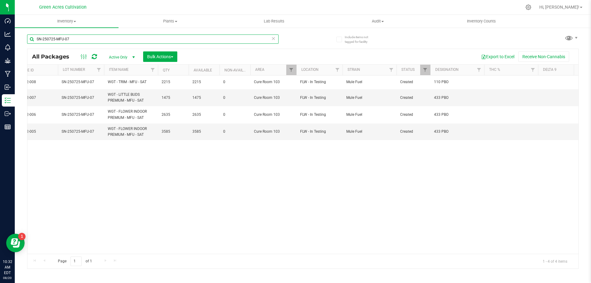
click at [209, 36] on input "SN-250725-MFU-07" at bounding box center [153, 39] width 252 height 9
paste input "GA-250507-CKZ-05-FA"
type input "GA-250507-CKZ-05-FA"
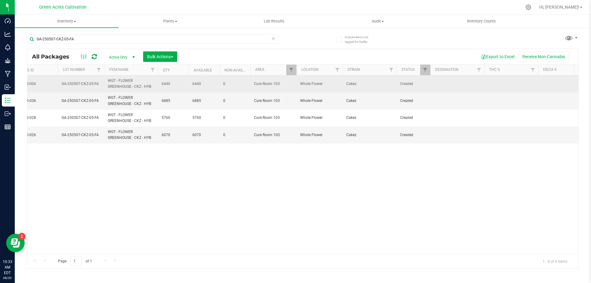
click at [466, 83] on td at bounding box center [458, 83] width 54 height 17
type input "ND PBO"
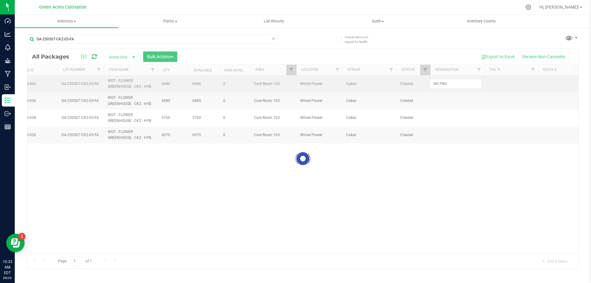
click at [464, 84] on div at bounding box center [302, 159] width 551 height 220
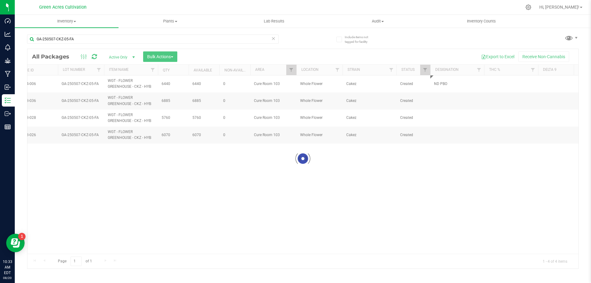
drag, startPoint x: 466, startPoint y: 83, endPoint x: 463, endPoint y: 84, distance: 3.1
click at [463, 84] on div at bounding box center [302, 159] width 551 height 220
click at [445, 85] on div at bounding box center [302, 159] width 551 height 220
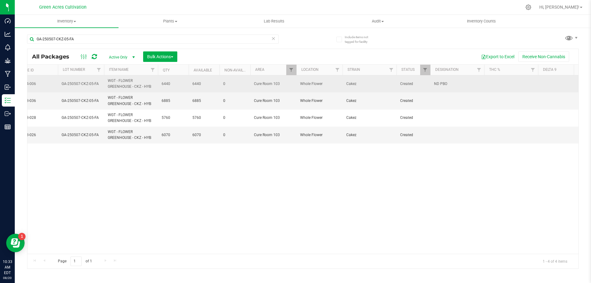
click at [453, 88] on td "ND PBO" at bounding box center [458, 83] width 54 height 17
click at [453, 88] on input "ND PBO" at bounding box center [456, 84] width 52 height 10
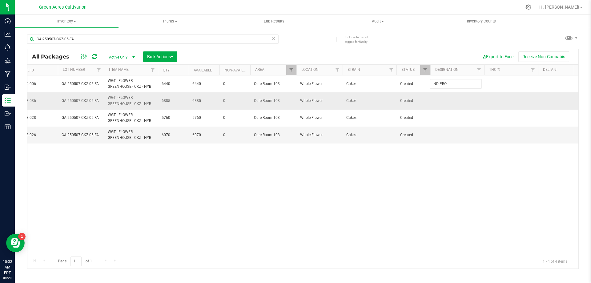
click at [453, 98] on td at bounding box center [458, 100] width 54 height 17
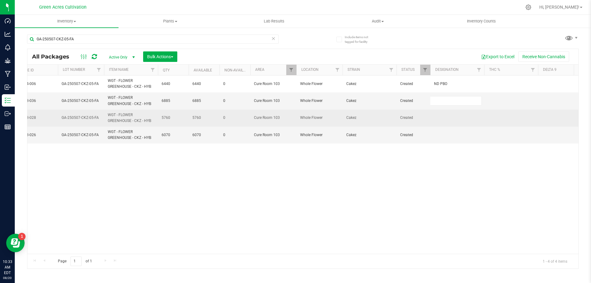
type input "ND PBO"
click at [444, 119] on div "All Packages Active Only Active Only Lab Samples Locked All External Internal B…" at bounding box center [303, 159] width 552 height 220
click at [443, 119] on td at bounding box center [458, 118] width 54 height 17
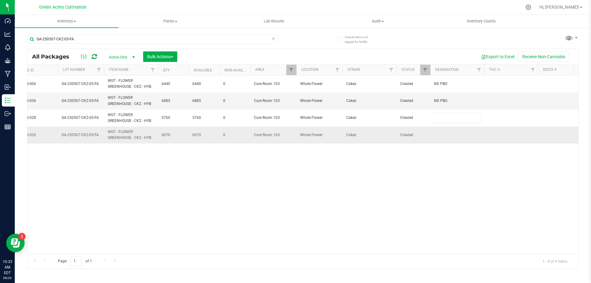
type input "ND PBO"
click at [443, 138] on div "All Packages Active Only Active Only Lab Samples Locked All External Internal B…" at bounding box center [303, 159] width 552 height 220
click at [443, 138] on td at bounding box center [458, 135] width 54 height 17
type input "ND PBO"
click at [418, 184] on div "All Packages Active Only Active Only Lab Samples Locked All External Internal B…" at bounding box center [303, 159] width 552 height 220
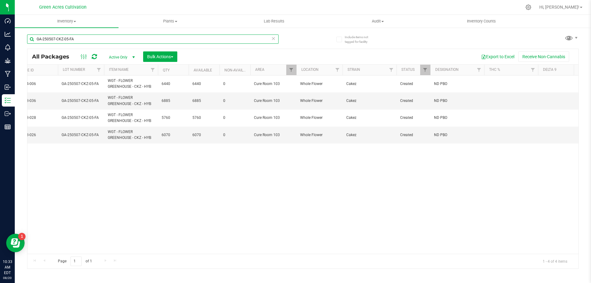
click at [184, 36] on input "GA-250507-CKZ-05-FA" at bounding box center [153, 39] width 252 height 9
paste input "SN-250711-YMY-05"
type input "SN-250711-YMY-05"
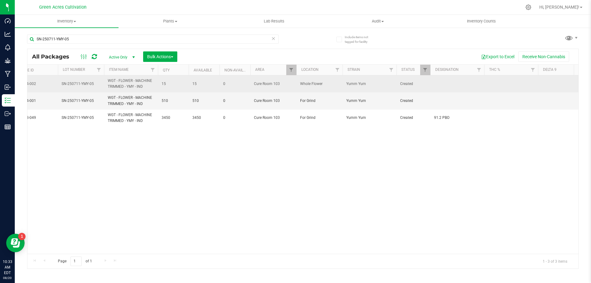
click at [459, 79] on td at bounding box center [458, 83] width 54 height 17
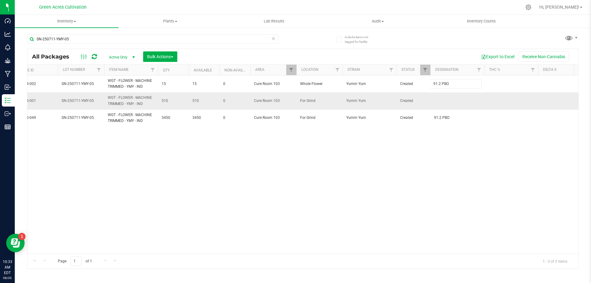
type input "91.2 PBO"
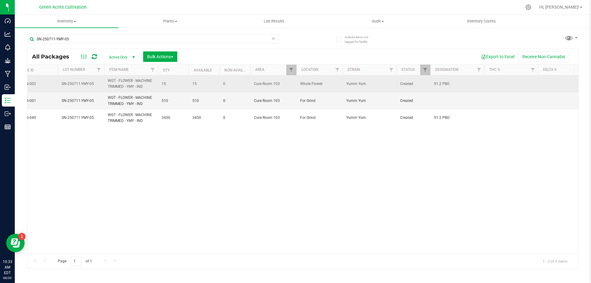
click at [450, 88] on td "91.2 PBO" at bounding box center [458, 83] width 54 height 17
click at [450, 88] on input "91.2 PBO" at bounding box center [456, 84] width 52 height 10
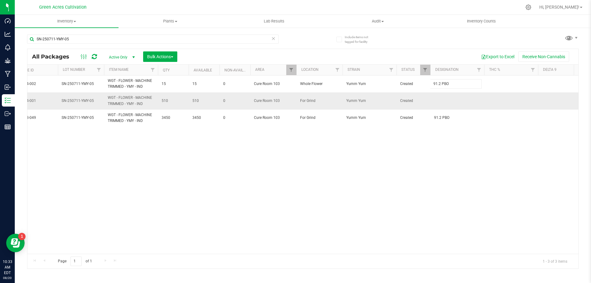
click at [445, 104] on td at bounding box center [458, 100] width 54 height 17
type input "91.2 PBO"
drag, startPoint x: 445, startPoint y: 162, endPoint x: 445, endPoint y: 177, distance: 15.1
click at [445, 164] on div "Loading... All Packages Active Only Active Only Lab Samples Locked All External…" at bounding box center [303, 159] width 552 height 220
click at [186, 38] on input "SN-250711-YMY-05" at bounding box center [153, 39] width 252 height 9
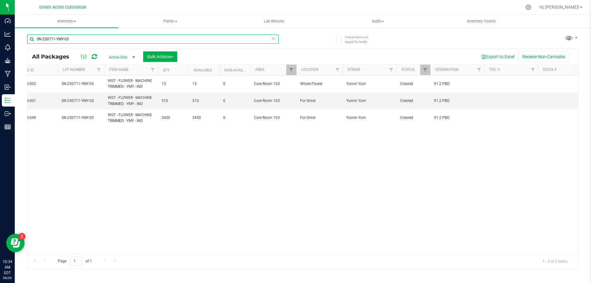
click at [186, 38] on input "SN-250711-YMY-05" at bounding box center [153, 39] width 252 height 9
paste input "25-JGN-07"
type input "SN-250725-JGN-07"
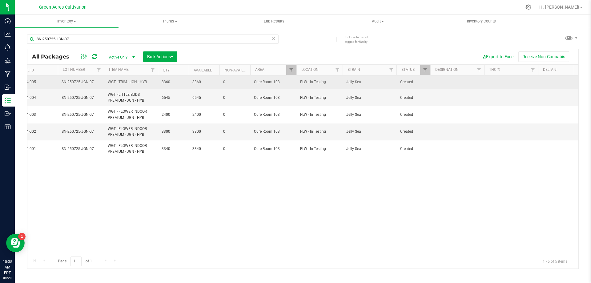
click at [434, 81] on td at bounding box center [458, 82] width 54 height 14
type input "TESTING NOT BACK"
click at [446, 80] on span "TESTING NOT BACK" at bounding box center [457, 82] width 47 height 6
click at [446, 80] on input "TESTING NOT BACK" at bounding box center [456, 82] width 52 height 10
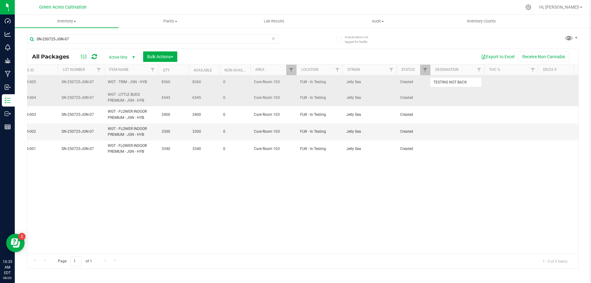
click at [448, 100] on td at bounding box center [458, 97] width 54 height 17
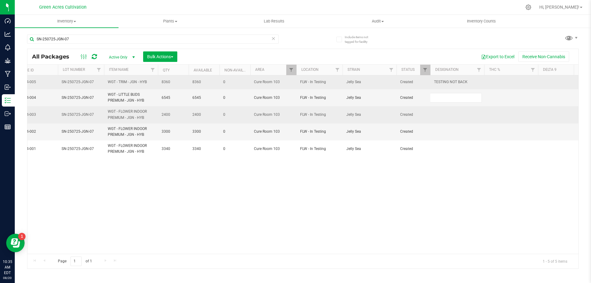
type input "TESTING NOT BACK"
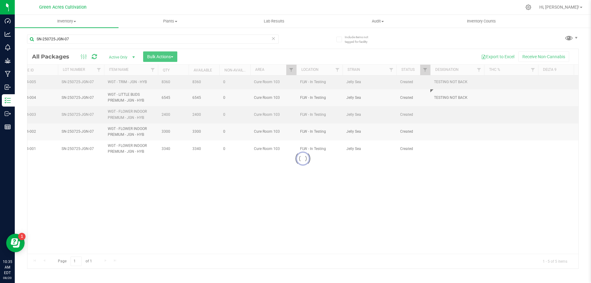
click at [449, 119] on div "Loading... All Packages Active Only Active Only Lab Samples Locked All External…" at bounding box center [303, 159] width 552 height 220
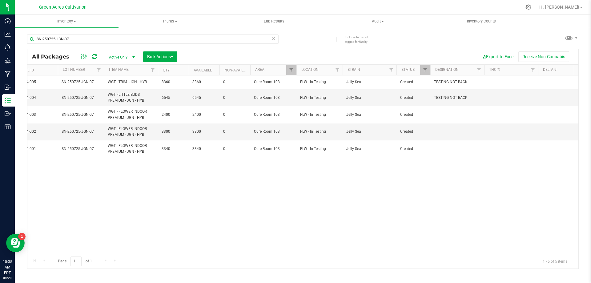
click at [449, 119] on td at bounding box center [458, 114] width 54 height 17
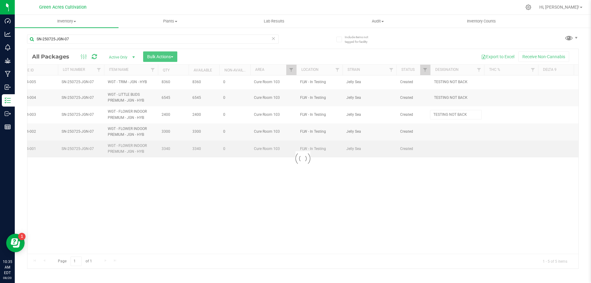
click at [451, 146] on div "Loading... All Packages Active Only Active Only Lab Samples Locked All External…" at bounding box center [303, 159] width 552 height 220
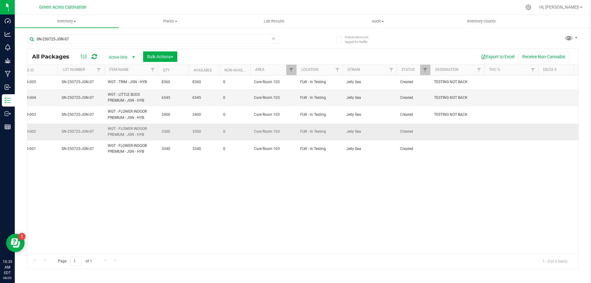
click at [452, 132] on td at bounding box center [458, 132] width 54 height 17
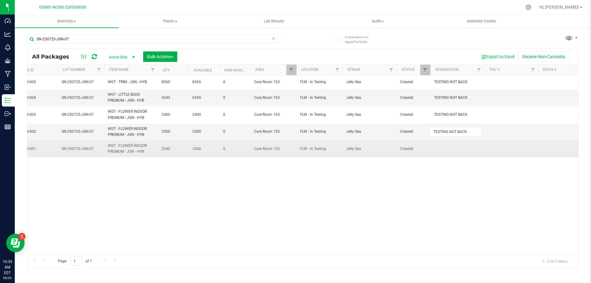
click at [452, 154] on div "All Packages Active Only Active Only Lab Samples Locked All External Internal B…" at bounding box center [303, 159] width 552 height 220
click at [452, 149] on td at bounding box center [458, 148] width 54 height 17
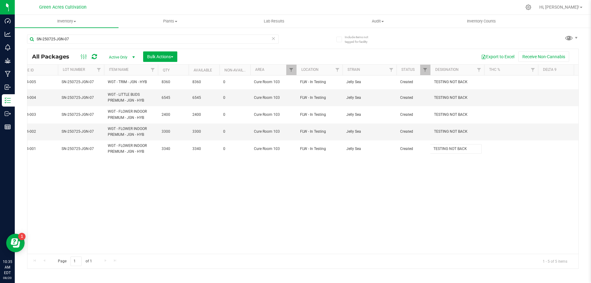
click at [422, 185] on div "All Packages Active Only Active Only Lab Samples Locked All External Internal B…" at bounding box center [303, 159] width 552 height 220
click at [212, 45] on div "SN-250725-JGN-07" at bounding box center [153, 42] width 252 height 14
click at [208, 39] on input "SN-250725-JGN-07" at bounding box center [153, 39] width 252 height 9
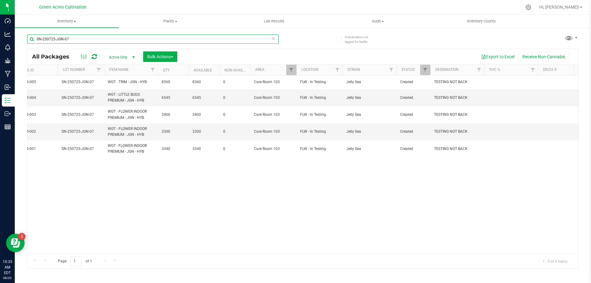
paste input "GA-250507-CKZ-05-FA"
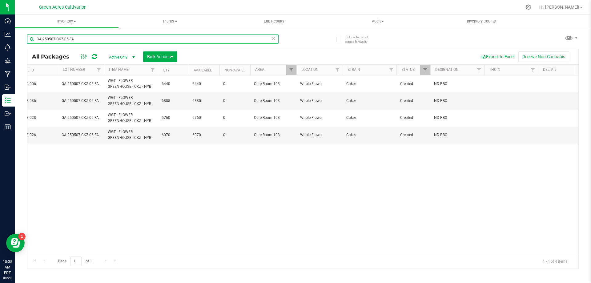
click at [212, 39] on input "GA-250507-CKZ-05-FA" at bounding box center [153, 39] width 252 height 9
paste input "SN-250725-PBS-07"
type input "SN-250725-PBS-07"
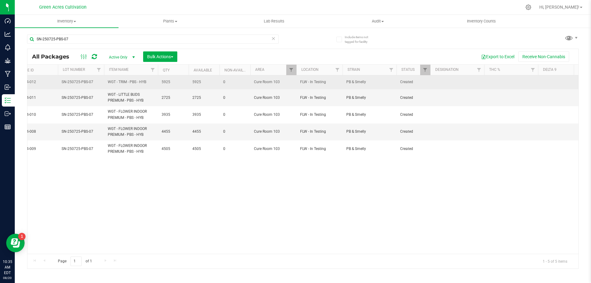
click at [441, 81] on td at bounding box center [458, 82] width 54 height 14
type input "TESTING NOT BACK"
click at [446, 83] on input "TESTING NOT BACK" at bounding box center [456, 82] width 52 height 10
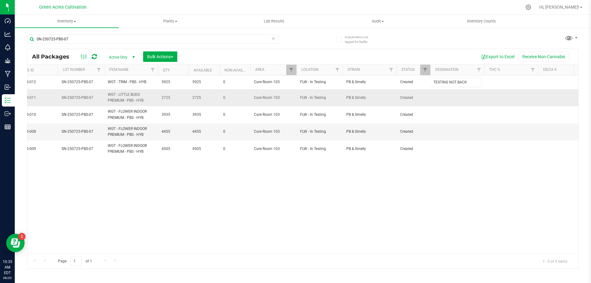
click at [442, 96] on div "All Packages Active Only Active Only Lab Samples Locked All External Internal B…" at bounding box center [303, 159] width 552 height 220
type input "TESTING NOT BACK"
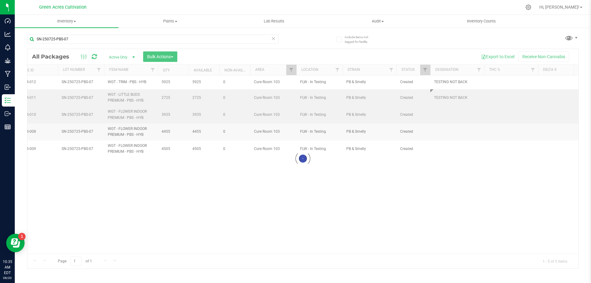
click at [449, 109] on div "Loading... All Packages Active Only Active Only Lab Samples Locked All External…" at bounding box center [303, 159] width 552 height 220
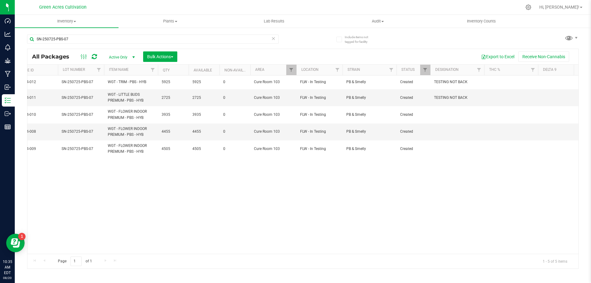
click at [449, 113] on td at bounding box center [458, 114] width 54 height 17
click at [448, 130] on div "Loading... All Packages Active Only Active Only Lab Samples Locked All External…" at bounding box center [303, 159] width 552 height 220
click at [447, 133] on td at bounding box center [458, 132] width 54 height 17
click at [445, 180] on div "All Packages Active Only Active Only Lab Samples Locked All External Internal B…" at bounding box center [303, 159] width 552 height 220
click at [445, 152] on td at bounding box center [458, 148] width 54 height 17
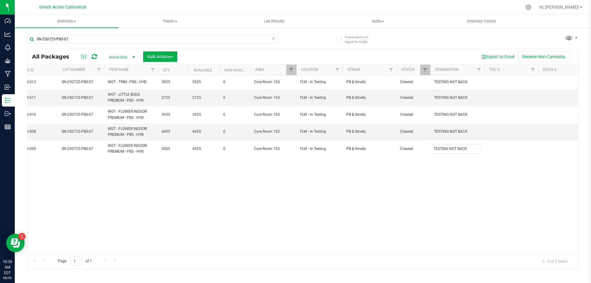
click at [440, 180] on div "All Packages Active Only Active Only Lab Samples Locked All External Internal B…" at bounding box center [303, 159] width 552 height 220
click at [181, 36] on input "SN-250725-PBS-07" at bounding box center [153, 39] width 252 height 9
paste input "GA-250611-BDL-02-FA"
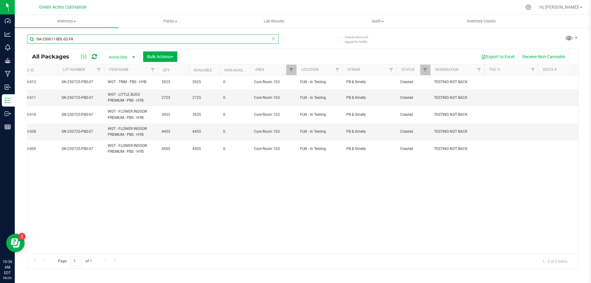
type input "GA-250611-BDL-02-FA"
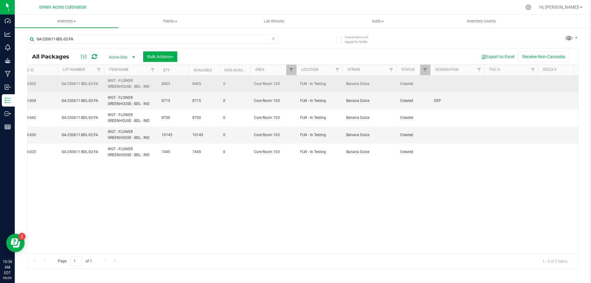
click at [450, 82] on td at bounding box center [458, 83] width 54 height 17
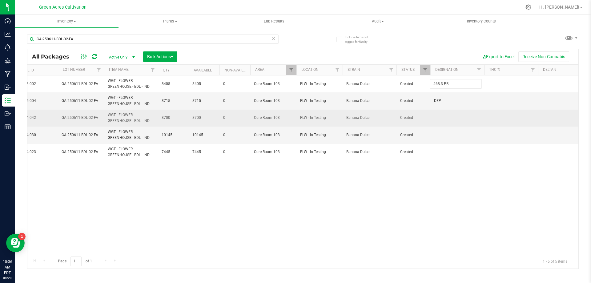
type input "468.3 PBO"
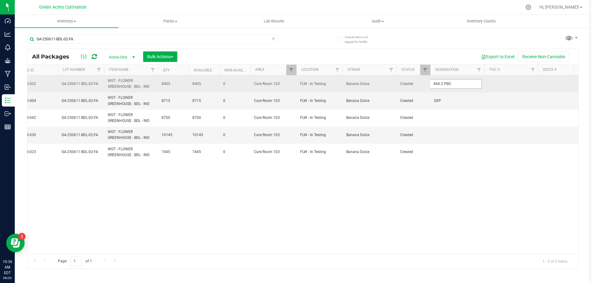
click at [450, 84] on input "468.3 PBO" at bounding box center [456, 84] width 52 height 10
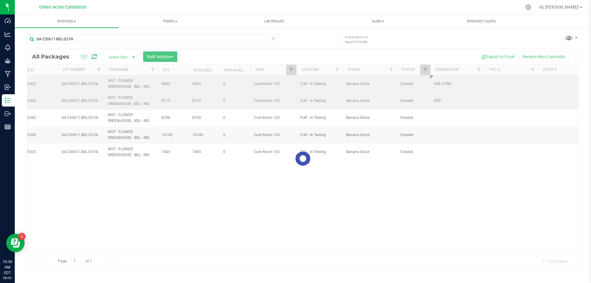
click at [441, 102] on div "Loading... All Packages Active Only Active Only Lab Samples Locked All External…" at bounding box center [303, 159] width 552 height 220
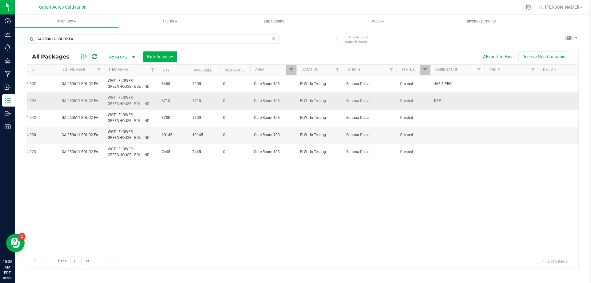
click at [442, 101] on span "DEP" at bounding box center [457, 101] width 47 height 6
click at [442, 102] on input "DEP468.3 PBO" at bounding box center [456, 101] width 52 height 10
type input "468.3 PBO"
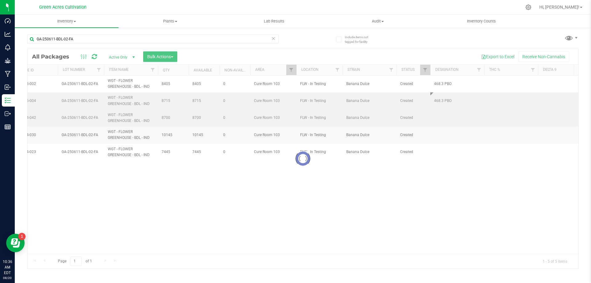
click at [439, 120] on div "Loading... All Packages Active Only Active Only Lab Samples Locked All External…" at bounding box center [303, 159] width 552 height 220
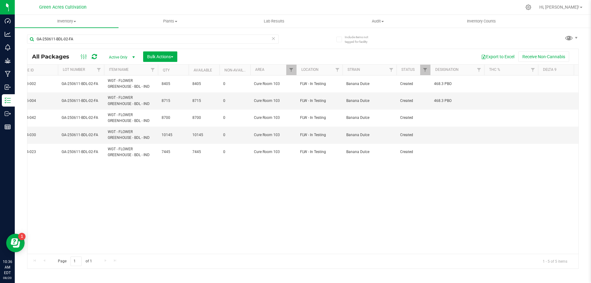
click at [439, 120] on td at bounding box center [458, 118] width 54 height 17
type input "468.3 PBO"
click at [440, 137] on div "All Packages Active Only Active Only Lab Samples Locked All External Internal B…" at bounding box center [303, 159] width 552 height 220
click at [440, 137] on td at bounding box center [458, 135] width 54 height 17
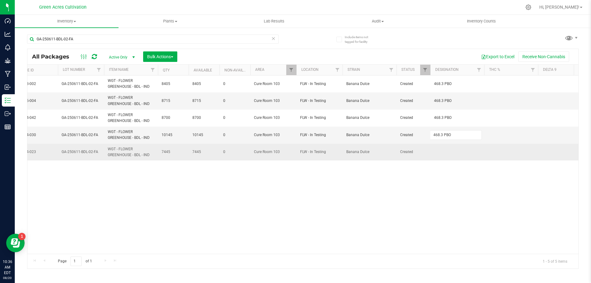
click at [440, 150] on div "All Packages Active Only Active Only Lab Samples Locked All External Internal B…" at bounding box center [303, 159] width 552 height 220
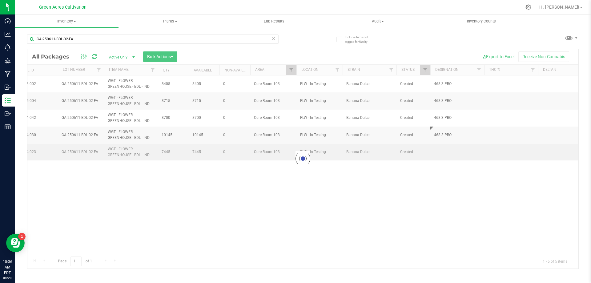
click at [440, 150] on div at bounding box center [302, 159] width 551 height 220
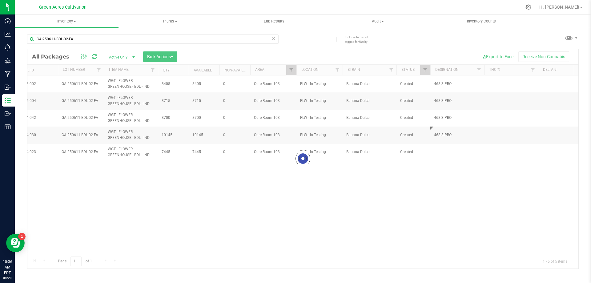
click at [440, 152] on div at bounding box center [302, 159] width 551 height 220
click at [444, 154] on div at bounding box center [302, 159] width 551 height 220
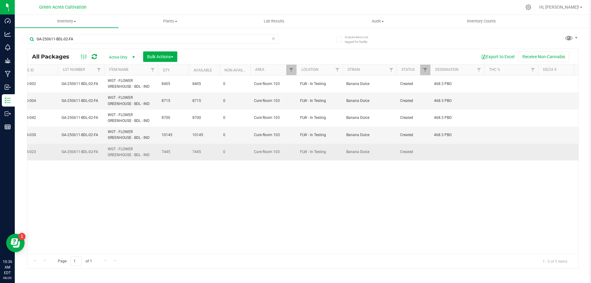
click at [441, 153] on td at bounding box center [458, 152] width 54 height 17
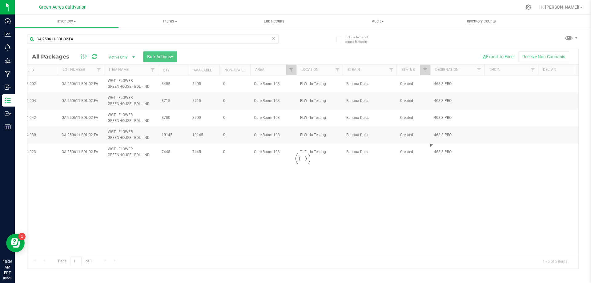
click at [439, 182] on div "Loading... All Packages Active Only Active Only Lab Samples Locked All External…" at bounding box center [303, 159] width 552 height 220
click at [226, 56] on div "Export to Excel Receive Non-Cannabis" at bounding box center [378, 56] width 392 height 10
click at [228, 56] on div "Export to Excel Receive Non-Cannabis" at bounding box center [378, 56] width 392 height 10
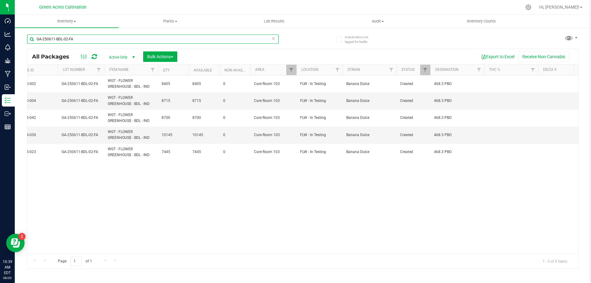
click at [132, 43] on input "GA-250611-BDL-02-FA" at bounding box center [153, 39] width 252 height 9
paste input "730-HBG-33B"
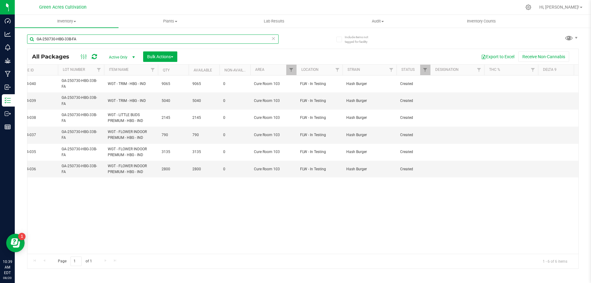
click at [161, 42] on input "GA-250730-HBG-33B-FA" at bounding box center [153, 39] width 252 height 9
type input "GA-250730-HBG-33B-FA"
click at [199, 209] on div "Action Action Adjust qty Create package Edit attributes Global inventory Locate…" at bounding box center [302, 164] width 551 height 178
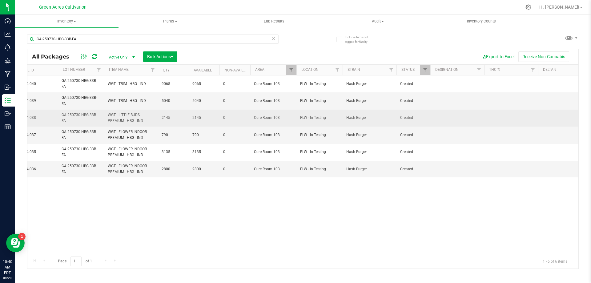
click at [448, 112] on td at bounding box center [458, 118] width 54 height 17
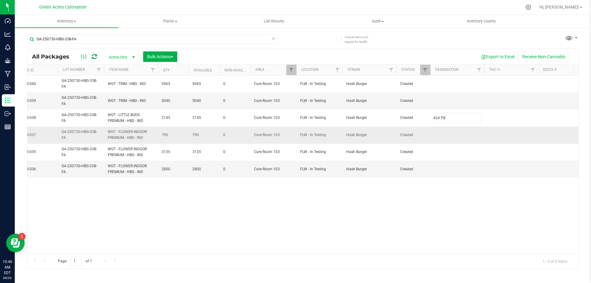
type input "424 PBO"
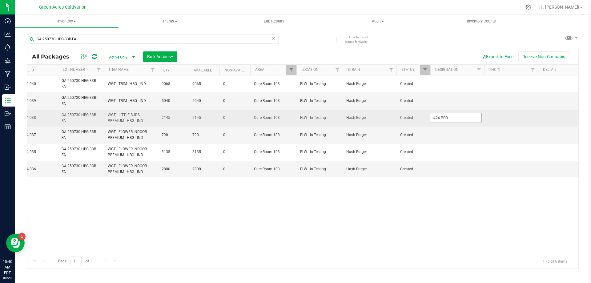
click at [448, 117] on input "424 PBO" at bounding box center [456, 118] width 52 height 10
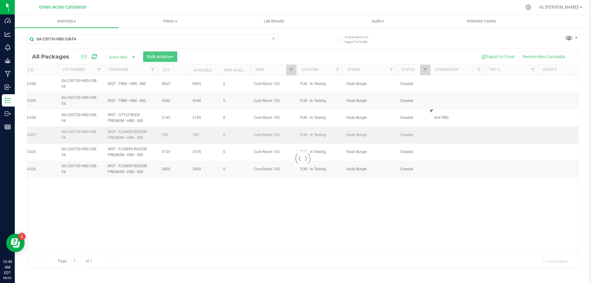
click at [445, 134] on div "Loading... All Packages Active Only Active Only Lab Samples Locked All External…" at bounding box center [303, 159] width 552 height 220
click at [445, 134] on td at bounding box center [458, 135] width 54 height 17
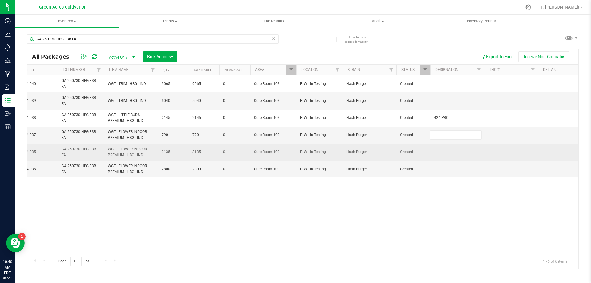
type input "424 PBO"
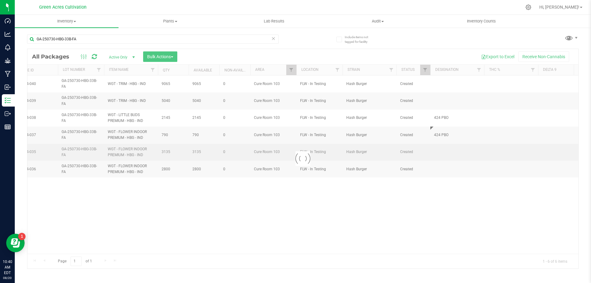
click at [442, 152] on div "Loading... All Packages Active Only Active Only Lab Samples Locked All External…" at bounding box center [303, 159] width 552 height 220
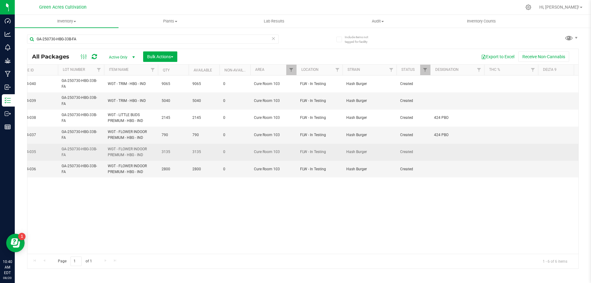
click at [441, 152] on td at bounding box center [458, 152] width 54 height 17
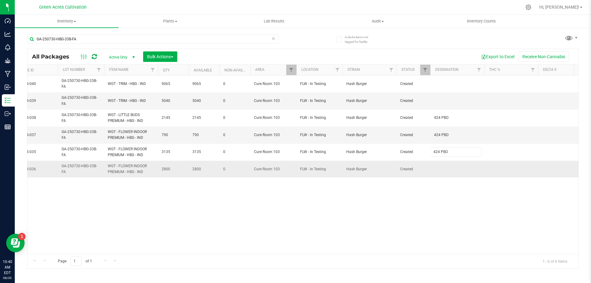
click at [441, 167] on div "All Packages Active Only Active Only Lab Samples Locked All External Internal B…" at bounding box center [303, 159] width 552 height 220
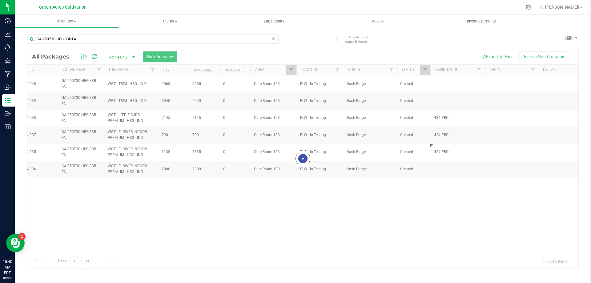
click at [441, 167] on div at bounding box center [302, 159] width 551 height 220
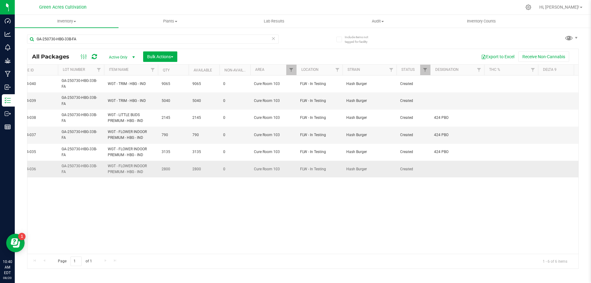
click at [443, 168] on td at bounding box center [458, 169] width 54 height 17
click at [433, 198] on div "All Packages Active Only Active Only Lab Samples Locked All External Internal B…" at bounding box center [303, 159] width 552 height 220
click at [445, 102] on td at bounding box center [458, 100] width 54 height 17
type input "1490 PBO"
click at [445, 102] on input "1490 PBO" at bounding box center [456, 101] width 52 height 10
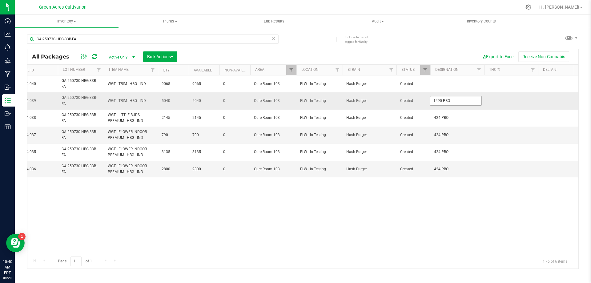
click at [445, 102] on input "1490 PBO" at bounding box center [456, 101] width 52 height 10
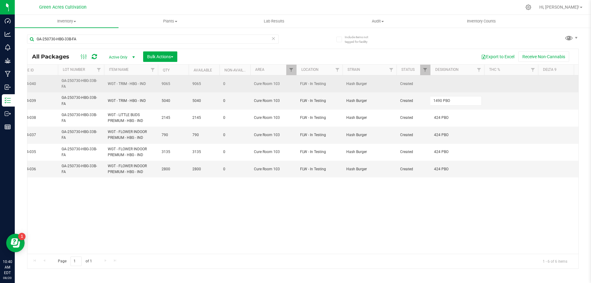
click at [446, 85] on div "All Packages Active Only Active Only Lab Samples Locked All External Internal B…" at bounding box center [303, 159] width 552 height 220
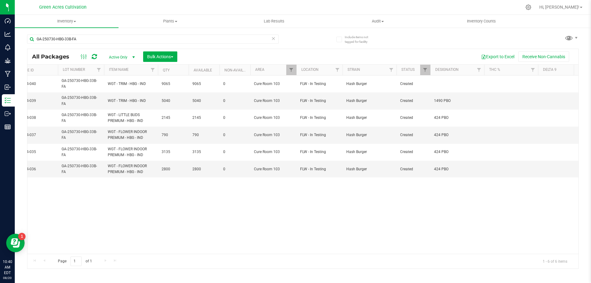
click at [446, 85] on td at bounding box center [458, 83] width 54 height 17
type input "1490 PBO"
click at [426, 161] on div "All Packages Active Only Active Only Lab Samples Locked All External Internal B…" at bounding box center [303, 159] width 552 height 220
click at [405, 203] on div "Action Action Adjust qty Create package Edit attributes Global inventory Locate…" at bounding box center [302, 164] width 551 height 178
click at [199, 44] on div "GA-250730-HBG-33B-FA" at bounding box center [153, 42] width 252 height 14
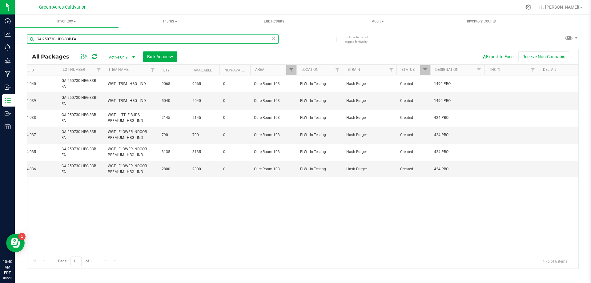
click at [195, 37] on input "GA-250730-HBG-33B-FA" at bounding box center [153, 39] width 252 height 9
paste input "SN-250725-MOT-P05-07"
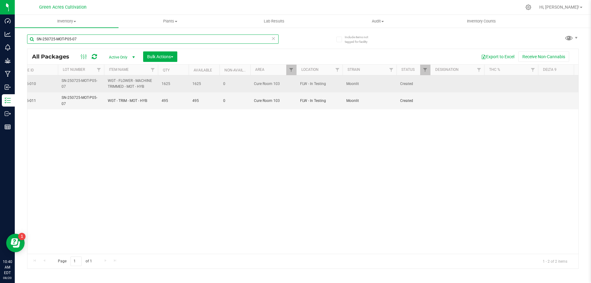
type input "SN-250725-MOT-P05-07"
click at [459, 83] on td at bounding box center [458, 83] width 54 height 17
type input "362 PBO"
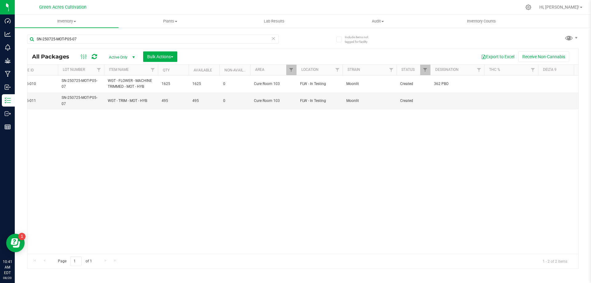
click at [347, 236] on div "Action Action Adjust qty Create package Edit attributes Global inventory Locate…" at bounding box center [302, 164] width 551 height 178
click at [451, 108] on td at bounding box center [458, 100] width 54 height 17
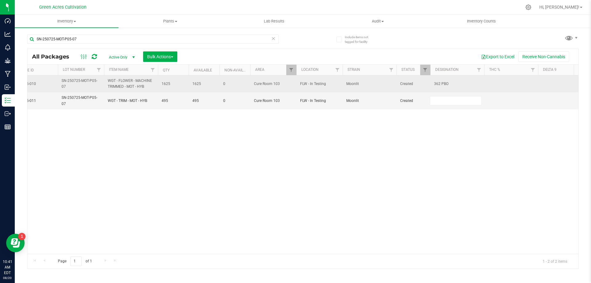
click at [438, 83] on span "362 PBO" at bounding box center [457, 84] width 47 height 6
click at [438, 83] on input "362 PBO" at bounding box center [456, 84] width 52 height 10
click at [448, 102] on td at bounding box center [458, 100] width 54 height 17
click at [448, 102] on input "text" at bounding box center [456, 101] width 52 height 10
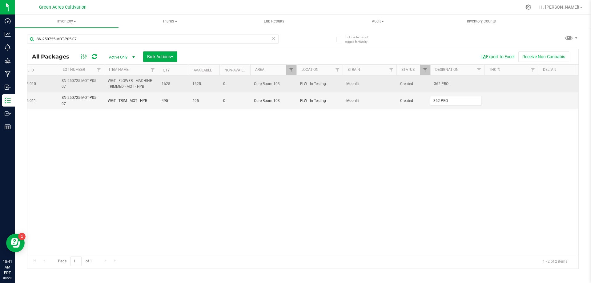
type input "362 PBO"
click at [449, 85] on div "All Packages Active Only Active Only Lab Samples Locked All External Internal B…" at bounding box center [303, 159] width 552 height 220
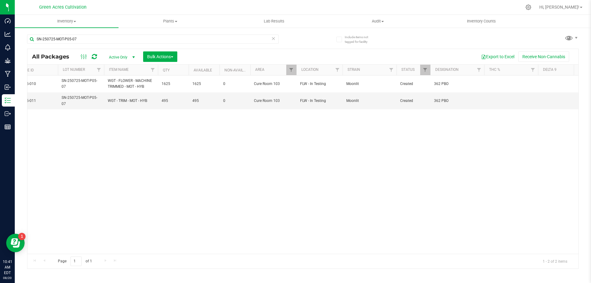
click at [449, 85] on span "362 PBO" at bounding box center [457, 84] width 47 height 6
click at [449, 85] on input "362 PBO" at bounding box center [456, 84] width 52 height 10
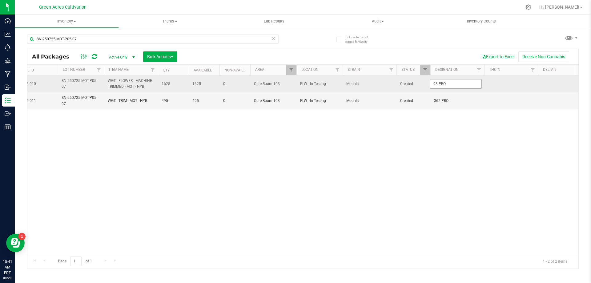
type input "93 PBO"
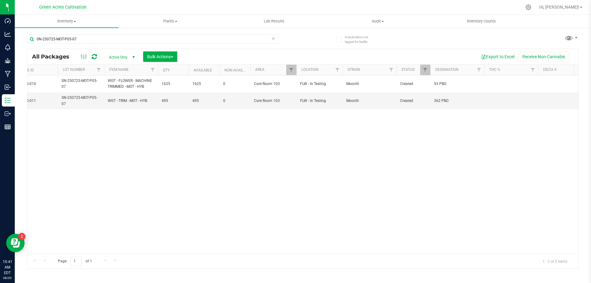
click at [279, 170] on div "Action Action Adjust qty Create package Edit attributes Global inventory Locate…" at bounding box center [302, 164] width 551 height 178
click at [198, 43] on input "SN-250725-MOT-P05-07" at bounding box center [153, 39] width 252 height 9
click at [197, 42] on input "SN-250725-MOT-P05-07" at bounding box center [153, 39] width 252 height 9
paste input "SN-250801-MOT-P05-08"
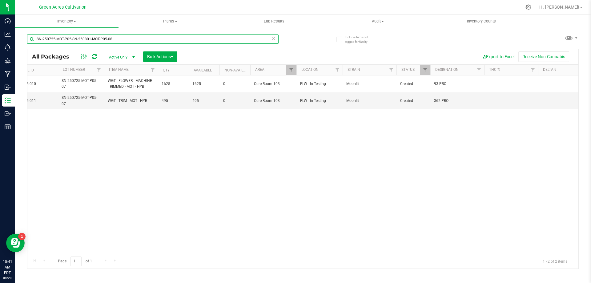
click at [197, 42] on input "SN-250725-MOT-P05-SN-250801-MOT-P05-08" at bounding box center [153, 39] width 252 height 9
paste input "text"
click at [197, 42] on input "SN-250725-MOT-P05-SN-250801-MOT-P05-08" at bounding box center [153, 39] width 252 height 9
type input "SN-250801-MOT-P05-08"
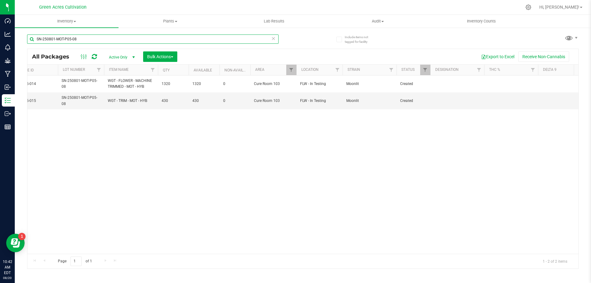
click at [184, 37] on input "SN-250801-MOT-P05-08" at bounding box center [153, 39] width 252 height 9
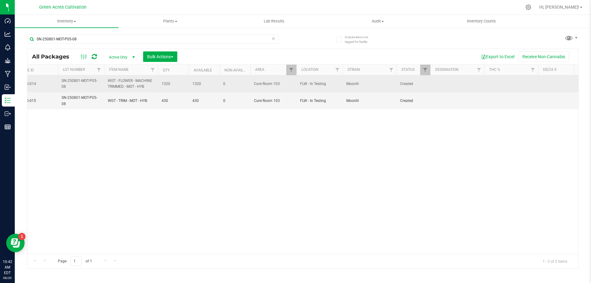
click at [446, 86] on td at bounding box center [458, 83] width 54 height 17
type input "t"
type input "TESTING NOT BACK"
click at [445, 86] on input "TESTING NOT BACK" at bounding box center [456, 84] width 52 height 10
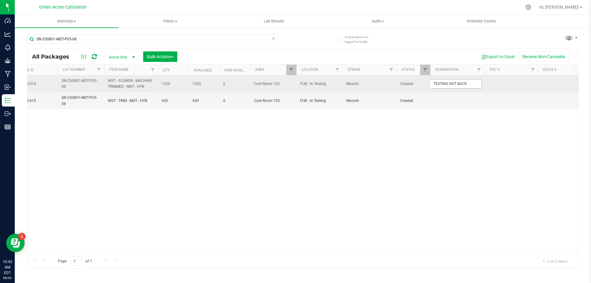
click at [445, 86] on input "TESTING NOT BACK" at bounding box center [456, 84] width 52 height 10
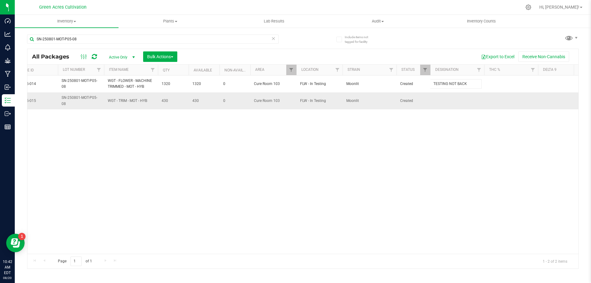
click at [445, 99] on div "All Packages Active Only Active Only Lab Samples Locked All External Internal B…" at bounding box center [303, 159] width 552 height 220
click at [445, 99] on td at bounding box center [458, 100] width 54 height 17
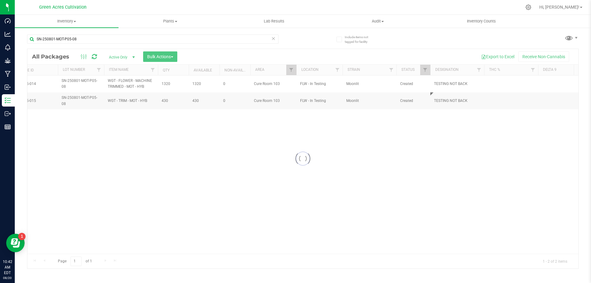
click at [421, 142] on div "Loading... All Packages Active Only Active Only Lab Samples Locked All External…" at bounding box center [303, 159] width 552 height 220
click at [186, 45] on div "SN-250801-MOT-P05-08" at bounding box center [153, 42] width 252 height 14
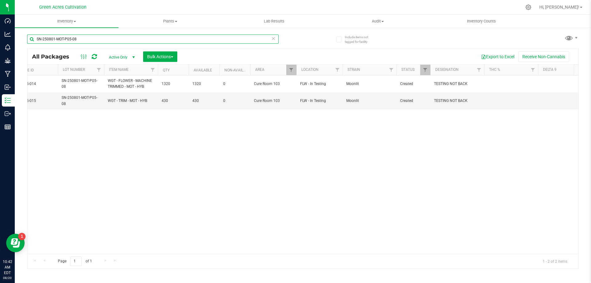
click at [181, 39] on input "SN-250801-MOT-P05-08" at bounding box center [153, 39] width 252 height 9
paste input "PA"
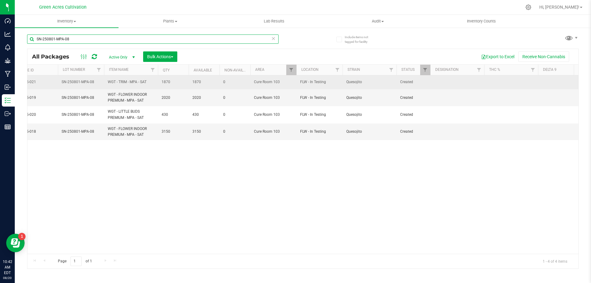
type input "SN-250801-MPA-08"
click at [457, 84] on td at bounding box center [458, 82] width 54 height 14
type input "TESTING NOT BACK"
click at [462, 86] on input "TESTING NOT BACK" at bounding box center [456, 82] width 52 height 10
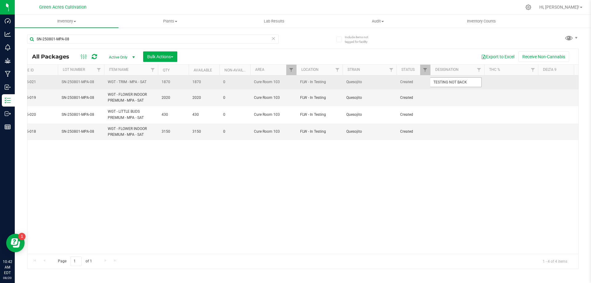
click at [462, 86] on input "TESTING NOT BACK" at bounding box center [456, 82] width 52 height 10
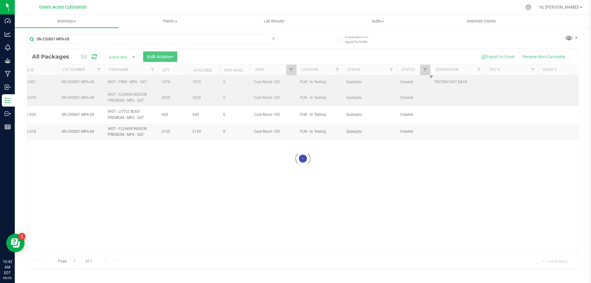
click at [460, 97] on div "Loading... All Packages Active Only Active Only Lab Samples Locked All External…" at bounding box center [303, 159] width 552 height 220
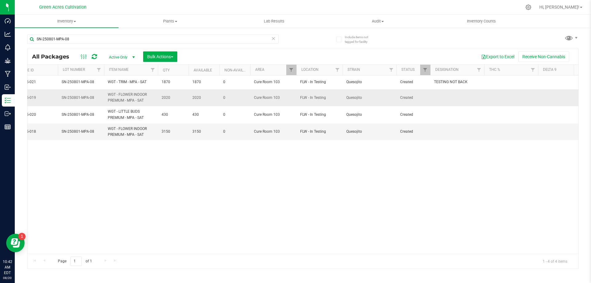
click at [451, 98] on td at bounding box center [458, 97] width 54 height 17
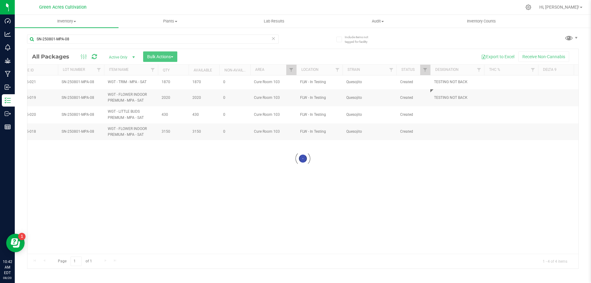
click at [450, 112] on div "Loading... All Packages Active Only Active Only Lab Samples Locked All External…" at bounding box center [303, 159] width 552 height 220
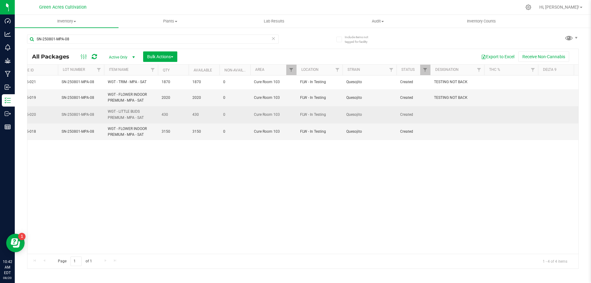
click at [452, 117] on td at bounding box center [458, 114] width 54 height 17
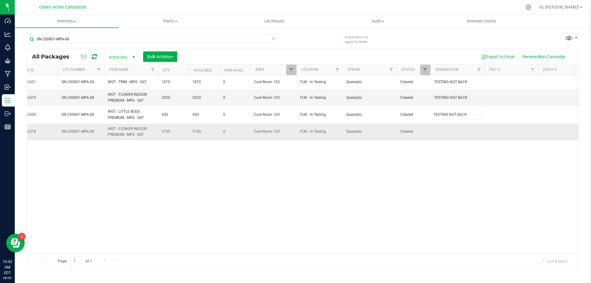
click at [449, 130] on div "All Packages Active Only Active Only Lab Samples Locked All External Internal B…" at bounding box center [303, 159] width 552 height 220
click at [449, 132] on td at bounding box center [458, 132] width 54 height 17
type input "TESTING NOT BACK"
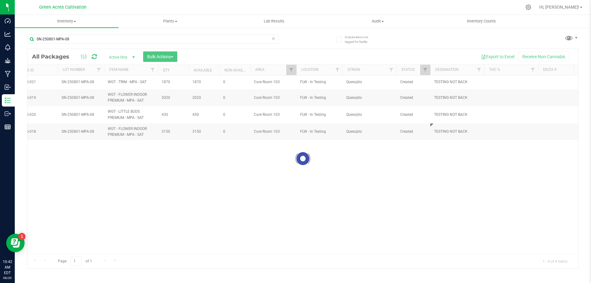
click at [433, 186] on div "Loading... All Packages Active Only Active Only Lab Samples Locked All External…" at bounding box center [303, 159] width 552 height 220
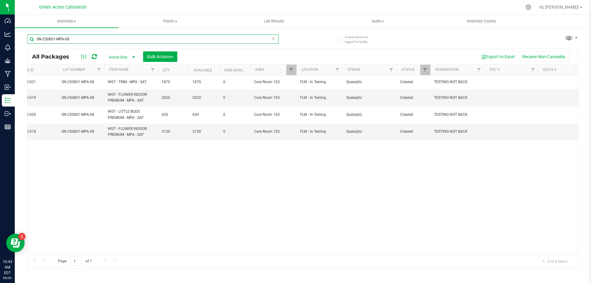
click at [239, 41] on input "SN-250801-MPA-08" at bounding box center [153, 39] width 252 height 9
paste input "PGP"
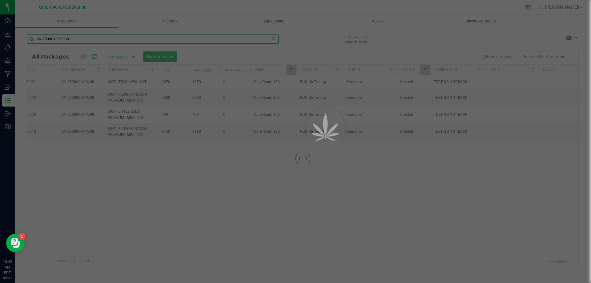
type input "SN-250801-PGP-08"
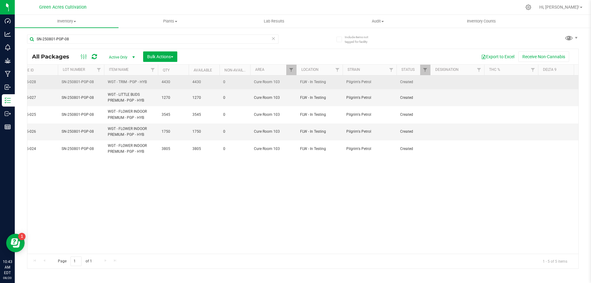
click at [450, 79] on td at bounding box center [458, 82] width 54 height 14
type input "TESTING NOT BACK"
click at [442, 83] on input "TESTING NOT BACK" at bounding box center [456, 82] width 52 height 10
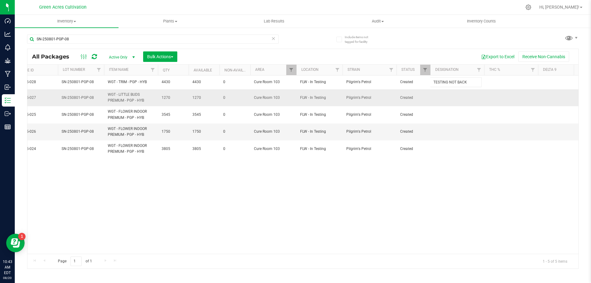
click at [455, 99] on div "All Packages Active Only Active Only Lab Samples Locked All External Internal B…" at bounding box center [303, 159] width 552 height 220
click at [453, 100] on td at bounding box center [458, 97] width 54 height 17
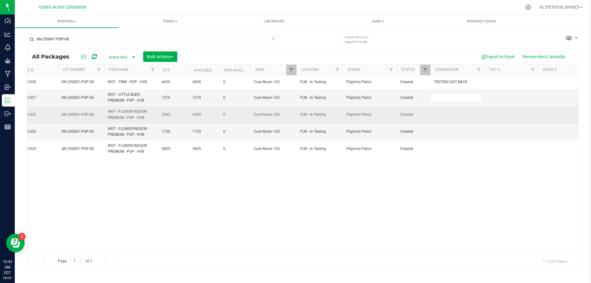
type input "TESTING NOT BACK"
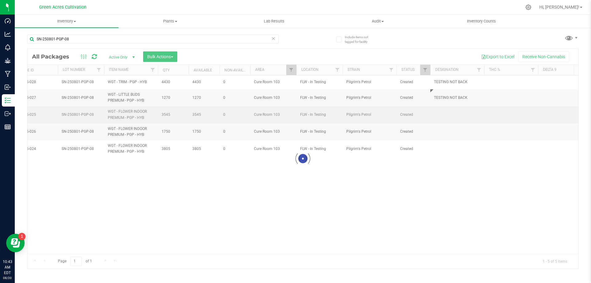
click at [451, 117] on div "Loading... All Packages Active Only Active Only Lab Samples Locked All External…" at bounding box center [303, 159] width 552 height 220
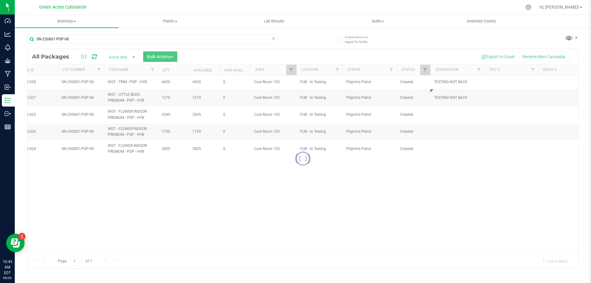
click at [451, 117] on div at bounding box center [302, 159] width 551 height 220
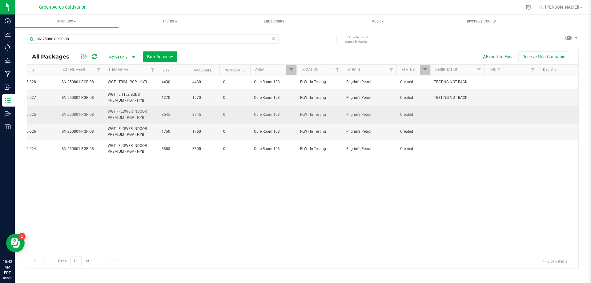
click at [449, 117] on td at bounding box center [458, 114] width 54 height 17
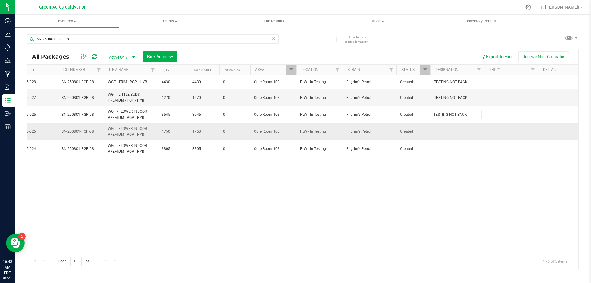
click at [451, 138] on div "All Packages Active Only Active Only Lab Samples Locked All External Internal B…" at bounding box center [303, 159] width 552 height 220
click at [451, 132] on td at bounding box center [458, 132] width 54 height 17
click at [455, 161] on div "All Packages Active Only Active Only Lab Samples Locked All External Internal B…" at bounding box center [303, 159] width 552 height 220
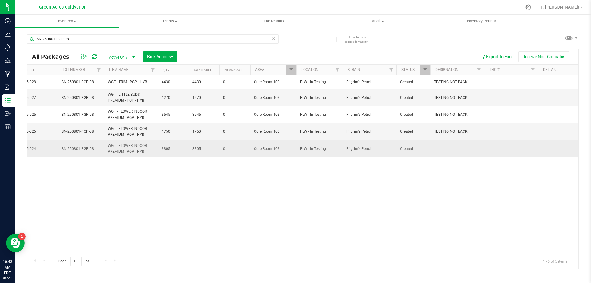
click at [449, 147] on td at bounding box center [458, 148] width 54 height 17
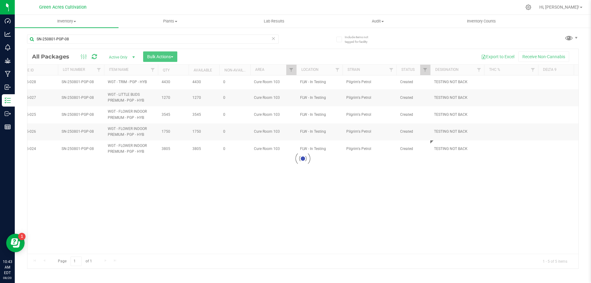
click at [429, 182] on div "Loading... All Packages Active Only Active Only Lab Samples Locked All External…" at bounding box center [303, 159] width 552 height 220
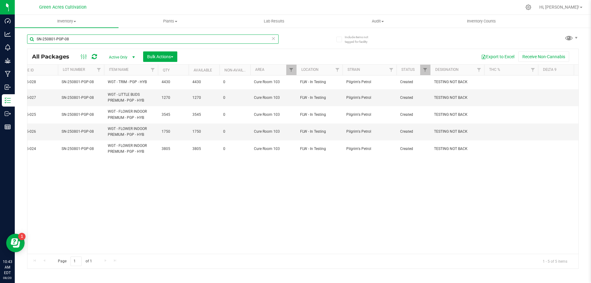
click at [199, 43] on input "SN-250801-PGP-08" at bounding box center [153, 39] width 252 height 9
paste input "BOF"
type input "SN-250801-BOF-08"
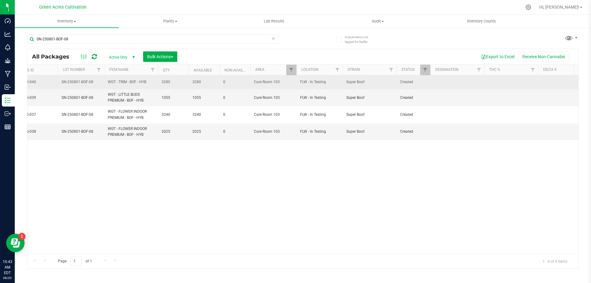
click at [434, 86] on td at bounding box center [458, 82] width 54 height 14
type input "TESTING NOT BACK"
click at [440, 85] on input "TESTING NOT BACK" at bounding box center [456, 82] width 52 height 10
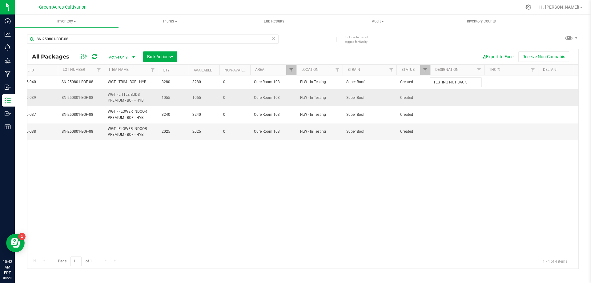
click at [458, 103] on div "All Packages Active Only Active Only Lab Samples Locked All External Internal B…" at bounding box center [303, 159] width 552 height 220
drag, startPoint x: 458, startPoint y: 103, endPoint x: 456, endPoint y: 97, distance: 6.1
click at [456, 97] on td at bounding box center [458, 97] width 54 height 17
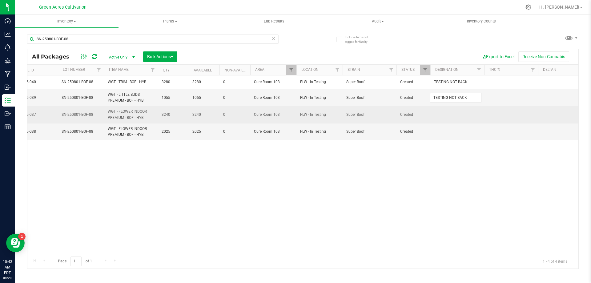
type input "TESTING NOT BACK"
click at [451, 107] on div "All Packages Active Only Active Only Lab Samples Locked All External Internal B…" at bounding box center [303, 159] width 552 height 220
click at [449, 114] on td at bounding box center [458, 114] width 54 height 17
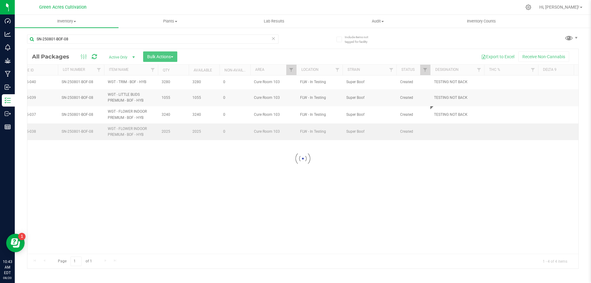
click at [449, 128] on div "Loading... All Packages Active Only Active Only Lab Samples Locked All External…" at bounding box center [303, 159] width 552 height 220
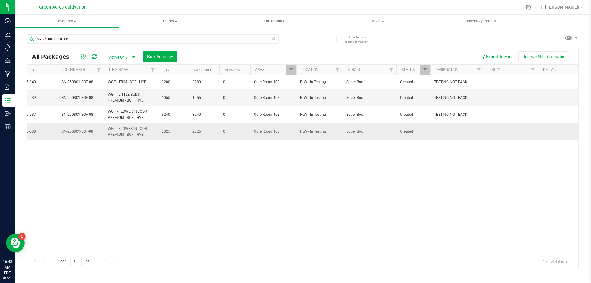
click at [450, 136] on td at bounding box center [458, 132] width 54 height 17
click at [437, 172] on div "All Packages Active Only Active Only Lab Samples Locked All External Internal B…" at bounding box center [303, 159] width 552 height 220
click at [240, 36] on input "SN-250801-BOF-08" at bounding box center [153, 39] width 252 height 9
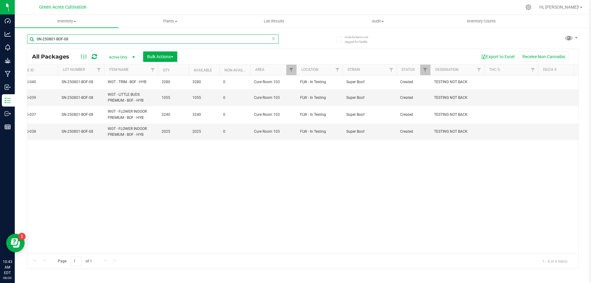
paste input "GTO"
type input "SN-250801-GTO-08"
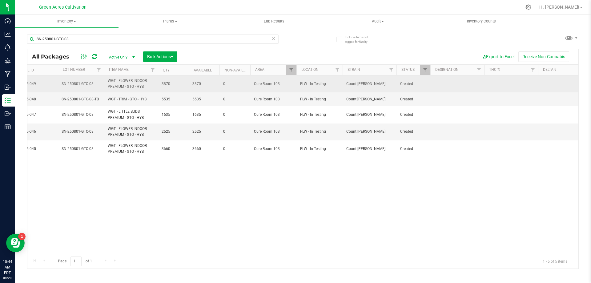
click at [447, 77] on td at bounding box center [458, 83] width 54 height 17
type input "TESTING NOT BACK"
click at [462, 87] on input "TESTING NOT BACK" at bounding box center [456, 84] width 52 height 10
click at [463, 87] on input "TESTING NOT BACK" at bounding box center [456, 84] width 52 height 10
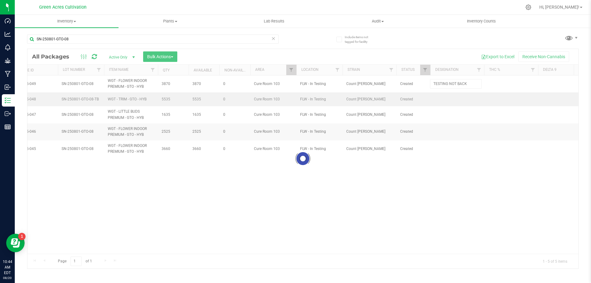
click at [460, 94] on div "Loading... All Packages Active Only Active Only Lab Samples Locked All External…" at bounding box center [303, 159] width 552 height 220
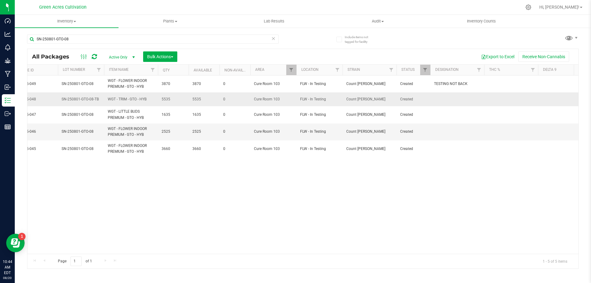
click at [459, 98] on td at bounding box center [458, 99] width 54 height 14
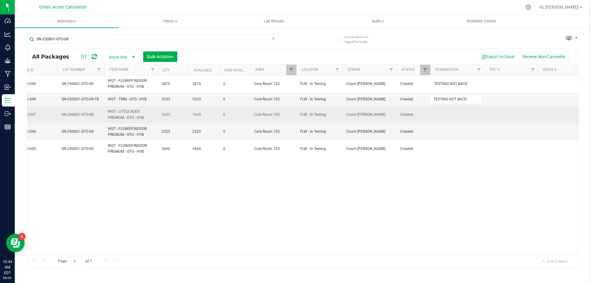
click at [459, 118] on div "All Packages Active Only Active Only Lab Samples Locked All External Internal B…" at bounding box center [303, 159] width 552 height 220
click at [457, 117] on td at bounding box center [458, 114] width 54 height 17
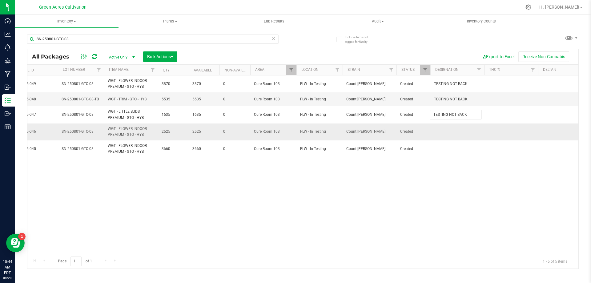
click at [455, 132] on div "All Packages Active Only Active Only Lab Samples Locked All External Internal B…" at bounding box center [303, 159] width 552 height 220
click at [453, 132] on td at bounding box center [458, 132] width 54 height 17
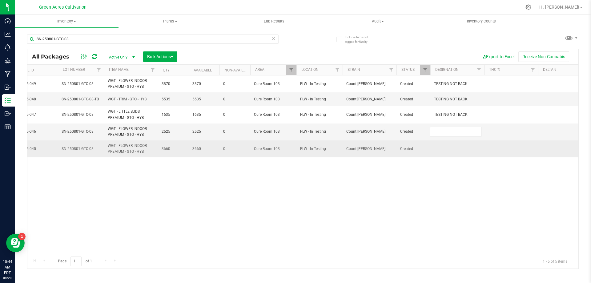
type input "TESTING NOT BACK"
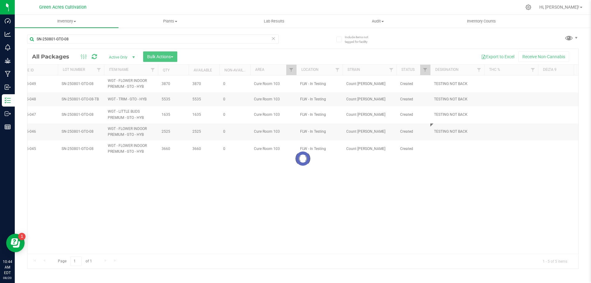
click at [451, 160] on div "Loading... All Packages Active Only Active Only Lab Samples Locked All External…" at bounding box center [303, 159] width 552 height 220
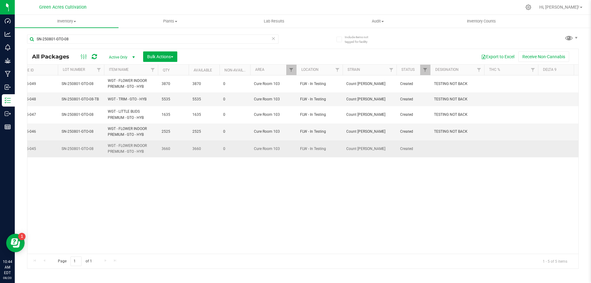
click at [448, 148] on td at bounding box center [458, 148] width 54 height 17
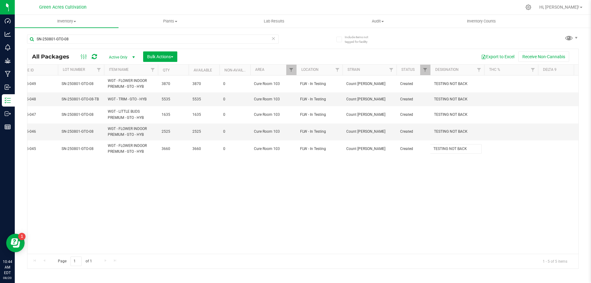
click at [442, 181] on div "All Packages Active Only Active Only Lab Samples Locked All External Internal B…" at bounding box center [303, 159] width 552 height 220
click at [220, 38] on input "SN-250801-GTO-08" at bounding box center [153, 39] width 252 height 9
paste input "725-AML-07"
click at [220, 38] on input "SN-250725-AML-07" at bounding box center [153, 39] width 252 height 9
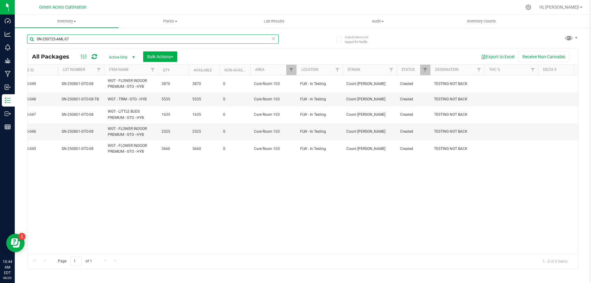
type input "SN-250725-AML-07"
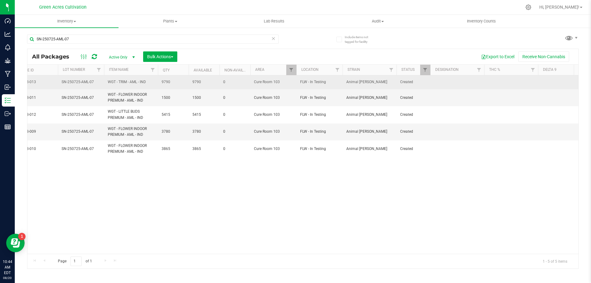
click at [471, 82] on td at bounding box center [458, 82] width 54 height 14
type input "TESTING NOT BACK"
click at [472, 82] on input "TESTING NOT BACK" at bounding box center [456, 82] width 52 height 10
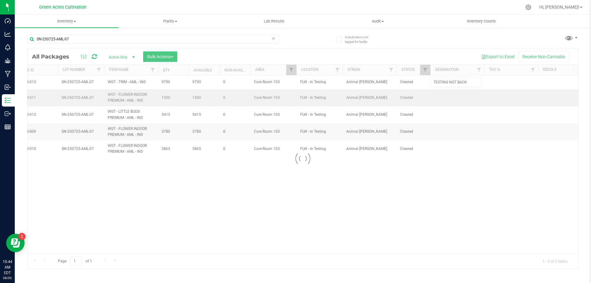
click at [466, 92] on div "Loading... All Packages Active Only Active Only Lab Samples Locked All External…" at bounding box center [303, 159] width 552 height 220
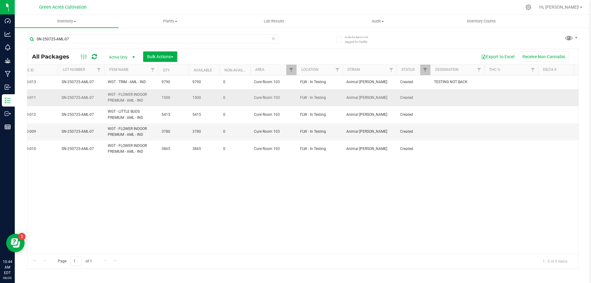
click at [461, 98] on td at bounding box center [458, 97] width 54 height 17
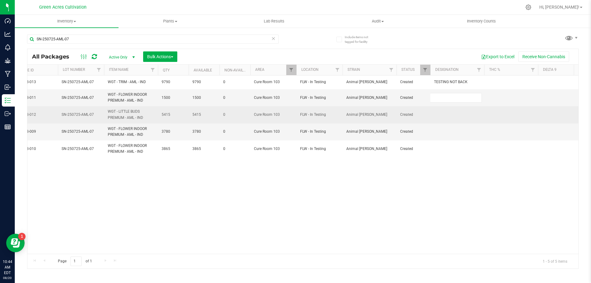
type input "TESTING NOT BACK"
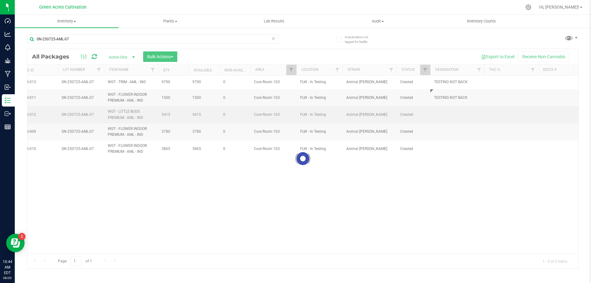
click at [459, 123] on div "Loading... All Packages Active Only Active Only Lab Samples Locked All External…" at bounding box center [303, 159] width 552 height 220
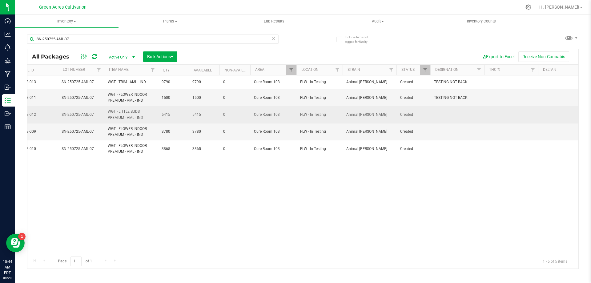
click at [460, 120] on td at bounding box center [458, 114] width 54 height 17
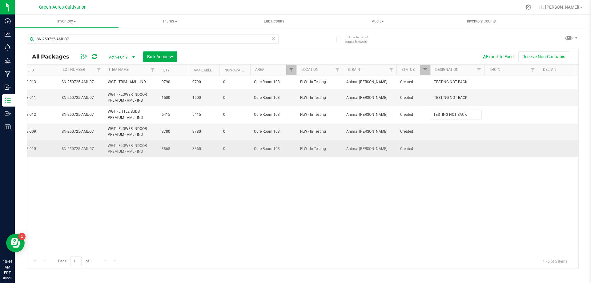
click at [462, 143] on div "All Packages Active Only Active Only Lab Samples Locked All External Internal B…" at bounding box center [303, 159] width 552 height 220
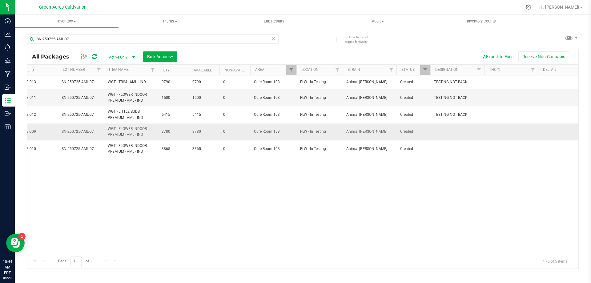
click at [456, 129] on td at bounding box center [458, 132] width 54 height 17
type input "TESTING NOT BACK"
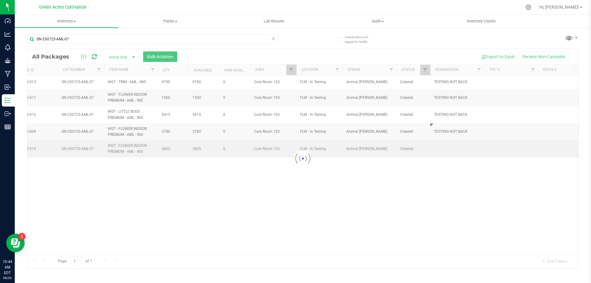
click at [455, 149] on div "Loading... All Packages Active Only Active Only Lab Samples Locked All External…" at bounding box center [303, 159] width 552 height 220
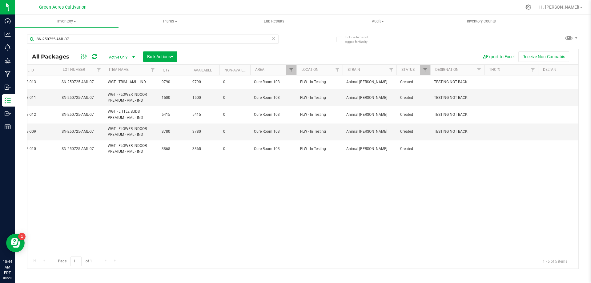
click at [455, 149] on td at bounding box center [458, 148] width 54 height 17
click at [402, 212] on div "All Packages Active Only Active Only Lab Samples Locked All External Internal B…" at bounding box center [303, 159] width 552 height 220
click at [175, 35] on input "SN-250725-AML-07" at bounding box center [153, 39] width 252 height 9
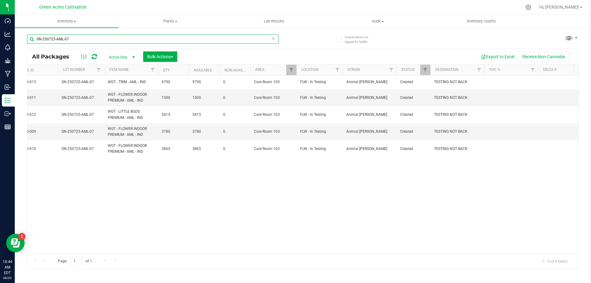
paste input "801-T17-08"
type input "SN-250801-T17-08"
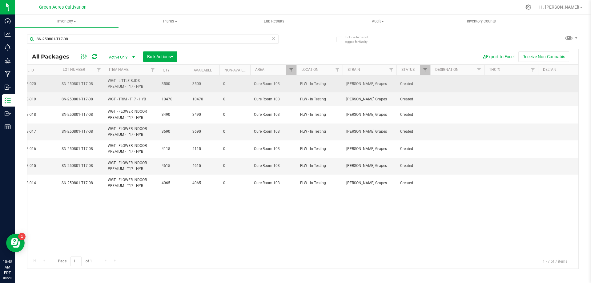
click at [447, 86] on td at bounding box center [458, 83] width 54 height 17
type input "TESTING NOT BACK"
click at [447, 86] on input "TESTING NOT BACK" at bounding box center [456, 84] width 52 height 10
click at [450, 86] on input "TESTING NOT BACK" at bounding box center [456, 84] width 52 height 10
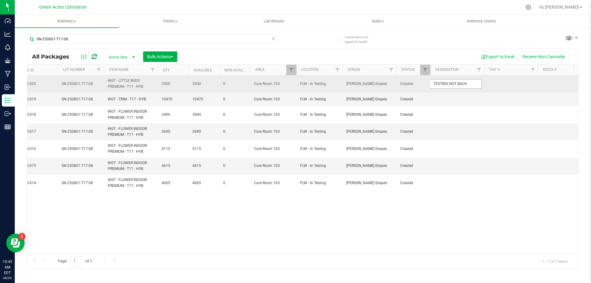
click at [450, 86] on input "TESTING NOT BACK" at bounding box center [456, 84] width 52 height 10
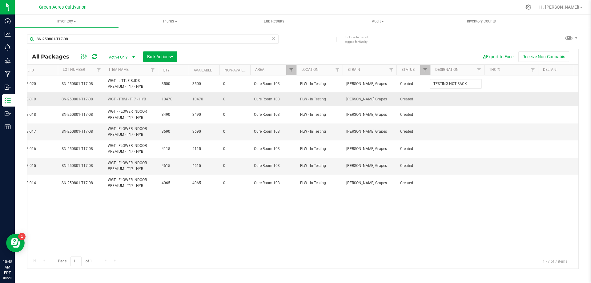
click at [457, 103] on div "All Packages Active Only Active Only Lab Samples Locked All External Internal B…" at bounding box center [303, 159] width 552 height 220
click at [454, 102] on td at bounding box center [458, 99] width 54 height 14
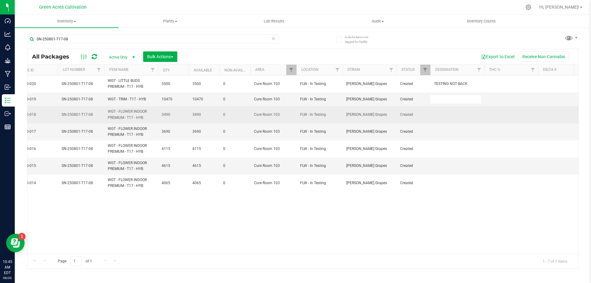
type input "TESTING NOT BACK"
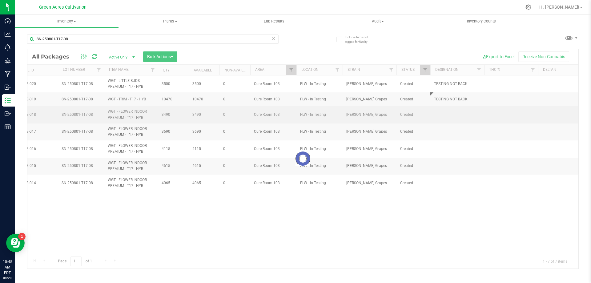
click at [454, 113] on div "Loading... All Packages Active Only Active Only Lab Samples Locked All External…" at bounding box center [303, 159] width 552 height 220
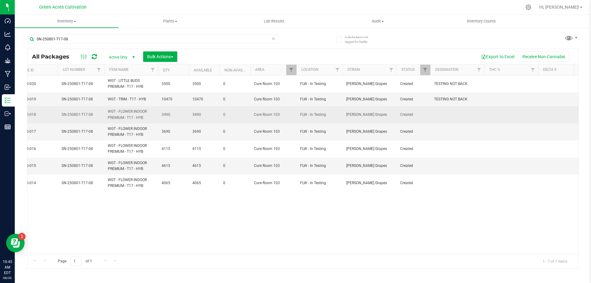
click at [452, 114] on td at bounding box center [458, 114] width 54 height 17
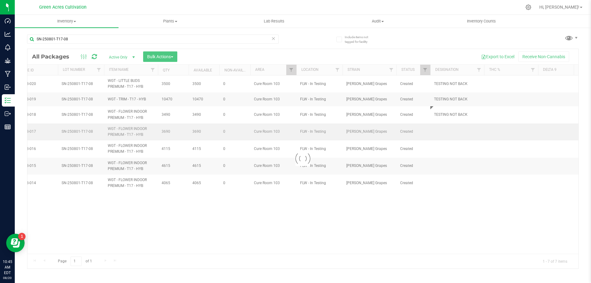
click at [450, 132] on div "Loading... All Packages Active Only Active Only Lab Samples Locked All External…" at bounding box center [303, 159] width 552 height 220
click at [450, 132] on td at bounding box center [458, 132] width 54 height 17
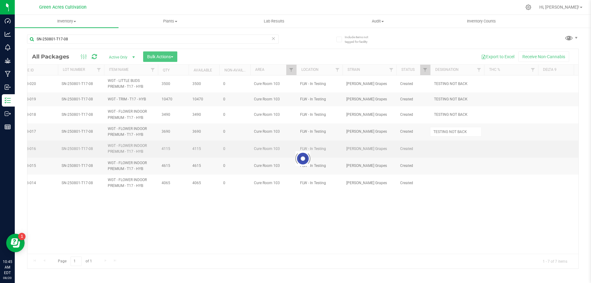
click at [449, 150] on div "Loading... All Packages Active Only Active Only Lab Samples Locked All External…" at bounding box center [303, 159] width 552 height 220
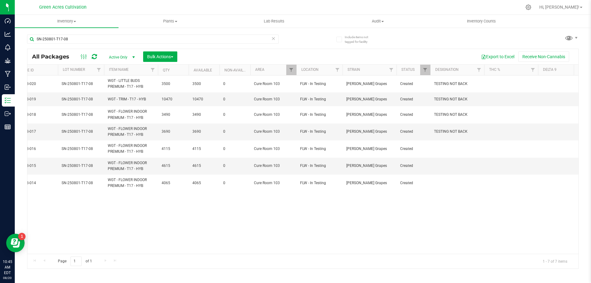
click at [449, 150] on td at bounding box center [458, 148] width 54 height 17
click at [457, 173] on div "All Packages Active Only Active Only Lab Samples Locked All External Internal B…" at bounding box center [303, 159] width 552 height 220
click at [456, 173] on td at bounding box center [458, 166] width 54 height 17
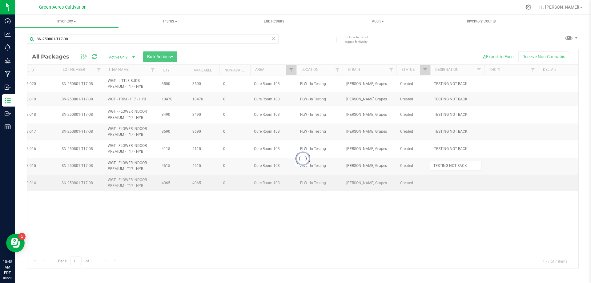
click at [453, 183] on div "Loading... All Packages Active Only Active Only Lab Samples Locked All External…" at bounding box center [303, 159] width 552 height 220
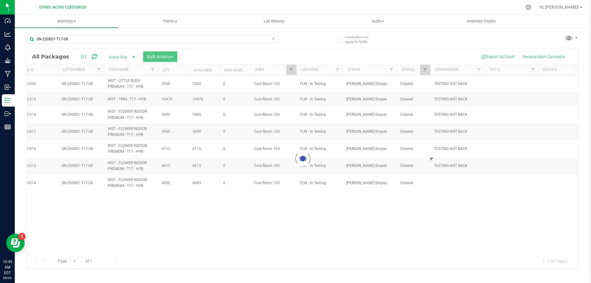
click at [452, 183] on div at bounding box center [302, 159] width 551 height 220
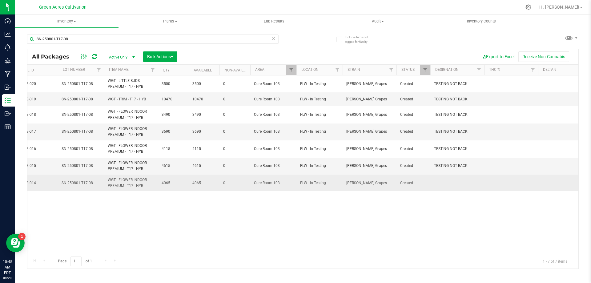
click at [444, 183] on td at bounding box center [458, 183] width 54 height 17
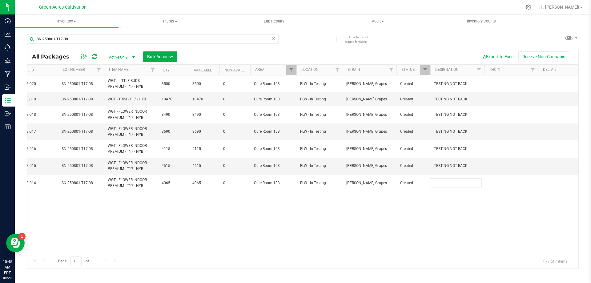
type input "TESTING NOT BACK"
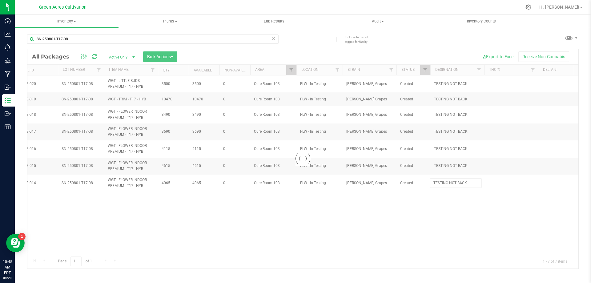
click at [443, 208] on div "Loading... All Packages Active Only Active Only Lab Samples Locked All External…" at bounding box center [303, 159] width 552 height 220
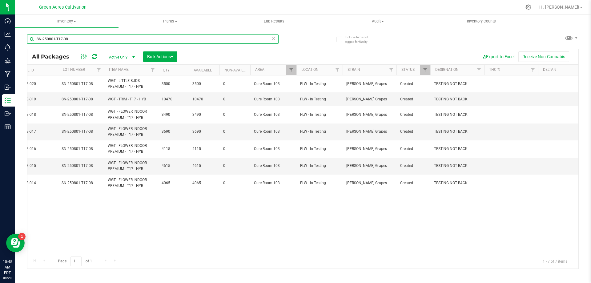
click at [258, 38] on input "SN-250801-T17-08" at bounding box center [153, 39] width 252 height 9
paste input "GA-250728-CKZ-06-FA"
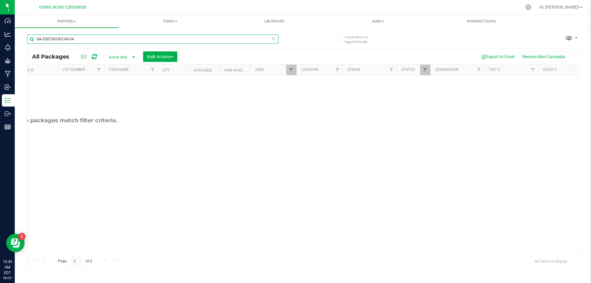
click at [234, 43] on input "GA-250728-CKZ-06-FA" at bounding box center [153, 39] width 252 height 9
paste input "SN-250801-7UP-08"
type input "SN-250801-7UP-08"
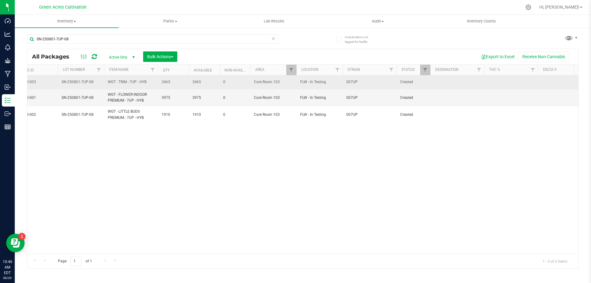
click at [473, 85] on td at bounding box center [458, 82] width 54 height 14
click at [473, 85] on input "TESTING NOT BACK" at bounding box center [456, 82] width 52 height 10
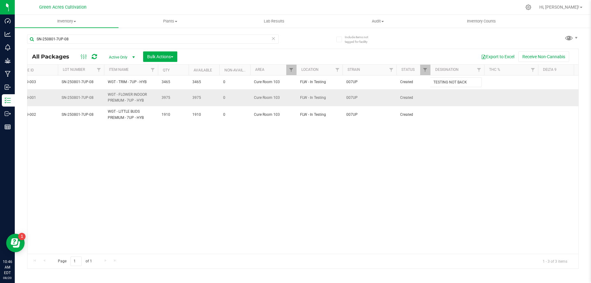
type input "TESTING NOT BACK"
click at [461, 97] on div "All Packages Active Only Active Only Lab Samples Locked All External Internal B…" at bounding box center [303, 159] width 552 height 220
click at [453, 97] on td at bounding box center [458, 97] width 54 height 17
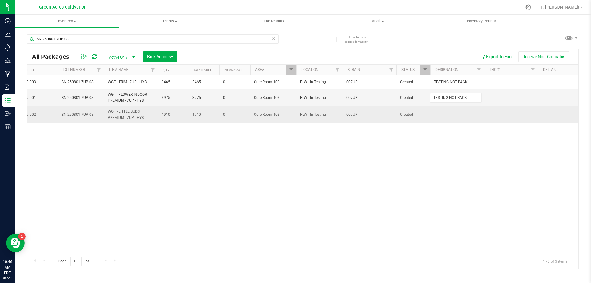
click at [454, 117] on div "All Packages Active Only Active Only Lab Samples Locked All External Internal B…" at bounding box center [303, 159] width 552 height 220
click at [454, 117] on td at bounding box center [458, 114] width 54 height 17
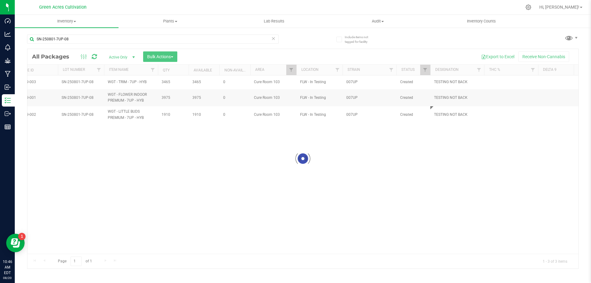
click at [451, 155] on div "Loading... All Packages Active Only Active Only Lab Samples Locked All External…" at bounding box center [303, 159] width 552 height 220
click at [295, 66] on link "Filter" at bounding box center [292, 70] width 10 height 10
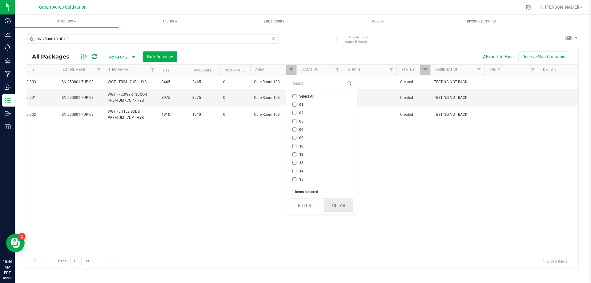
click at [341, 200] on button "Clear" at bounding box center [339, 206] width 30 height 14
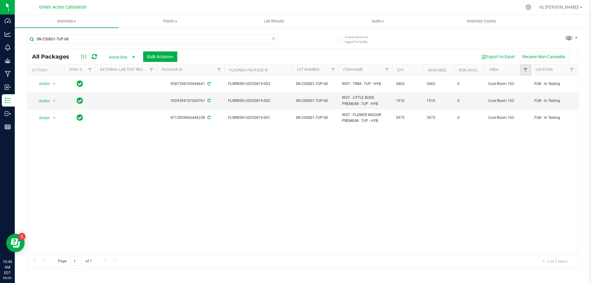
click at [522, 69] on link "Filter" at bounding box center [526, 70] width 10 height 10
type input "CUR"
click at [540, 101] on ul "Select All 01 02 05 06 09 10 13 13 14 15 17 18 19 19 21 22 23 25 26 29 30 32 33…" at bounding box center [555, 104] width 63 height 23
click at [543, 103] on span "Cure Room 103" at bounding box center [547, 105] width 26 height 4
click at [531, 103] on input "Cure Room 103" at bounding box center [529, 105] width 4 height 4
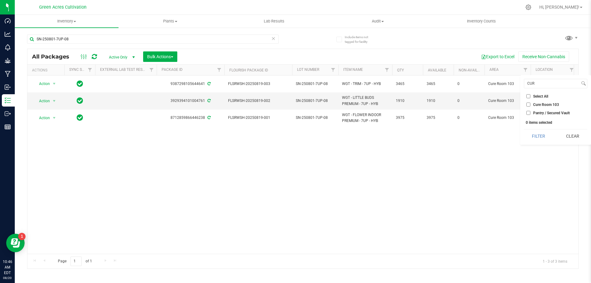
checkbox input "true"
click at [546, 135] on button "Filter" at bounding box center [539, 136] width 30 height 14
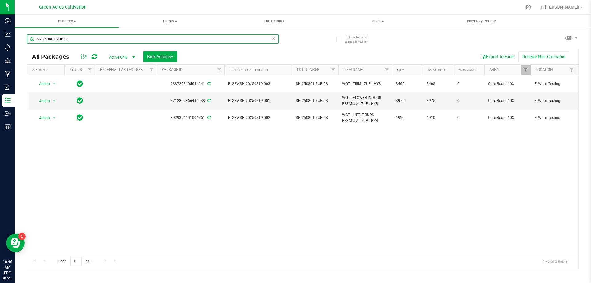
click at [275, 37] on div "SN-250801-7UP-08" at bounding box center [153, 39] width 252 height 9
click at [274, 38] on icon at bounding box center [273, 38] width 4 height 7
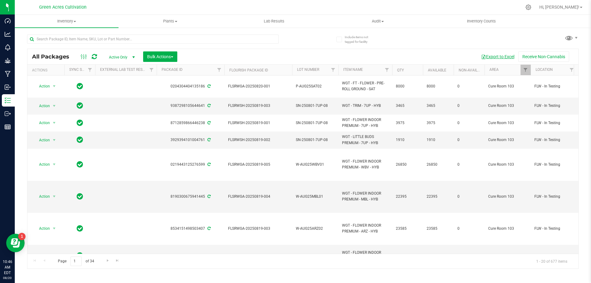
click at [510, 55] on button "Export to Excel" at bounding box center [498, 56] width 41 height 10
click at [153, 40] on input "text" at bounding box center [153, 39] width 252 height 9
paste input "SN-250801-AGO-08"
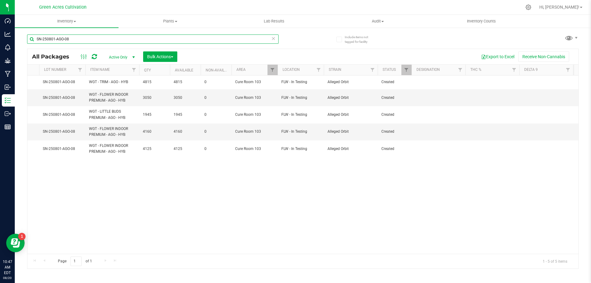
scroll to position [0, 267]
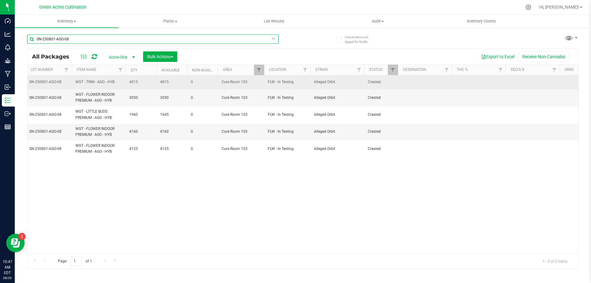
type input "SN-250801-AGO-08"
click at [422, 78] on td at bounding box center [425, 82] width 54 height 14
type input "t"
type input "TESTING NOT BACK"
drag, startPoint x: 404, startPoint y: 85, endPoint x: 408, endPoint y: 85, distance: 3.4
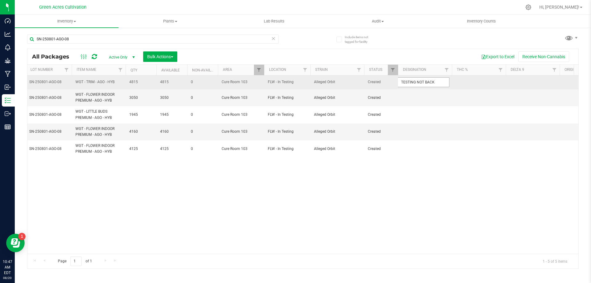
click at [404, 85] on input "TESTING NOT BACK" at bounding box center [424, 82] width 52 height 10
click at [408, 85] on input "TESTING NOT BACK" at bounding box center [424, 82] width 52 height 10
click at [407, 85] on input "TESTING NOT BACK" at bounding box center [424, 82] width 52 height 10
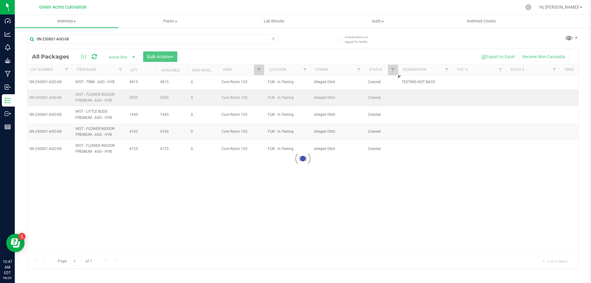
click at [404, 98] on div "Loading... All Packages Active Only Active Only Lab Samples Locked All External…" at bounding box center [303, 159] width 552 height 220
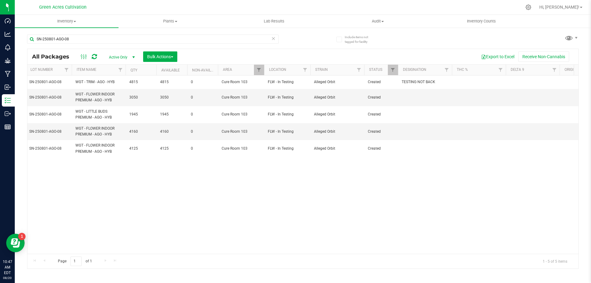
click at [404, 98] on td at bounding box center [425, 97] width 54 height 17
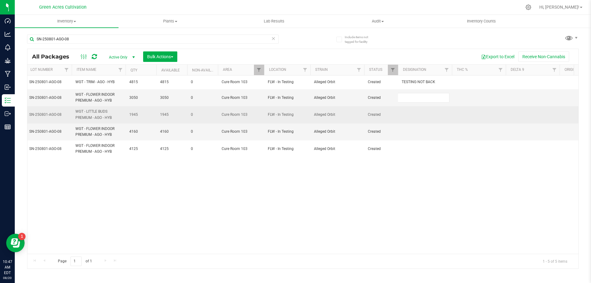
type input "TESTING NOT BACK"
click at [415, 107] on div "All Packages Active Only Active Only Lab Samples Locked All External Internal B…" at bounding box center [303, 159] width 552 height 220
click at [415, 114] on td at bounding box center [425, 114] width 54 height 17
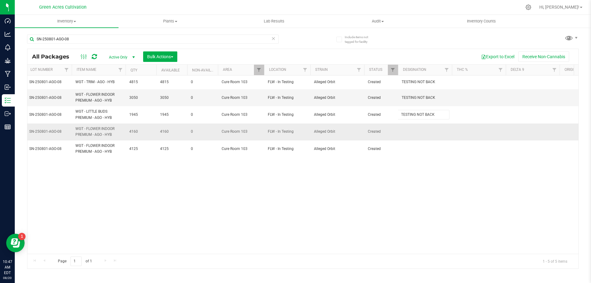
click at [426, 137] on div "All Packages Active Only Active Only Lab Samples Locked All External Internal B…" at bounding box center [303, 159] width 552 height 220
click at [420, 133] on td at bounding box center [425, 131] width 54 height 17
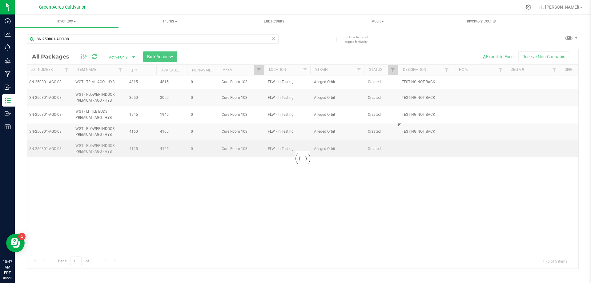
click at [420, 147] on div "Loading... All Packages Active Only Active Only Lab Samples Locked All External…" at bounding box center [303, 159] width 552 height 220
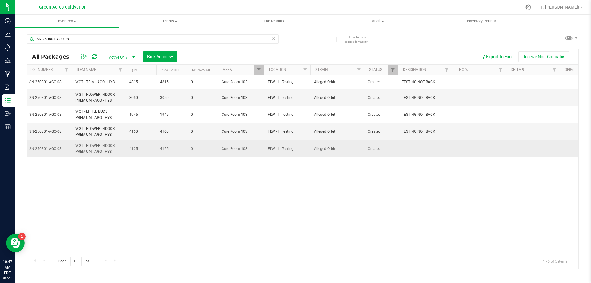
click at [421, 148] on td at bounding box center [425, 148] width 54 height 17
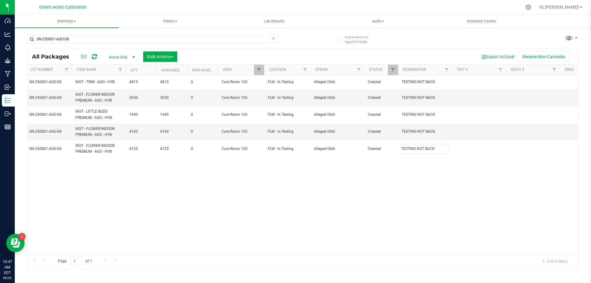
click at [416, 177] on div "All Packages Active Only Active Only Lab Samples Locked All External Internal B…" at bounding box center [303, 159] width 552 height 220
click at [188, 40] on input "SN-250801-AGO-08" at bounding box center [153, 39] width 252 height 9
paste input "725-MPA-P06-07"
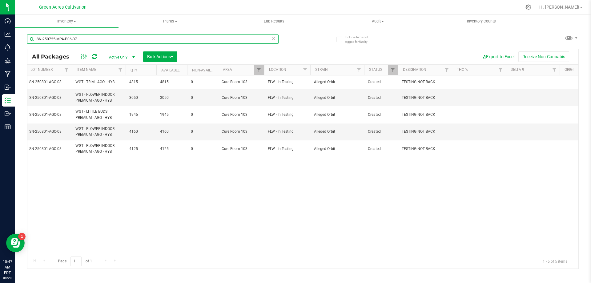
type input "SN-250725-MPA-P06-07"
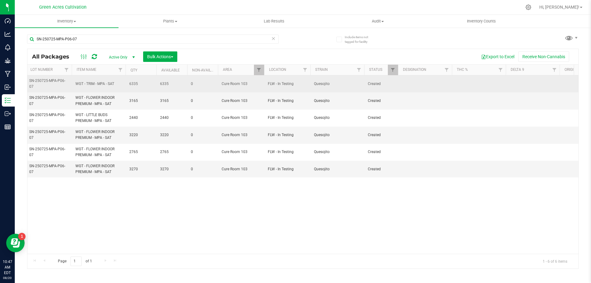
click at [433, 85] on td at bounding box center [425, 83] width 54 height 17
type input "TESTING NOT BACK"
click at [433, 85] on input "TESTING NOT BACK" at bounding box center [424, 84] width 52 height 10
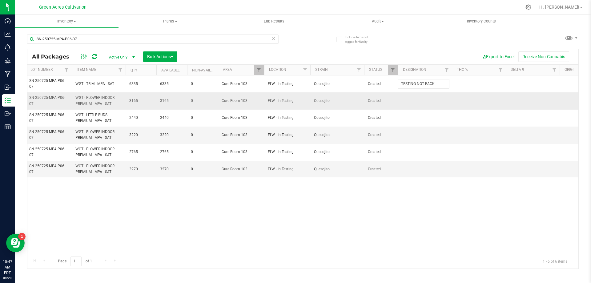
click at [427, 100] on div "All Packages Active Only Active Only Lab Samples Locked All External Internal B…" at bounding box center [303, 159] width 552 height 220
click at [427, 100] on td at bounding box center [425, 100] width 54 height 17
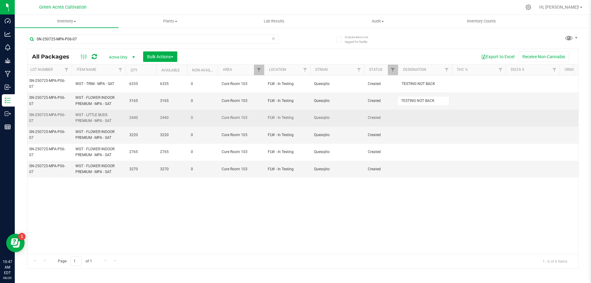
click at [425, 113] on div "All Packages Active Only Active Only Lab Samples Locked All External Internal B…" at bounding box center [303, 159] width 552 height 220
click at [422, 116] on td at bounding box center [425, 118] width 54 height 17
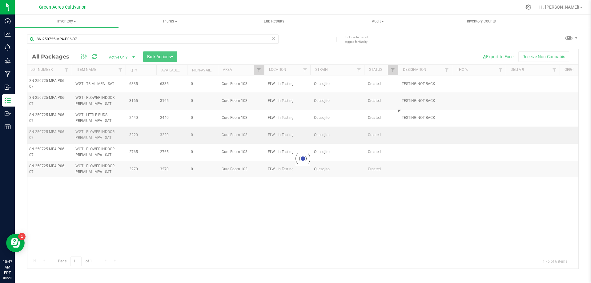
click at [422, 134] on div "Loading... All Packages Active Only Active Only Lab Samples Locked All External…" at bounding box center [303, 159] width 552 height 220
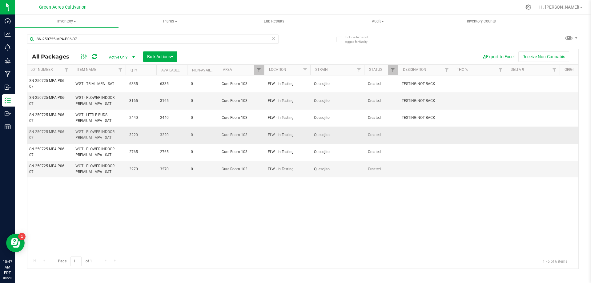
click at [420, 137] on td at bounding box center [425, 135] width 54 height 17
type input "TESTING NOT BACK"
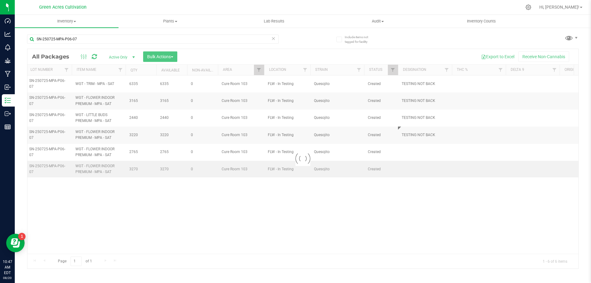
click at [429, 163] on div "Loading... All Packages Active Only Active Only Lab Samples Locked All External…" at bounding box center [303, 159] width 552 height 220
click at [422, 154] on div at bounding box center [302, 159] width 551 height 220
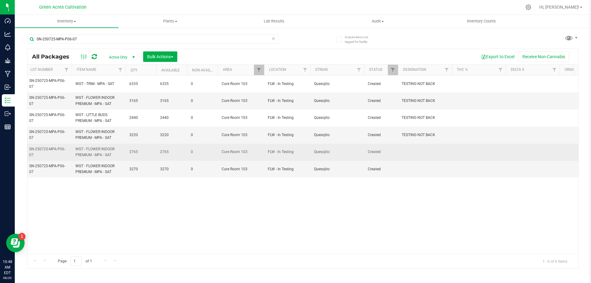
click at [418, 149] on td at bounding box center [425, 152] width 54 height 17
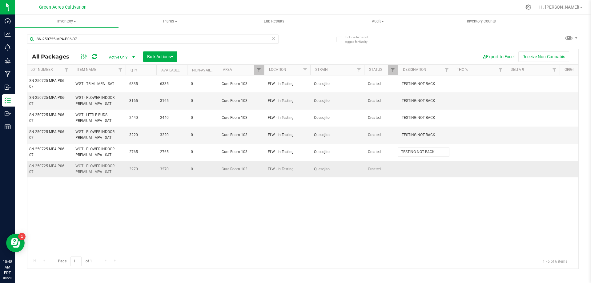
click at [422, 167] on div "All Packages Active Only Active Only Lab Samples Locked All External Internal B…" at bounding box center [303, 159] width 552 height 220
click at [422, 167] on td at bounding box center [425, 169] width 54 height 17
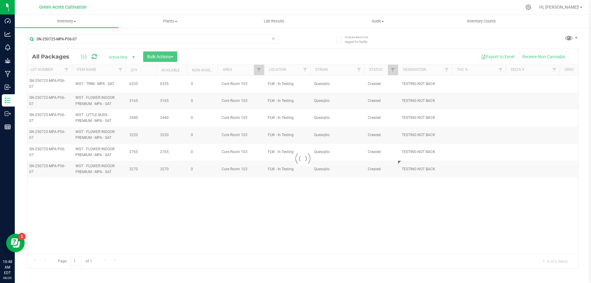
click at [417, 207] on div "Loading... All Packages Active Only Active Only Lab Samples Locked All External…" at bounding box center [303, 159] width 552 height 220
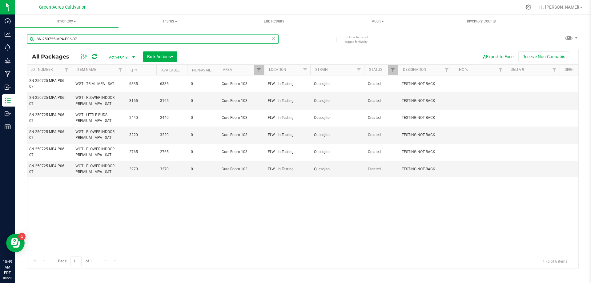
click at [133, 37] on input "SN-250725-MPA-P06-07" at bounding box center [153, 39] width 252 height 9
paste input "509-JCW-04"
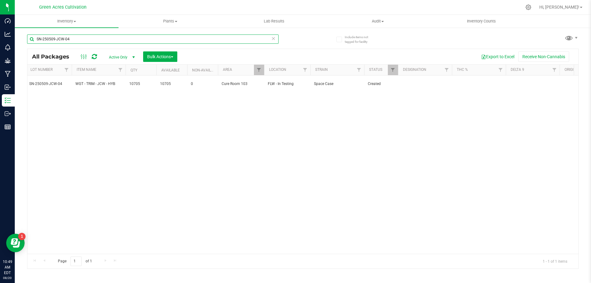
type input "SN-250509-JCW-04"
click at [423, 90] on div "9677724923056662 FLSRWSH-20250530-102 SN-250509-JCW-04 WGT - TRIM - JCW - HYB 1…" at bounding box center [302, 164] width 551 height 178
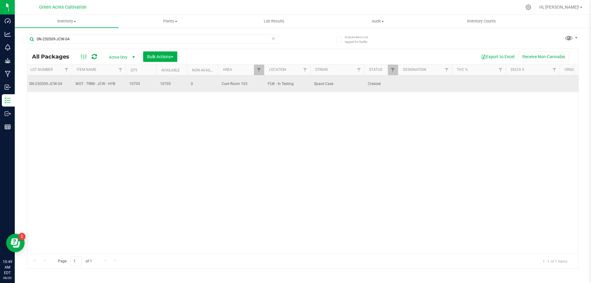
click at [413, 85] on td at bounding box center [425, 83] width 54 height 17
type input "ND PBO"
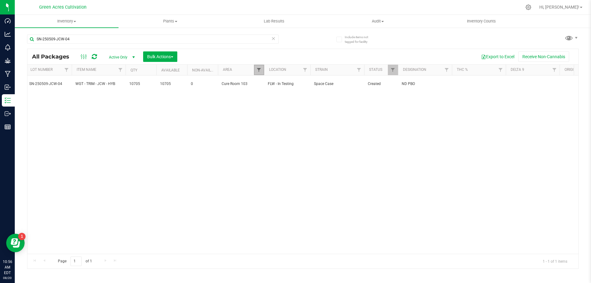
click at [257, 71] on span "Filter" at bounding box center [259, 69] width 5 height 5
click at [291, 85] on input "CUR" at bounding box center [286, 83] width 56 height 9
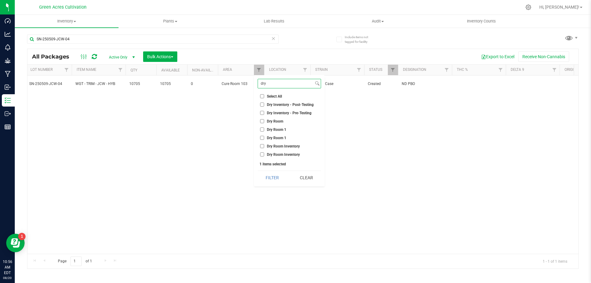
type input "dry"
click at [280, 120] on span "Dry Room" at bounding box center [275, 122] width 16 height 4
click at [264, 120] on input "Dry Room" at bounding box center [262, 121] width 4 height 4
checkbox input "true"
click at [277, 85] on input "dry" at bounding box center [286, 83] width 56 height 9
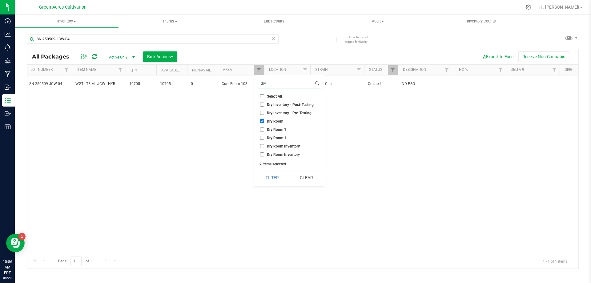
click at [277, 85] on input "dry" at bounding box center [286, 83] width 56 height 9
type input "trim"
click at [277, 113] on span "Trim Room 101" at bounding box center [280, 113] width 26 height 4
click at [264, 113] on input "Trim Room 101" at bounding box center [262, 113] width 4 height 4
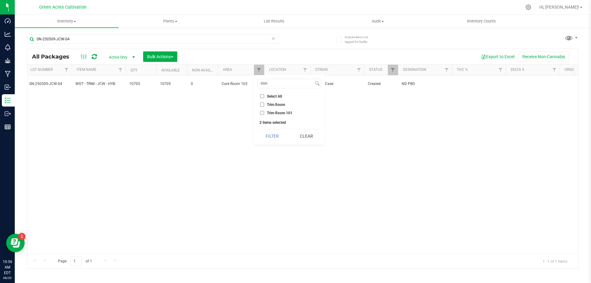
checkbox input "true"
click at [279, 86] on input "trim" at bounding box center [286, 83] width 56 height 9
type input "f04"
click at [290, 106] on span "F04 - RAD Source" at bounding box center [282, 105] width 30 height 4
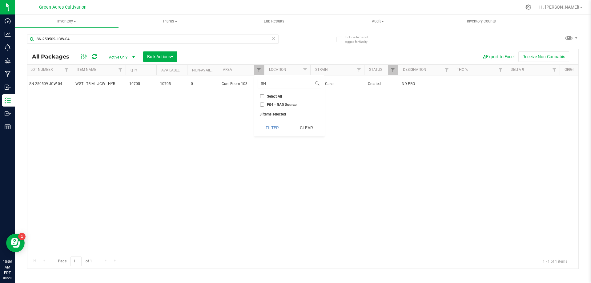
click at [264, 106] on input "F04 - RAD Source" at bounding box center [262, 105] width 4 height 4
checkbox input "true"
click at [276, 123] on button "Filter" at bounding box center [273, 128] width 30 height 14
click at [271, 35] on icon at bounding box center [273, 38] width 4 height 7
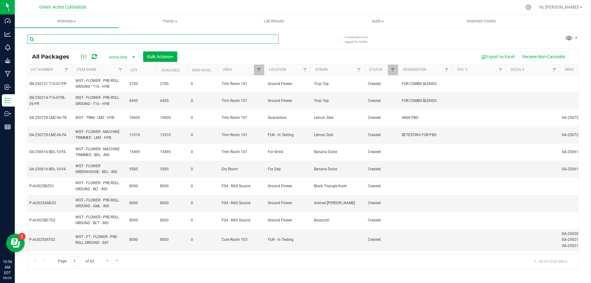
click at [105, 37] on input "text" at bounding box center [153, 39] width 252 height 9
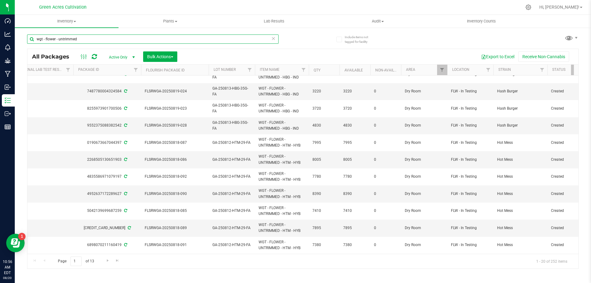
scroll to position [167, 83]
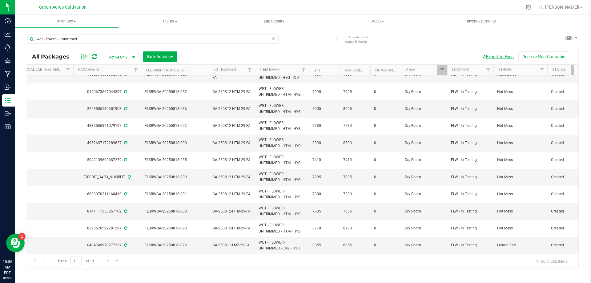
click at [499, 55] on button "Export to Excel" at bounding box center [498, 56] width 41 height 10
click at [414, 44] on div "wgt - flower - untrimmed All Packages Active Only Active Only Lab Samples Locke…" at bounding box center [303, 149] width 552 height 240
click at [93, 42] on input "wgt - flower - untrimmed" at bounding box center [153, 39] width 252 height 9
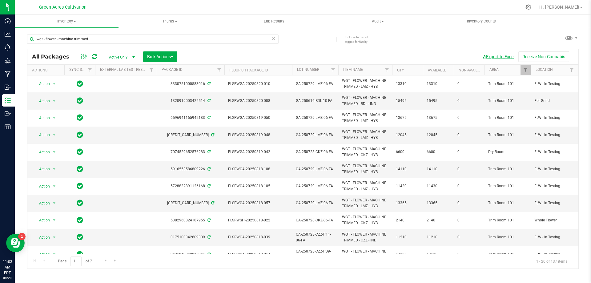
click at [497, 56] on button "Export to Excel" at bounding box center [498, 56] width 41 height 10
click at [177, 41] on input "wgt - flower - machine trimmed" at bounding box center [153, 39] width 252 height 9
paste input "FLSRWGA-20250819-042"
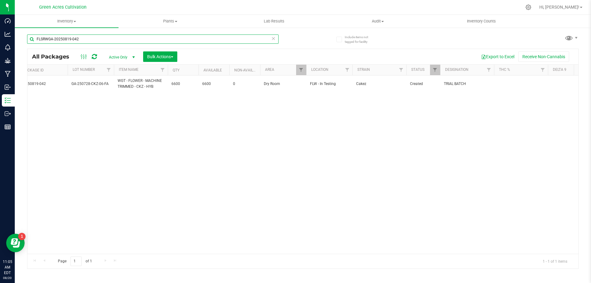
scroll to position [0, 227]
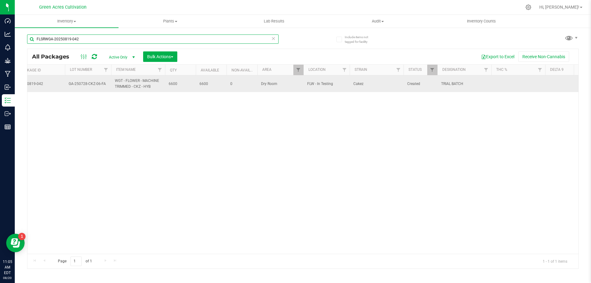
type input "FLSRWGA-20250819-042"
click at [467, 85] on span "TRIAL BATCH" at bounding box center [464, 84] width 47 height 6
click at [467, 85] on input "TRIAL BATCH" at bounding box center [463, 84] width 52 height 10
type input "TRIM TRIAL BATCH"
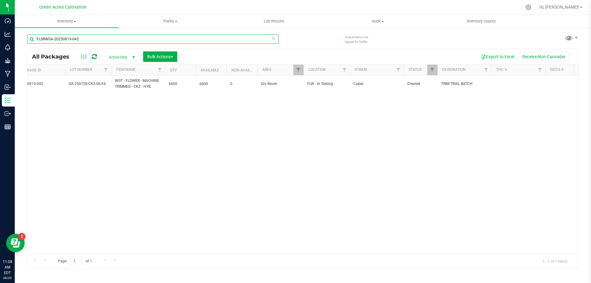
click at [260, 35] on input "FLSRWGA-20250819-042" at bounding box center [153, 39] width 252 height 9
click at [233, 39] on input "FLSRWGA-20250819-042" at bounding box center [153, 39] width 252 height 9
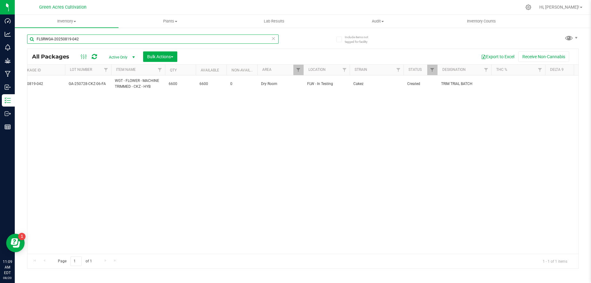
click at [233, 39] on input "FLSRWGA-20250819-042" at bounding box center [153, 39] width 252 height 9
paste input "GA-250507-CKZ-05-FA"
type input "GA-250507-CKZ-05-FA"
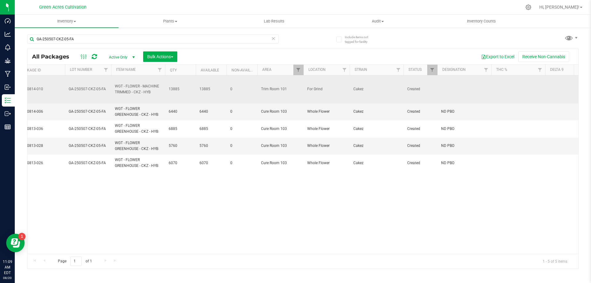
click at [462, 85] on td at bounding box center [465, 89] width 54 height 28
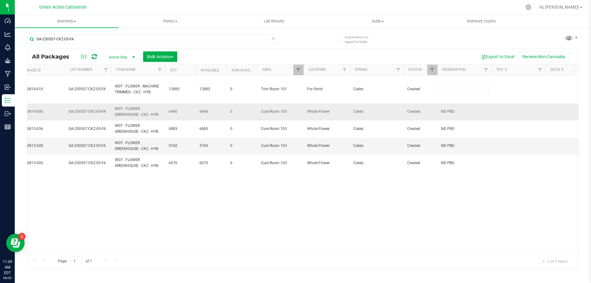
click at [456, 112] on span "ND PBO" at bounding box center [464, 112] width 47 height 6
click at [456, 112] on input "ND PBO" at bounding box center [463, 112] width 52 height 10
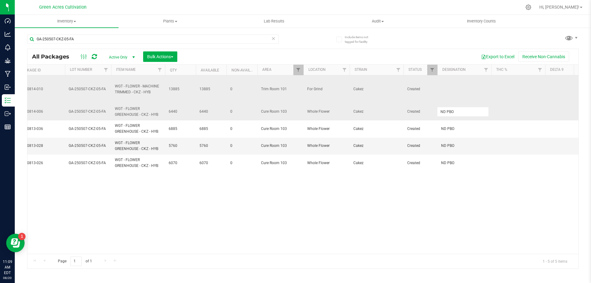
click at [457, 93] on td at bounding box center [465, 89] width 54 height 28
type input "ND PBO"
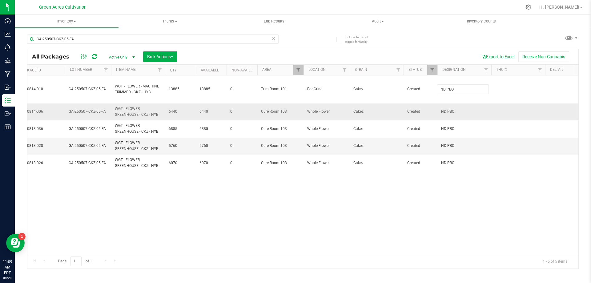
click at [419, 211] on div "All Packages Active Only Active Only Lab Samples Locked All External Internal B…" at bounding box center [303, 159] width 552 height 220
click at [245, 44] on div "GA-250507-CKZ-05-FA" at bounding box center [153, 42] width 252 height 14
click at [242, 42] on input "GA-250507-CKZ-05-FA" at bounding box center [153, 39] width 252 height 9
paste input "611-BDL-02"
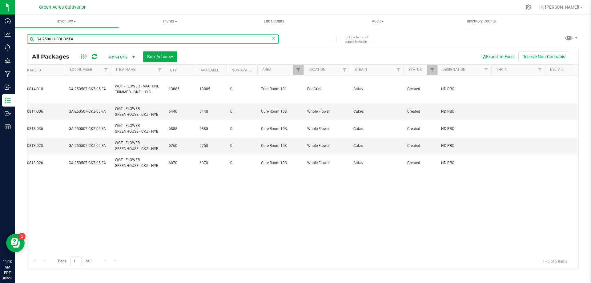
click at [242, 42] on input "GA-250611-BDL-02-FA" at bounding box center [153, 39] width 252 height 9
type input "GA-250611-BDL-02-FA"
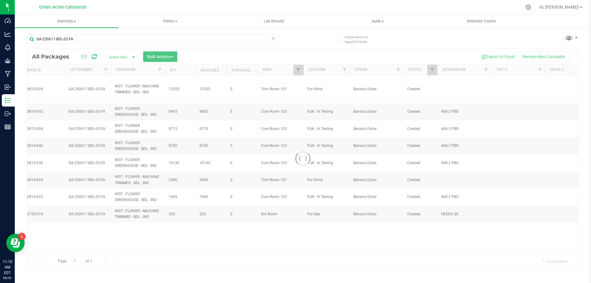
click at [452, 91] on div at bounding box center [302, 159] width 551 height 220
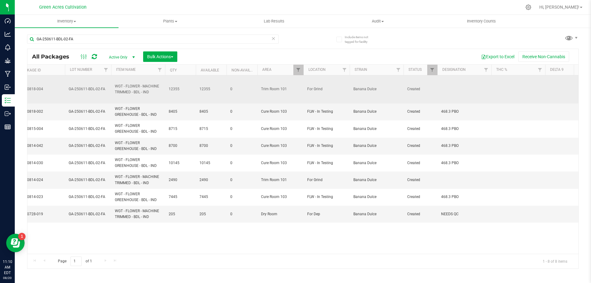
click at [461, 93] on td at bounding box center [465, 89] width 54 height 28
type input "468.3 pbo"
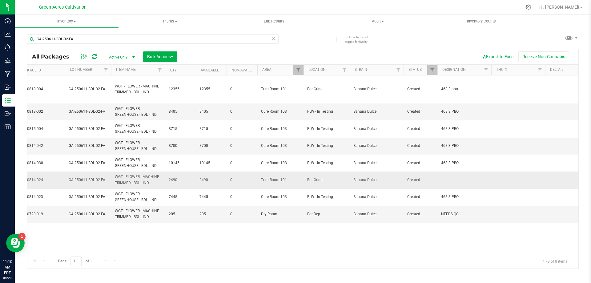
click at [446, 184] on td at bounding box center [465, 180] width 54 height 17
type input "468.3 pbo"
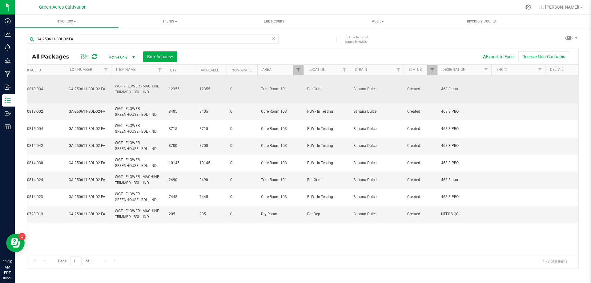
click at [470, 86] on td "468.3 pbo" at bounding box center [465, 89] width 54 height 28
click at [470, 86] on input "468.3 pbo" at bounding box center [463, 89] width 52 height 10
type input "468.3 PBO"
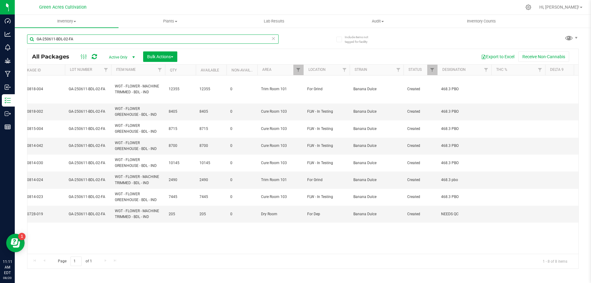
click at [223, 42] on input "GA-250611-BDL-02-FA" at bounding box center [153, 39] width 252 height 9
paste input "508-LMZ-05"
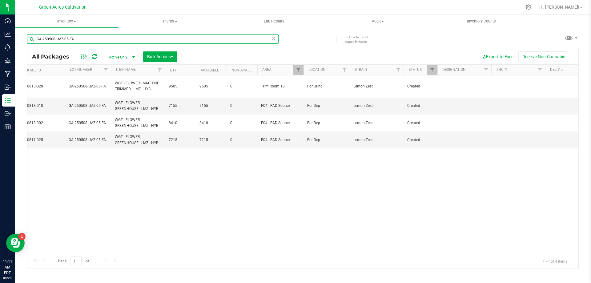
type input "GA-250508-LMZ-05-FA"
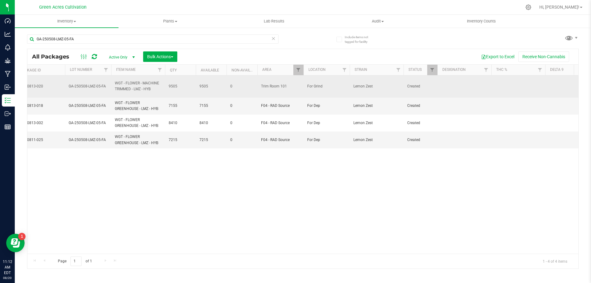
click at [465, 83] on td at bounding box center [465, 86] width 54 height 22
type input "n"
type input "ND PBO"
click at [465, 83] on input "ND PBO" at bounding box center [463, 87] width 52 height 10
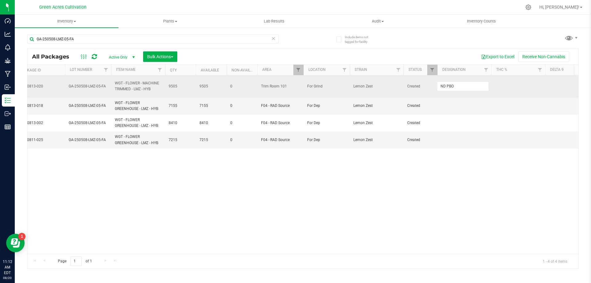
click at [465, 83] on input "ND PBO" at bounding box center [463, 87] width 52 height 10
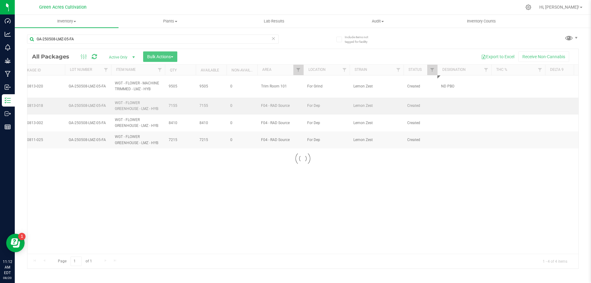
click at [463, 105] on div "Loading... All Packages Active Only Active Only Lab Samples Locked All External…" at bounding box center [303, 159] width 552 height 220
click at [463, 105] on td at bounding box center [465, 106] width 54 height 17
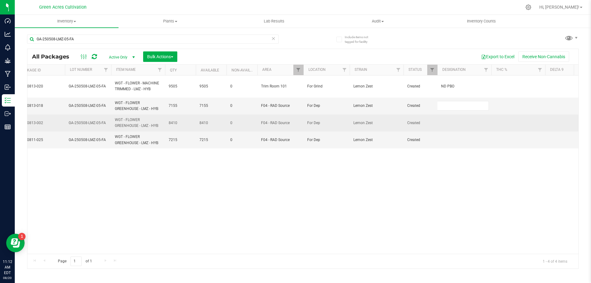
type input "ND PBO"
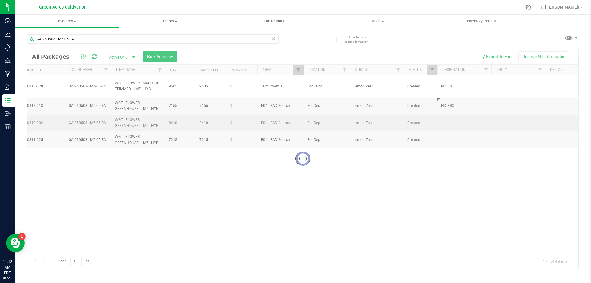
click at [453, 119] on div "Loading... All Packages Active Only Active Only Lab Samples Locked All External…" at bounding box center [303, 159] width 552 height 220
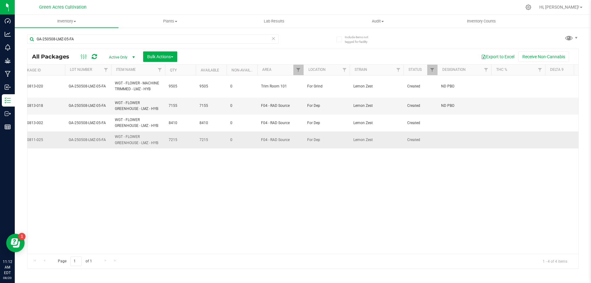
drag, startPoint x: 452, startPoint y: 121, endPoint x: 451, endPoint y: 146, distance: 25.3
click at [451, 121] on td at bounding box center [465, 123] width 54 height 17
type input "ND PBO"
click at [451, 148] on div "All Packages Active Only Active Only Lab Samples Locked All External Internal B…" at bounding box center [303, 159] width 552 height 220
click at [448, 142] on td at bounding box center [465, 140] width 54 height 17
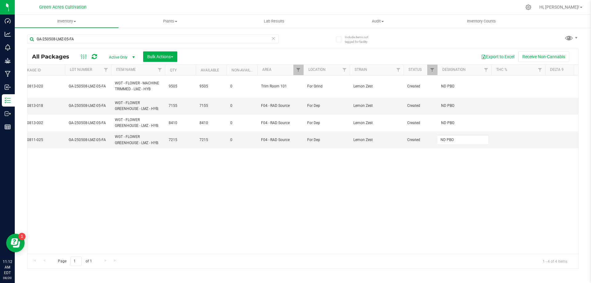
click at [435, 177] on div "All Packages Active Only Active Only Lab Samples Locked All External Internal B…" at bounding box center [303, 159] width 552 height 220
click at [254, 43] on input "GA-250508-LMZ-05-FA" at bounding box center [153, 39] width 252 height 9
paste input "FLSRWGA-20250731-099"
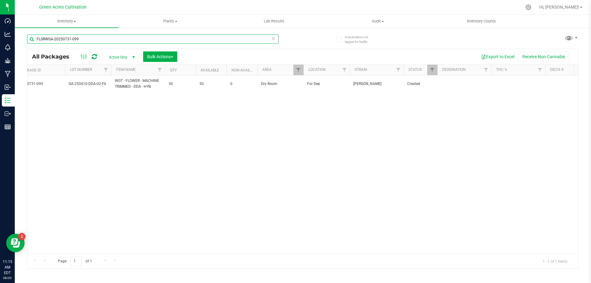
type input "FLSRWGA-20250731-099"
click at [204, 249] on div "Action Action Adjust qty Create package Edit attributes Global inventory Locate…" at bounding box center [302, 164] width 551 height 178
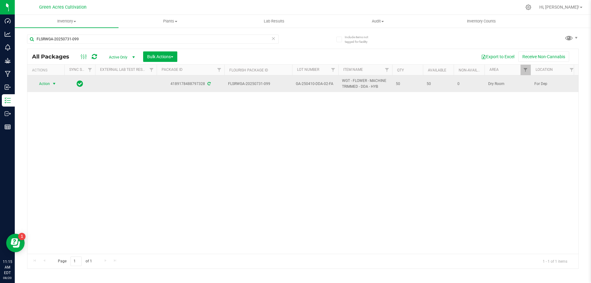
click at [51, 85] on span "select" at bounding box center [55, 83] width 8 height 9
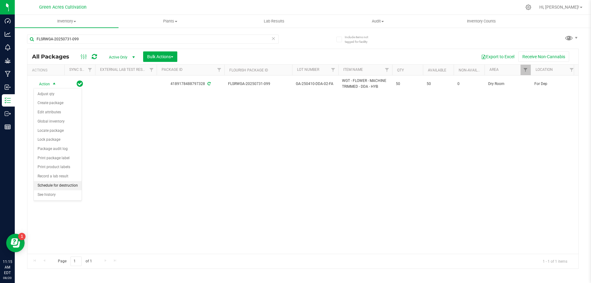
click at [74, 184] on li "Schedule for destruction" at bounding box center [58, 185] width 48 height 9
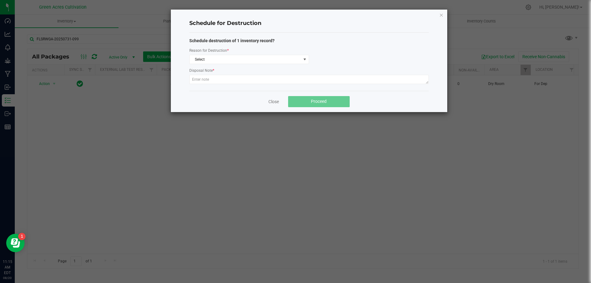
click at [261, 67] on div "Disposal Note *" at bounding box center [309, 71] width 240 height 8
click at [256, 61] on span "Select" at bounding box center [246, 59] width 112 height 9
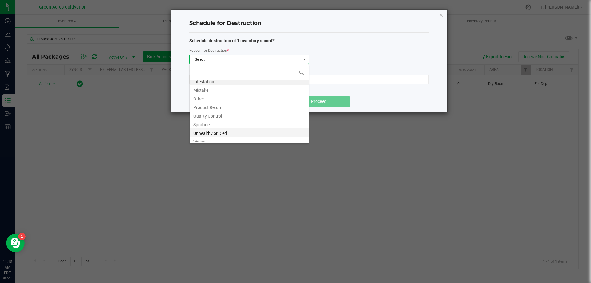
scroll to position [7, 0]
click at [237, 135] on li "Waste" at bounding box center [249, 137] width 119 height 9
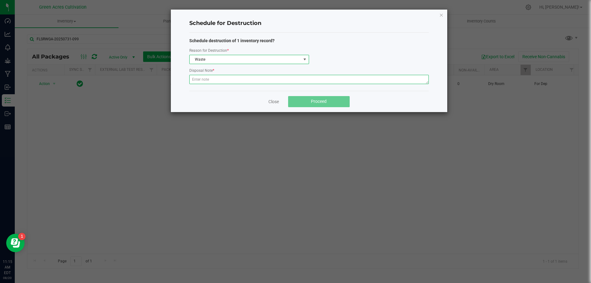
click at [319, 79] on textarea at bounding box center [309, 79] width 240 height 9
type textarea "POST QC"
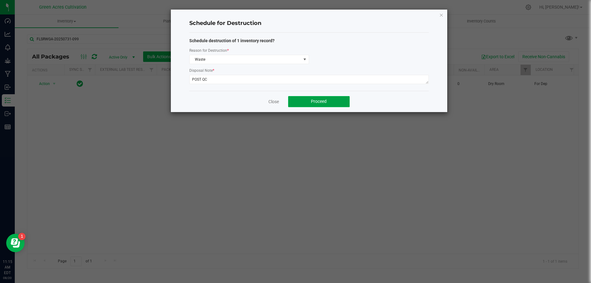
click at [317, 97] on button "Proceed" at bounding box center [319, 101] width 62 height 11
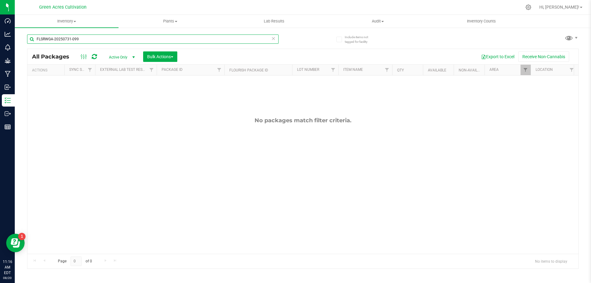
click at [204, 39] on input "FLSRWGA-20250731-099" at bounding box center [153, 39] width 252 height 9
paste input "28-01"
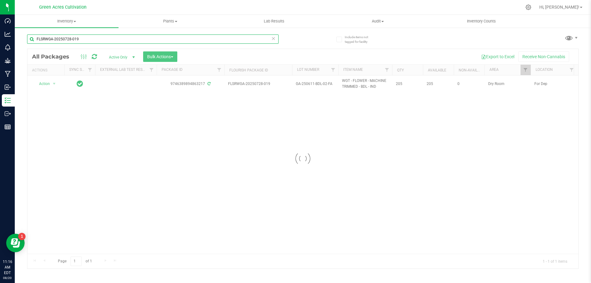
type input "FLSRWGA-20250728-019"
click at [43, 84] on div at bounding box center [302, 159] width 551 height 220
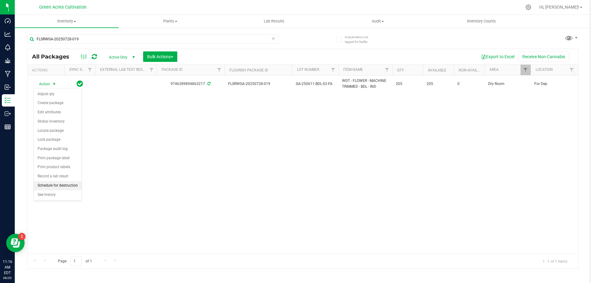
click at [54, 186] on li "Schedule for destruction" at bounding box center [58, 185] width 48 height 9
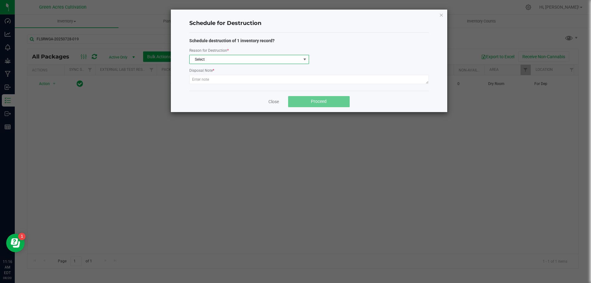
click at [286, 59] on span "Select" at bounding box center [246, 59] width 112 height 9
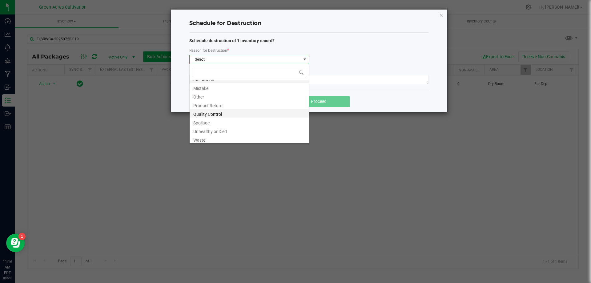
scroll to position [7, 0]
click at [231, 138] on li "Waste" at bounding box center [249, 137] width 119 height 9
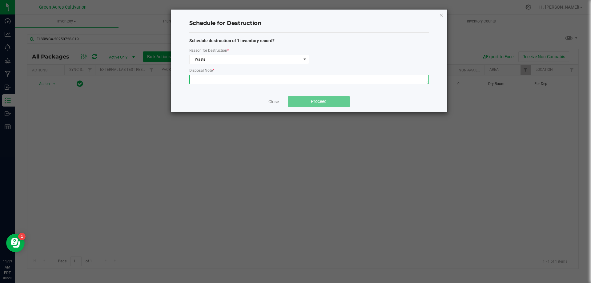
click at [260, 75] on textarea at bounding box center [309, 79] width 240 height 9
type textarea "POST QC"
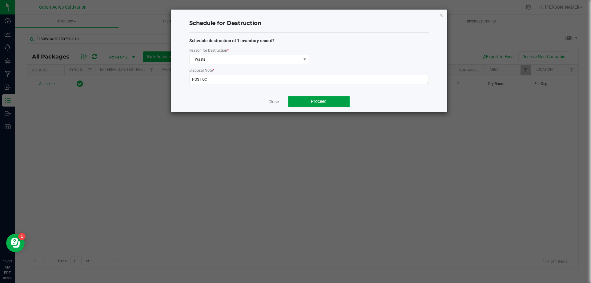
click at [317, 97] on button "Proceed" at bounding box center [319, 101] width 62 height 11
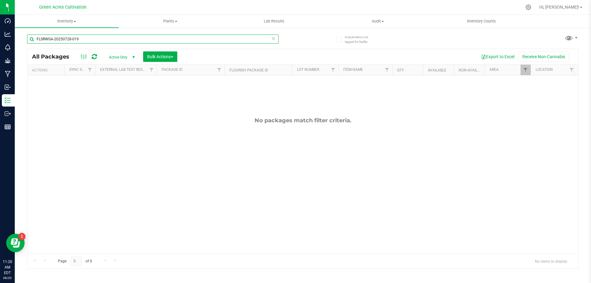
click at [233, 40] on input "FLSRWGA-20250728-019" at bounding box center [153, 39] width 252 height 9
paste input "GA-241224-GG4-35E-FA"
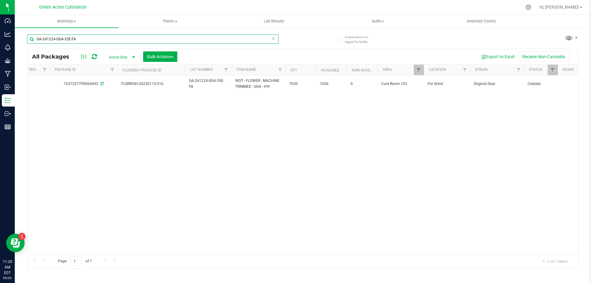
scroll to position [0, 112]
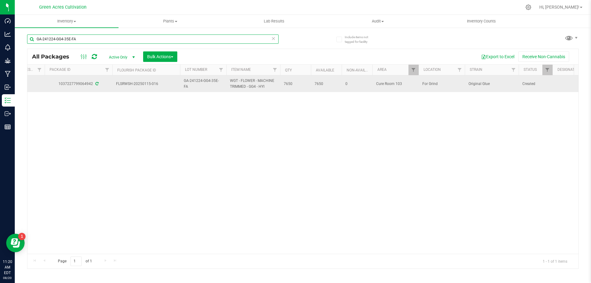
type input "GA-241224-GG4-35E-FA"
click at [568, 87] on td at bounding box center [580, 83] width 54 height 17
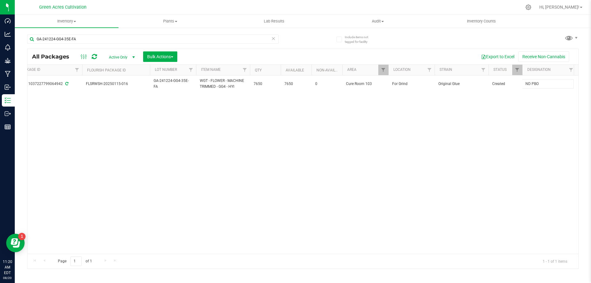
type input "ND PBO"
click at [261, 39] on input "GA-241224-GG4-35E-FA" at bounding box center [153, 39] width 252 height 9
click at [197, 37] on input "GA-241224-GG4-35E-FA" at bounding box center [153, 39] width 252 height 9
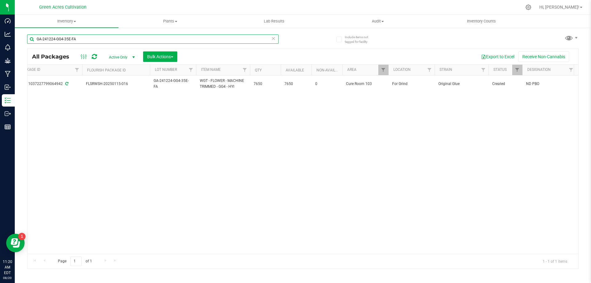
click at [197, 37] on input "GA-241224-GG4-35E-FA" at bounding box center [153, 39] width 252 height 9
click at [228, 41] on input "GA-241224-GG4-35E-FA" at bounding box center [153, 39] width 252 height 9
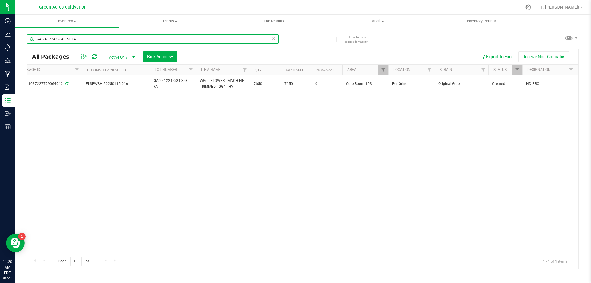
paste input "002-DDF-33F"
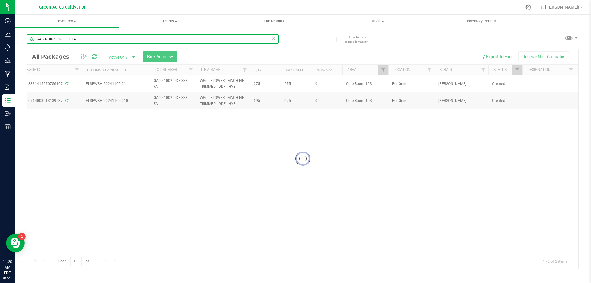
type input "GA-241002-DDF-33F-FA"
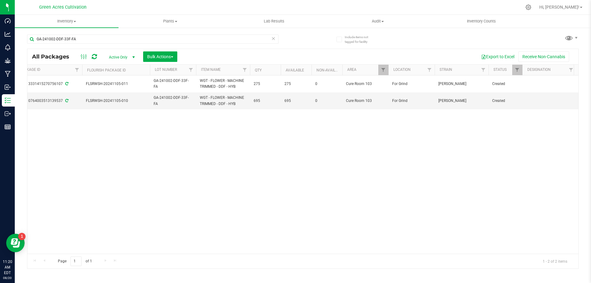
click at [544, 83] on td at bounding box center [550, 83] width 54 height 17
type input "ND PBO"
click at [540, 101] on td at bounding box center [550, 100] width 54 height 17
type input "ND PBO"
click at [234, 42] on input "GA-241002-DDF-33F-FA" at bounding box center [153, 39] width 252 height 9
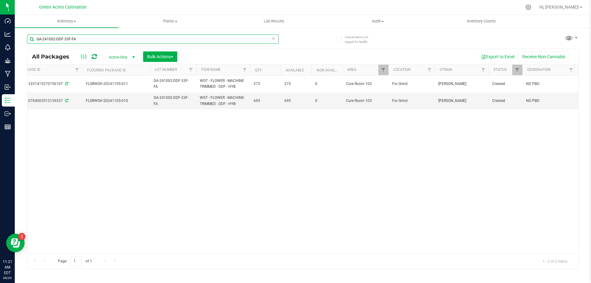
click at [234, 42] on input "GA-241002-DDF-33F-FA" at bounding box center [153, 39] width 252 height 9
paste input "FLSRWSH-20250818-022"
type input "FLSRWSH-20250818-022"
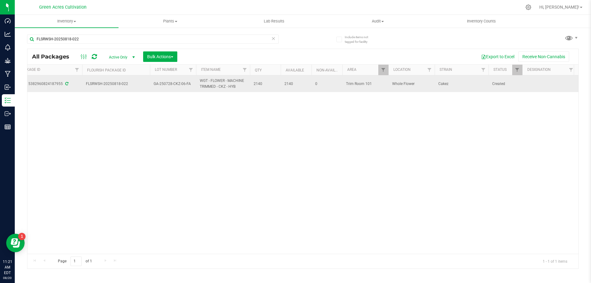
click at [548, 85] on td at bounding box center [550, 83] width 54 height 17
type input "LAKELAND TRIM TRIAL"
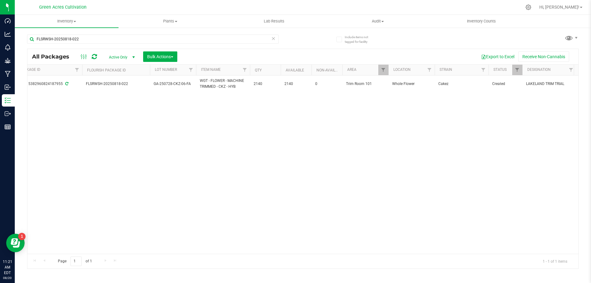
click at [438, 156] on div "Action Action Adjust qty Create package Edit attributes Global inventory Locate…" at bounding box center [302, 164] width 551 height 178
click at [235, 38] on input "FLSRWSH-20250818-022" at bounding box center [153, 39] width 252 height 9
paste input "GA-250721-PKT-01-FA"
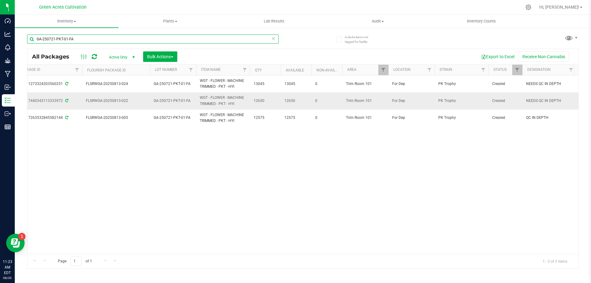
type input "GA-250721-PKT-01-FA"
click at [527, 101] on span "NEEDS QC IN DEPTH" at bounding box center [549, 101] width 47 height 6
click at [527, 101] on input "NEEDS QC IN DEPTH" at bounding box center [548, 101] width 52 height 10
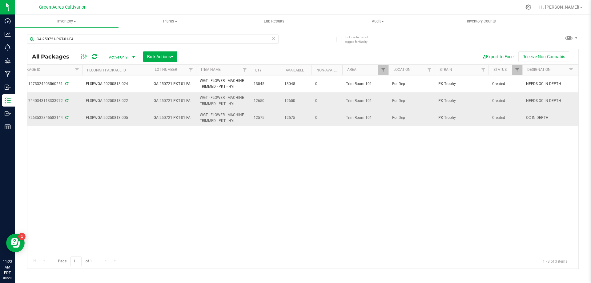
click at [541, 116] on span "QC IN DEPTH" at bounding box center [549, 118] width 47 height 6
click at [541, 116] on input "QC IN DEPTH" at bounding box center [548, 118] width 52 height 10
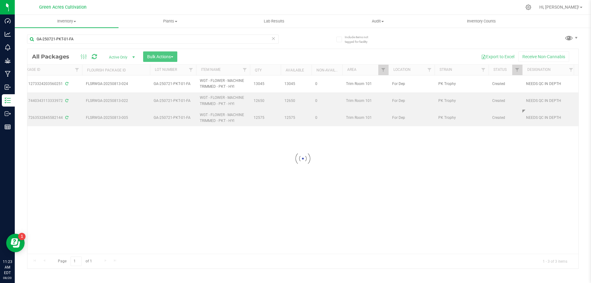
click at [524, 164] on div "Loading... All Packages Active Only Active Only Lab Samples Locked All External…" at bounding box center [303, 159] width 552 height 220
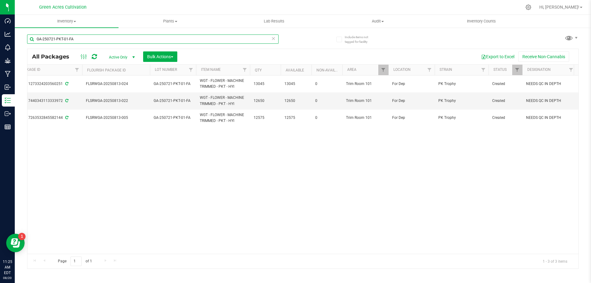
click at [258, 36] on input "GA-250721-PKT-01-FA" at bounding box center [153, 39] width 252 height 9
paste input "SN-250530-VMT-P01-07"
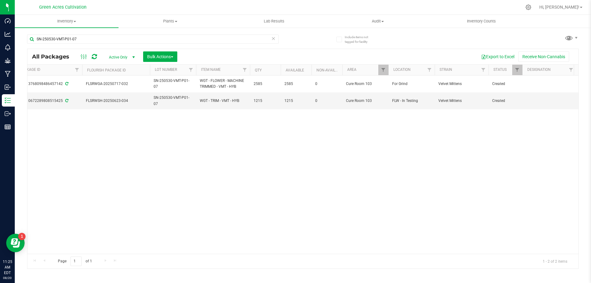
click at [246, 32] on div "SN-250530-VMT-P01-07" at bounding box center [165, 39] width 276 height 20
click at [244, 35] on input "SN-250530-VMT-P01-07" at bounding box center [153, 39] width 252 height 9
paste input "2"
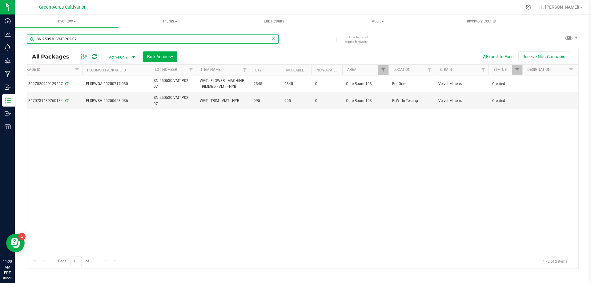
click at [266, 38] on input "SN-250530-VMT-P02-07" at bounding box center [153, 39] width 252 height 9
paste input "613-PJ1-P03-09"
click at [246, 43] on input "SN-250613-PJ1-P03-09" at bounding box center [153, 39] width 252 height 9
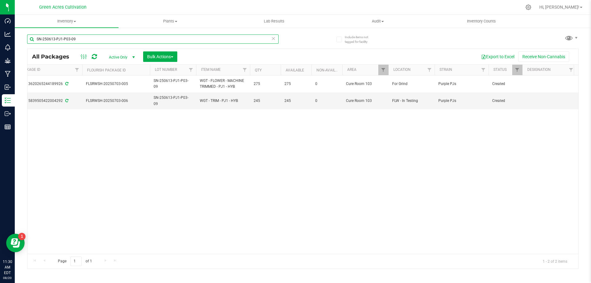
click at [246, 43] on input "SN-250613-PJ1-P03-09" at bounding box center [153, 39] width 252 height 9
paste input "06-VMT-P02-08"
click at [235, 40] on input "SN-250606-VMT-P02-08" at bounding box center [153, 39] width 252 height 9
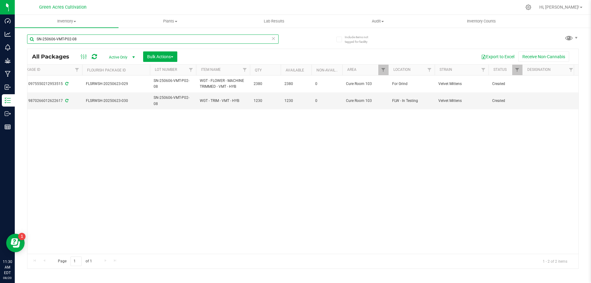
click at [235, 40] on input "SN-250606-VMT-P02-08" at bounding box center [153, 39] width 252 height 9
paste input "516-PFP-P03-05"
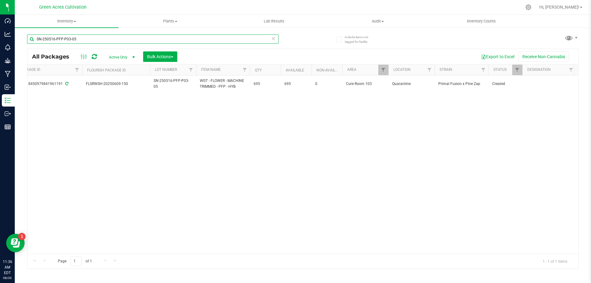
click at [250, 36] on input "SN-250516-PFP-P03-05" at bounding box center [153, 39] width 252 height 9
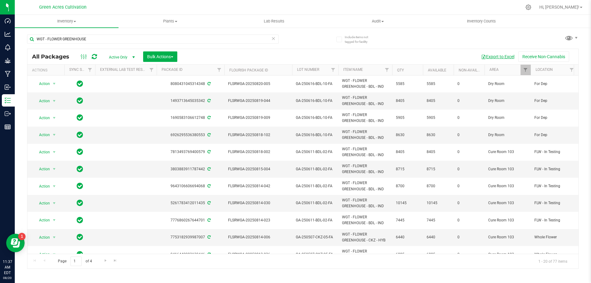
click at [497, 59] on button "Export to Excel" at bounding box center [498, 56] width 41 height 10
click at [105, 39] on input "WGT - FLOWER GREENHOUSE" at bounding box center [153, 39] width 252 height 9
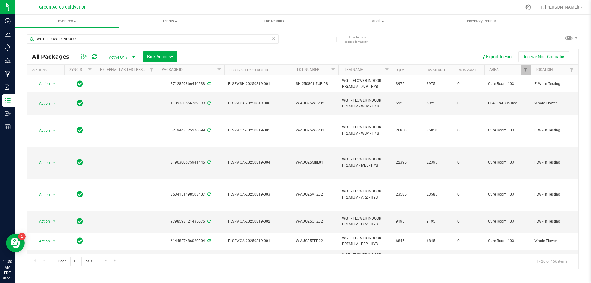
click at [496, 60] on button "Export to Excel" at bounding box center [498, 56] width 41 height 10
click at [228, 43] on input "WGT - FLOWER INDOOR" at bounding box center [153, 39] width 252 height 9
paste input "GA-250806-GT7-35C-FA"
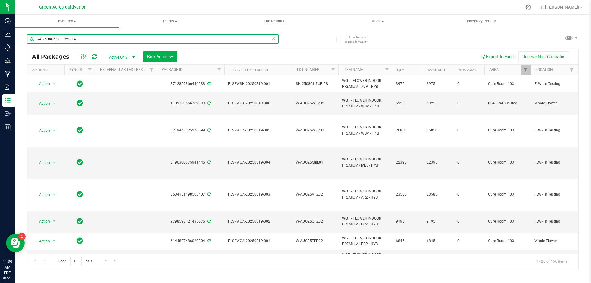
type input "GA-250806-GT7-35C-FA"
click at [273, 39] on icon at bounding box center [273, 38] width 4 height 7
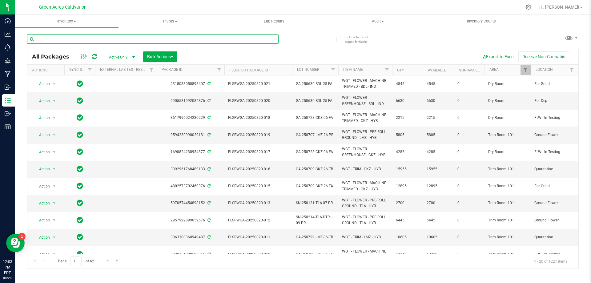
click at [119, 42] on input "text" at bounding box center [153, 39] width 252 height 9
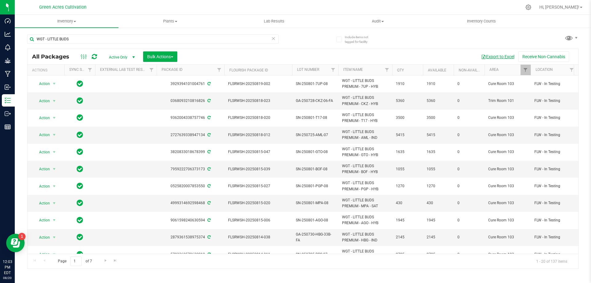
click at [494, 59] on button "Export to Excel" at bounding box center [498, 56] width 41 height 10
click at [91, 37] on input "WGT - LITTLE BUDS" at bounding box center [153, 39] width 252 height 9
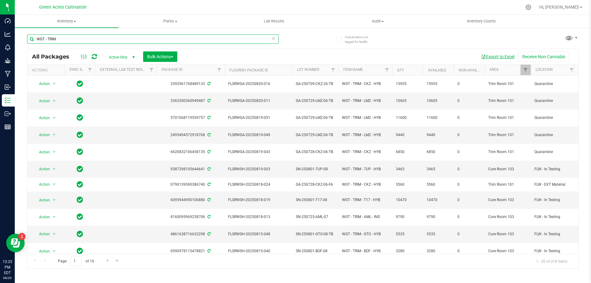
type input "WGT - TRIM"
click at [491, 56] on button "Export to Excel" at bounding box center [498, 56] width 41 height 10
